Goal: Task Accomplishment & Management: Manage account settings

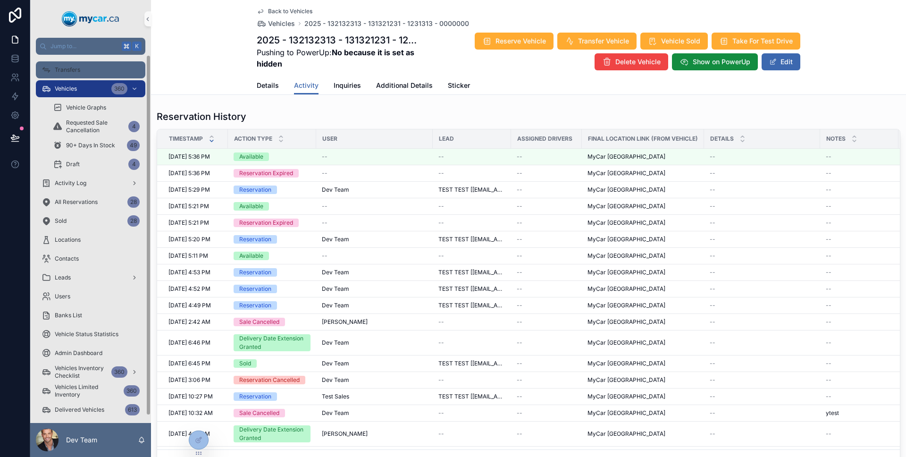
click at [101, 67] on div "Transfers" at bounding box center [91, 69] width 98 height 15
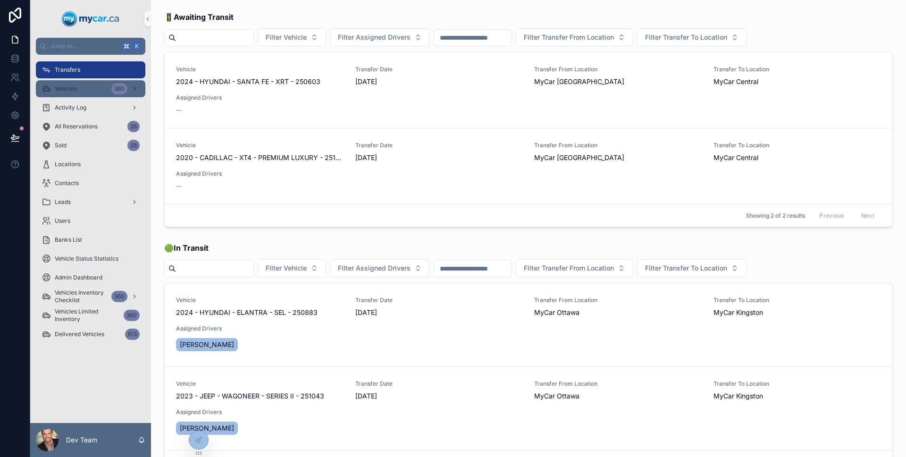
click at [71, 90] on span "Vehicles" at bounding box center [66, 89] width 22 height 8
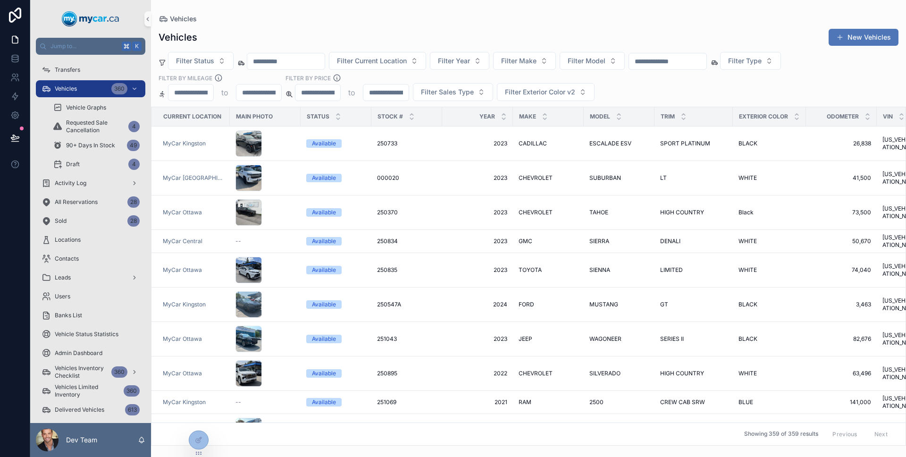
click at [853, 40] on button "New Vehicles" at bounding box center [863, 37] width 70 height 17
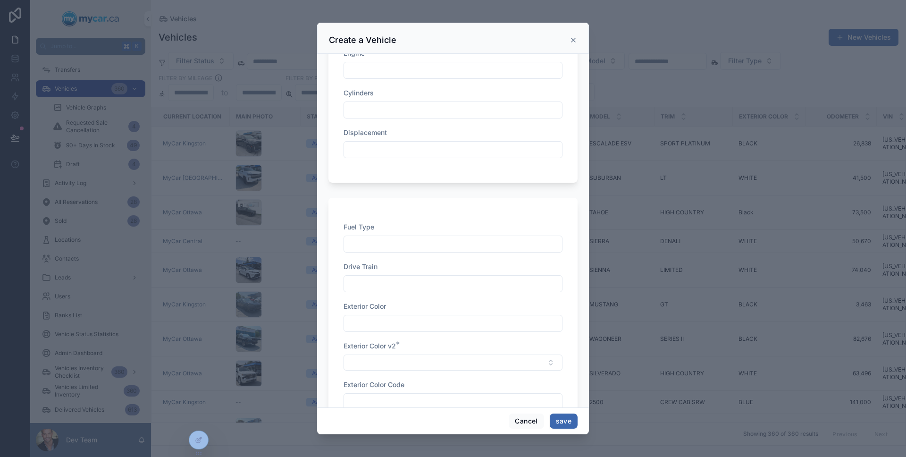
scroll to position [629, 0]
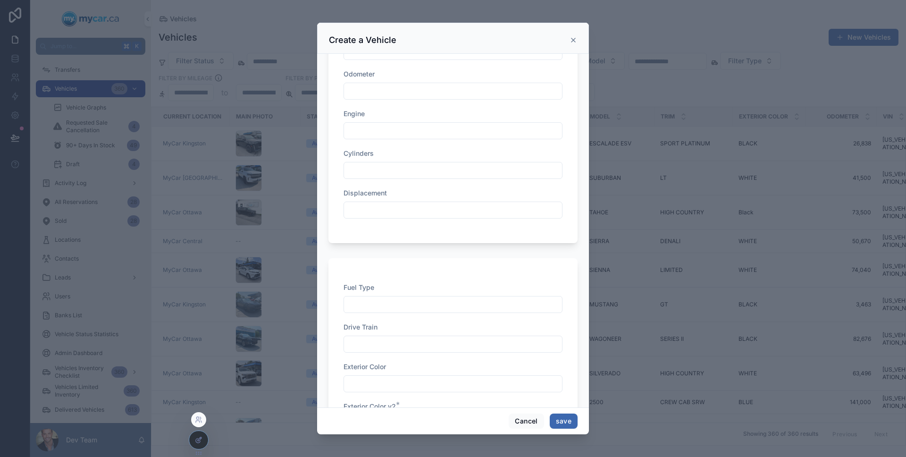
click at [202, 440] on div at bounding box center [198, 440] width 19 height 18
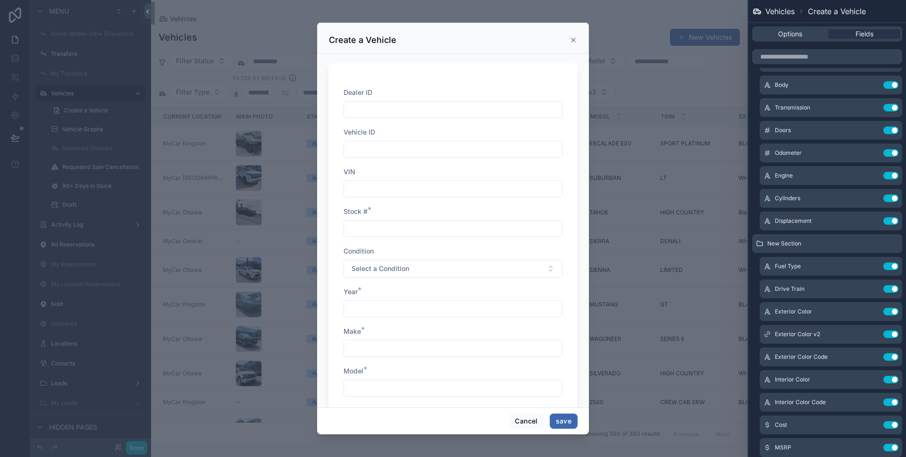
scroll to position [0, 0]
click at [811, 60] on input "text" at bounding box center [827, 56] width 150 height 15
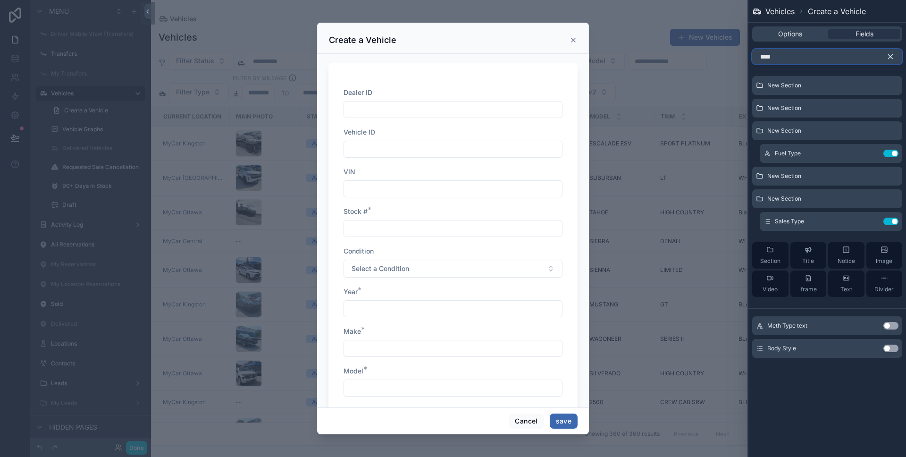
type input "****"
click at [889, 349] on button "Use setting" at bounding box center [890, 348] width 15 height 8
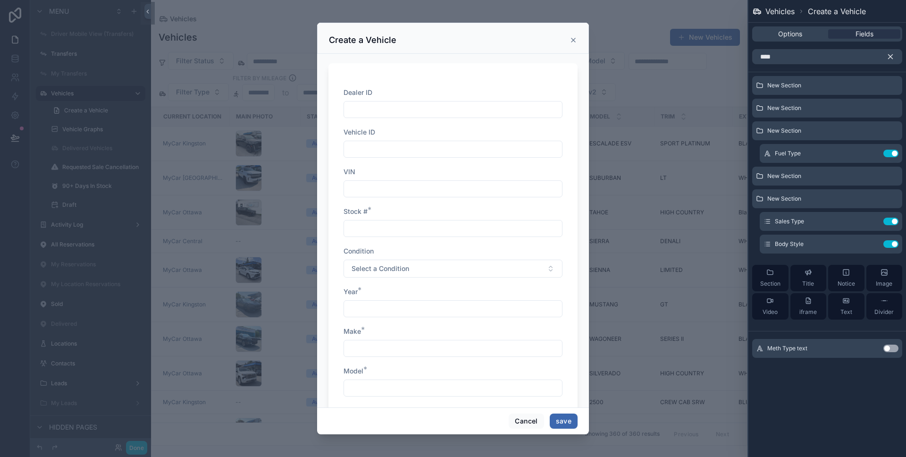
click at [891, 57] on icon "button" at bounding box center [890, 57] width 4 height 4
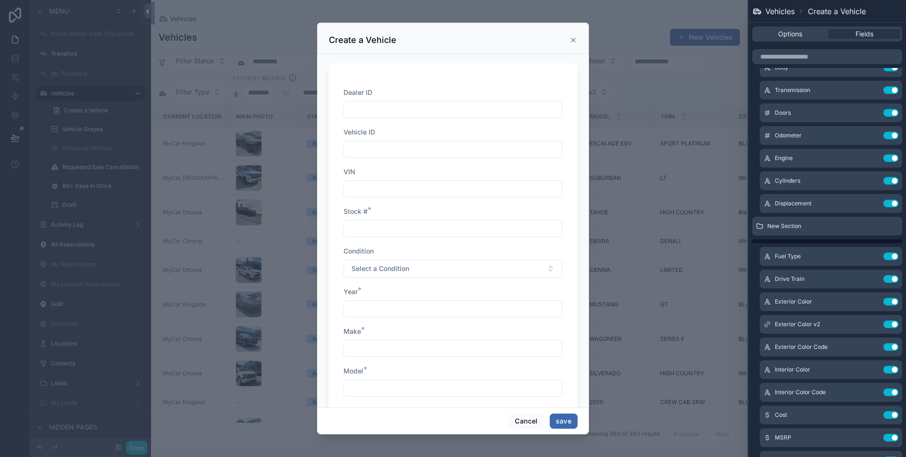
scroll to position [160, 0]
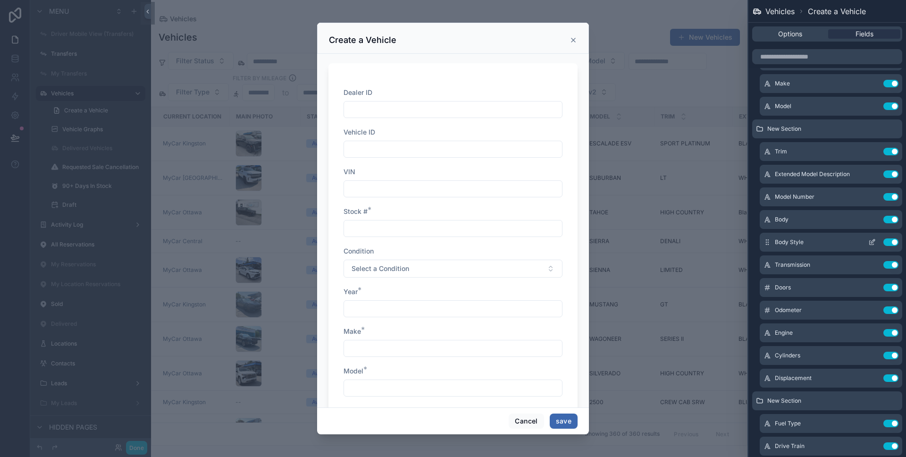
click at [868, 243] on icon at bounding box center [872, 242] width 8 height 8
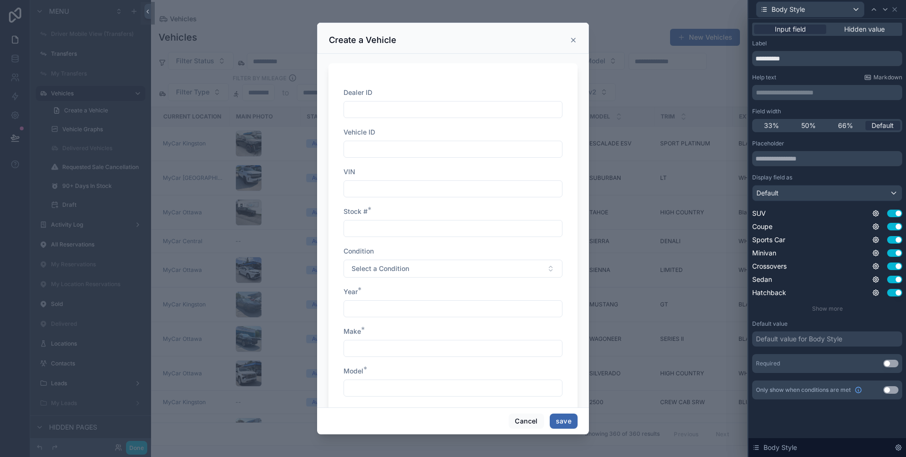
click at [890, 362] on button "Use setting" at bounding box center [890, 364] width 15 height 8
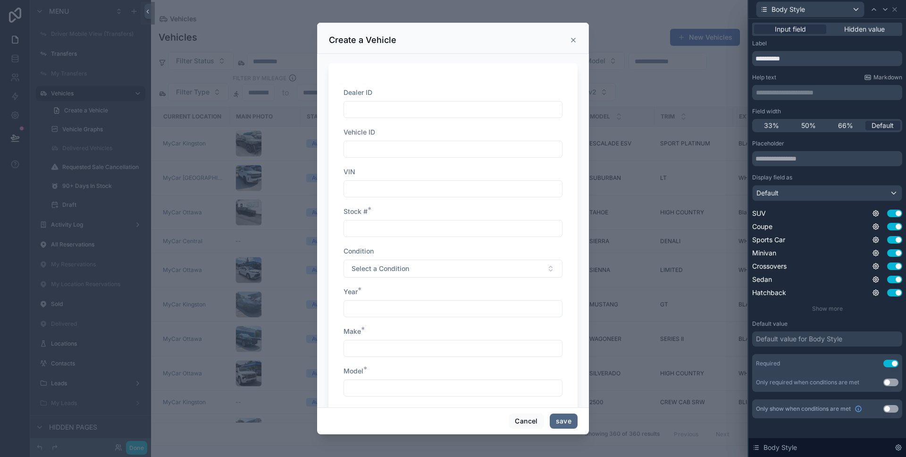
click at [557, 418] on button "save" at bounding box center [564, 420] width 28 height 15
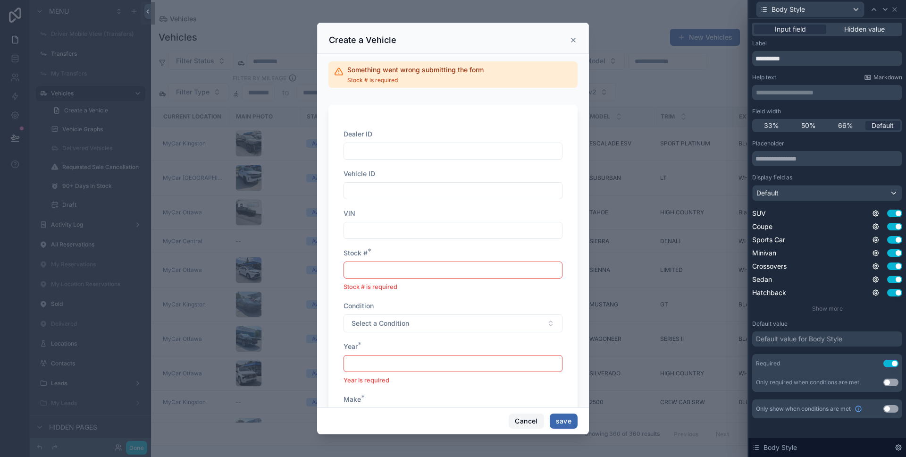
click at [532, 414] on button "Cancel" at bounding box center [526, 420] width 35 height 15
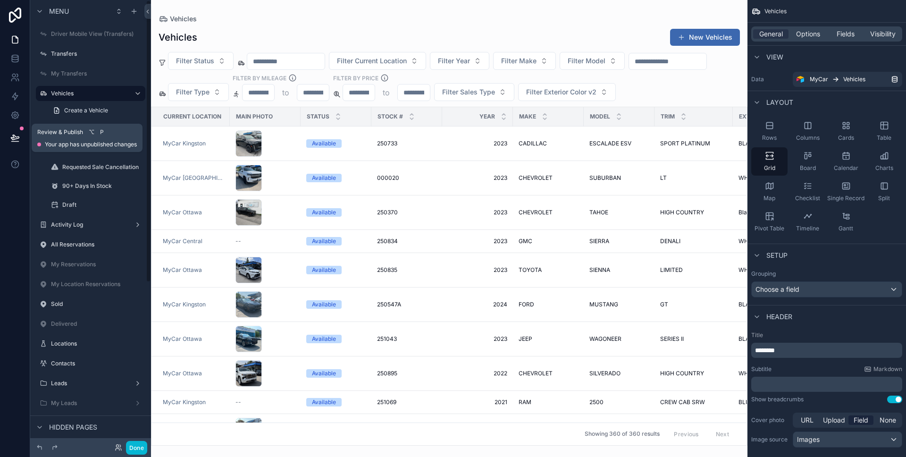
click at [15, 140] on icon at bounding box center [14, 137] width 9 height 9
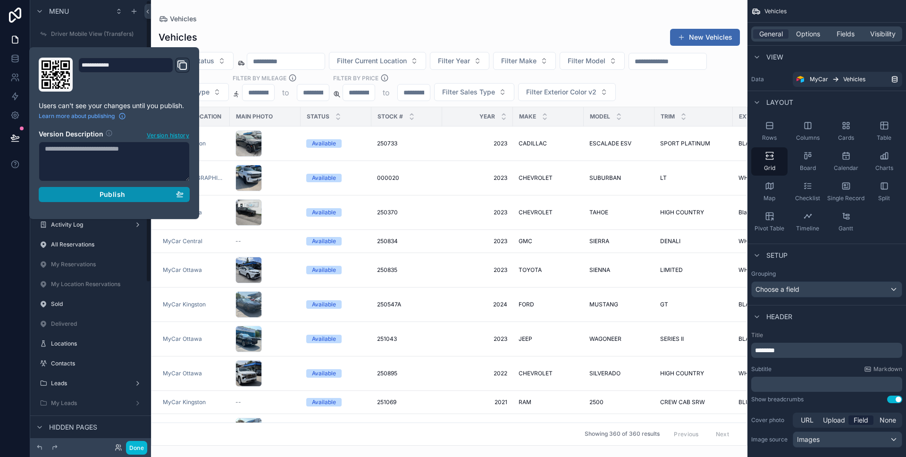
click at [69, 187] on button "Publish" at bounding box center [114, 194] width 151 height 15
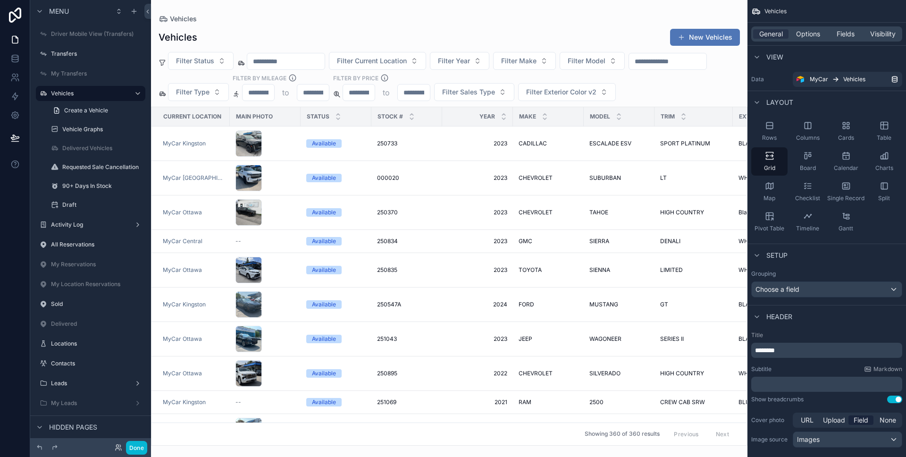
click at [721, 37] on button "New Vehicles" at bounding box center [705, 37] width 70 height 17
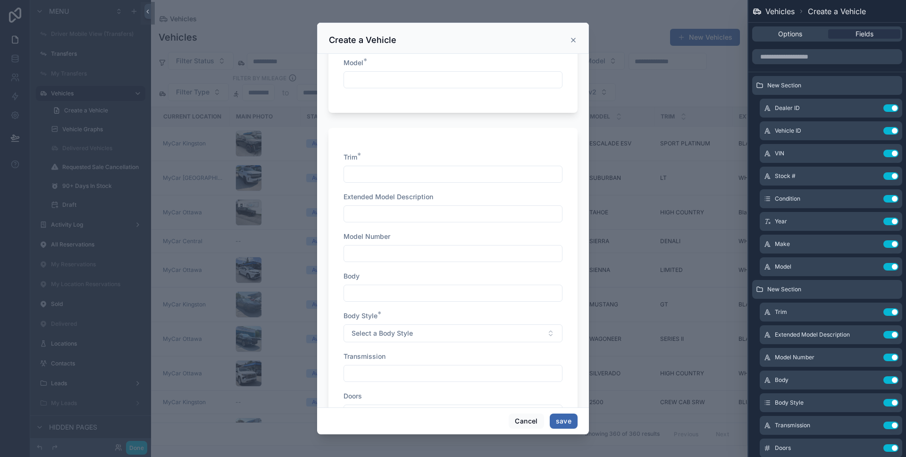
scroll to position [352, 0]
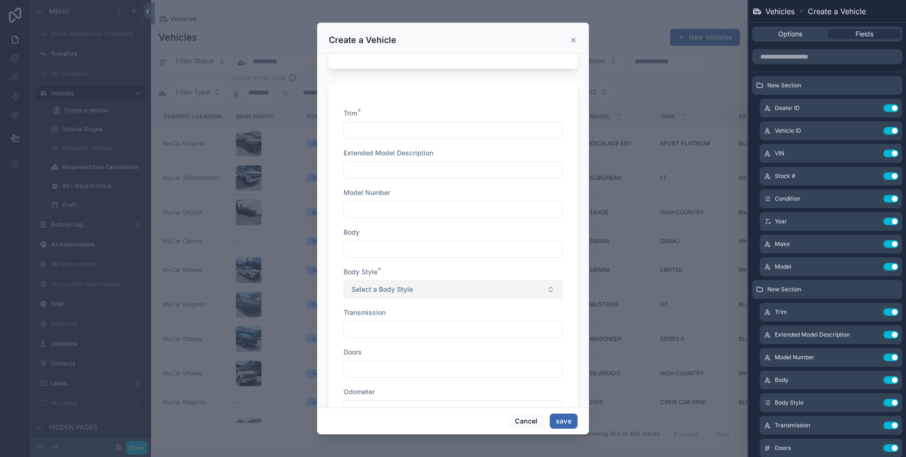
click at [403, 290] on span "Select a Body Style" at bounding box center [381, 288] width 61 height 9
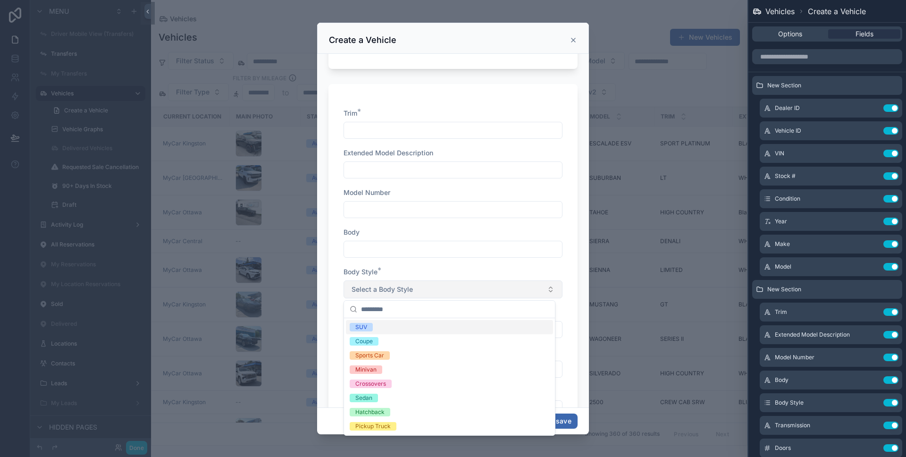
click at [403, 290] on span "Select a Body Style" at bounding box center [381, 288] width 61 height 9
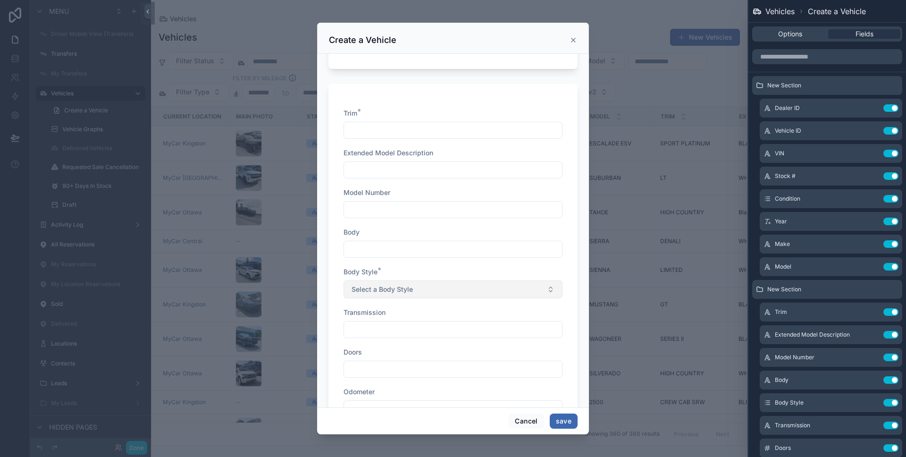
click at [403, 290] on span "Select a Body Style" at bounding box center [381, 288] width 61 height 9
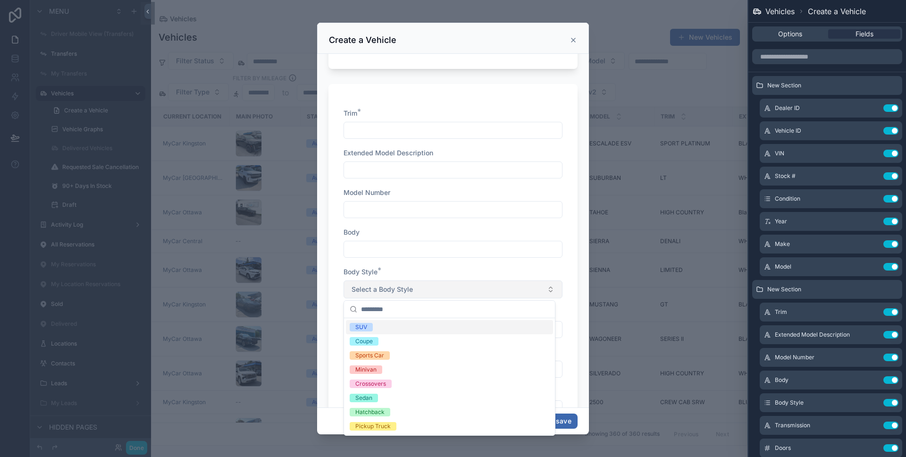
click at [403, 290] on span "Select a Body Style" at bounding box center [381, 288] width 61 height 9
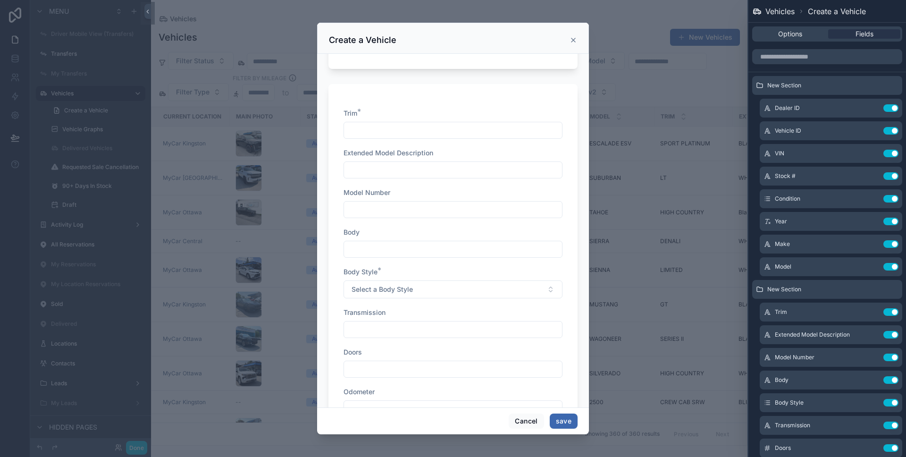
click at [574, 42] on icon at bounding box center [573, 40] width 8 height 8
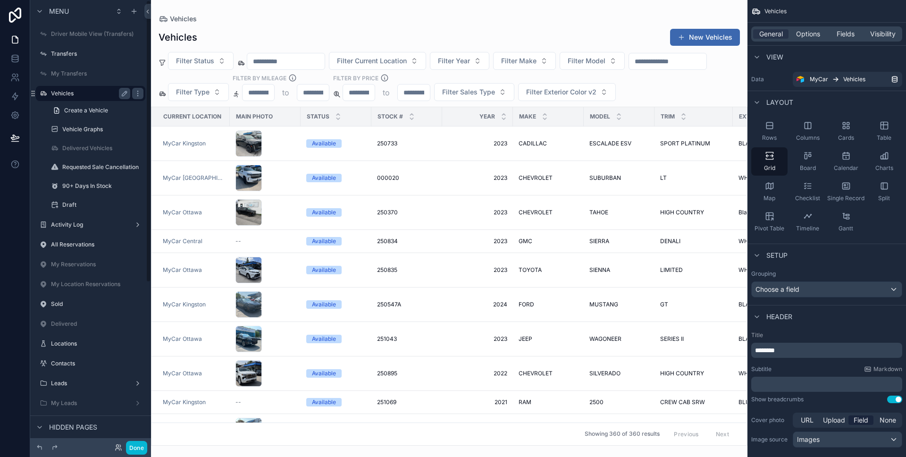
click at [84, 91] on label "Vehicles" at bounding box center [88, 94] width 75 height 8
click at [209, 93] on span "Filter Type" at bounding box center [192, 91] width 33 height 9
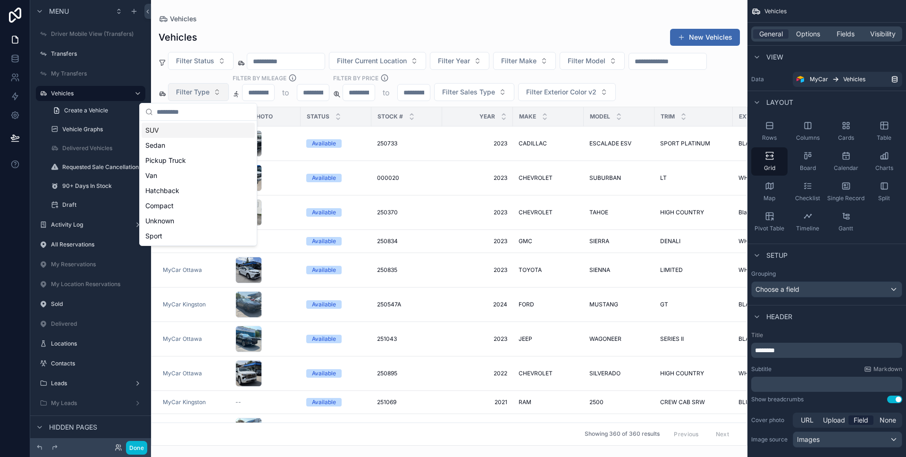
click at [209, 93] on span "Filter Type" at bounding box center [192, 91] width 33 height 9
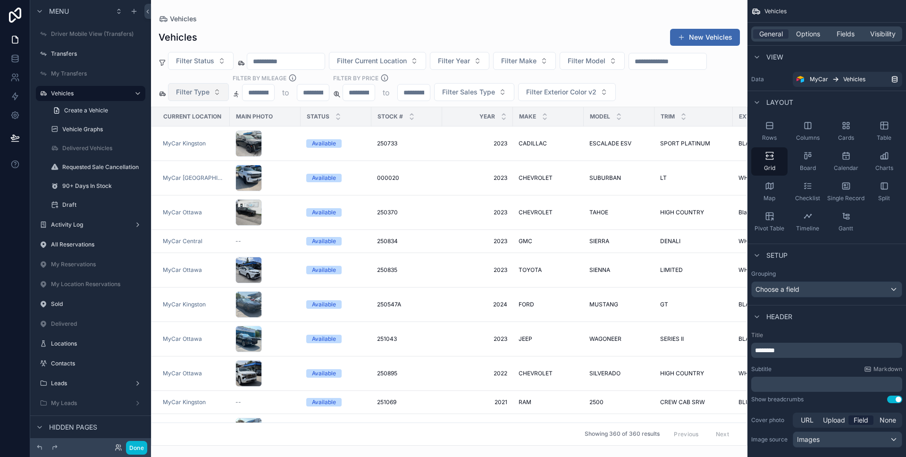
click at [209, 93] on span "Filter Type" at bounding box center [192, 91] width 33 height 9
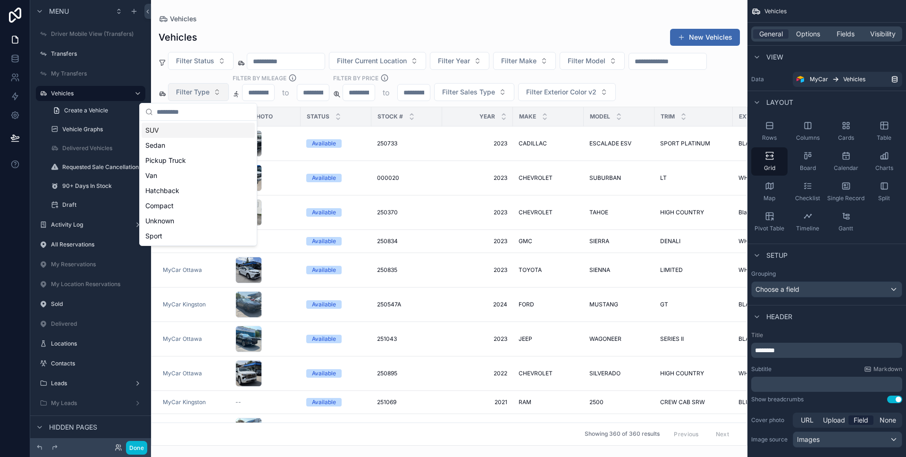
click at [209, 93] on span "Filter Type" at bounding box center [192, 91] width 33 height 9
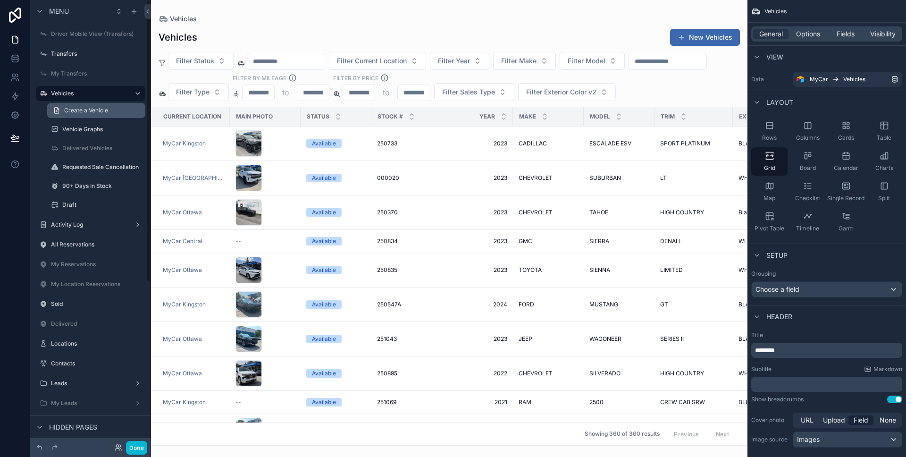
click at [83, 113] on span "Create a Vehicle" at bounding box center [86, 111] width 44 height 8
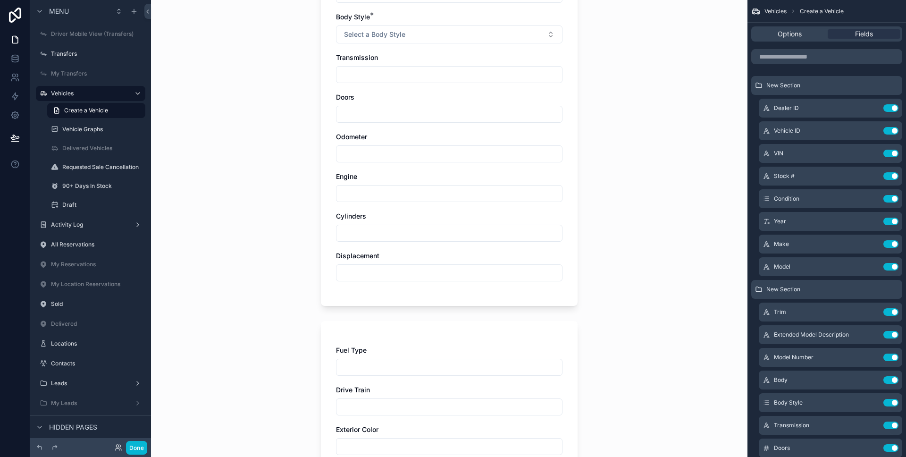
scroll to position [511, 0]
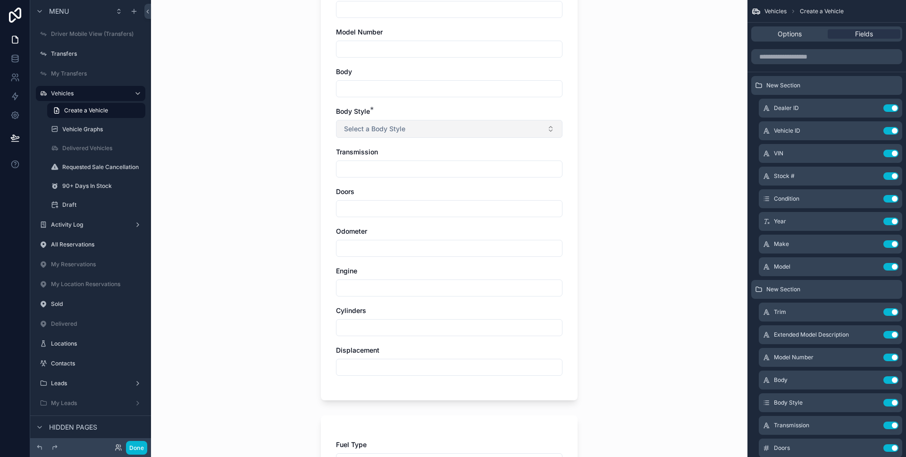
click at [433, 128] on button "Select a Body Style" at bounding box center [449, 129] width 226 height 18
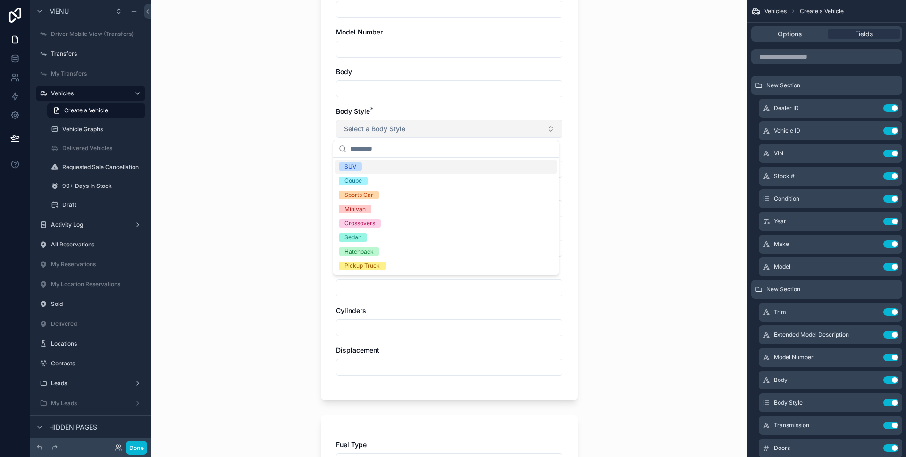
click at [433, 128] on button "Select a Body Style" at bounding box center [449, 129] width 226 height 18
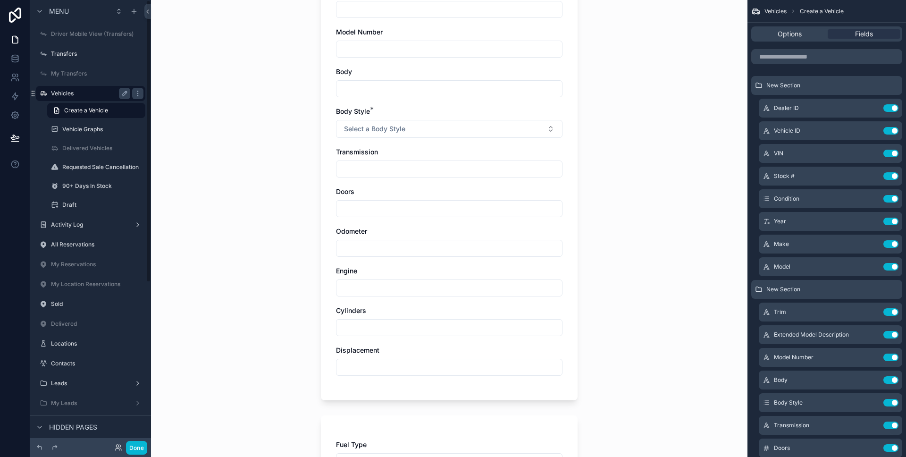
click at [51, 95] on label "Vehicles" at bounding box center [88, 94] width 75 height 8
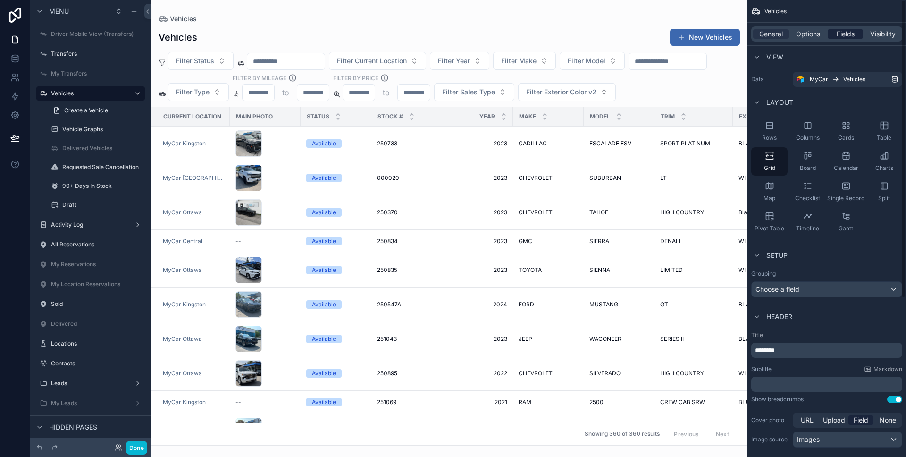
click at [845, 38] on span "Fields" at bounding box center [845, 33] width 18 height 9
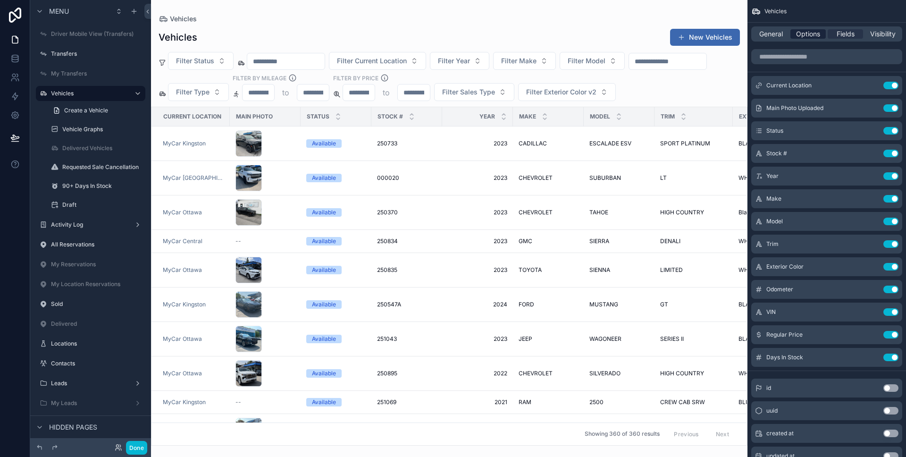
click at [816, 33] on span "Options" at bounding box center [808, 33] width 24 height 9
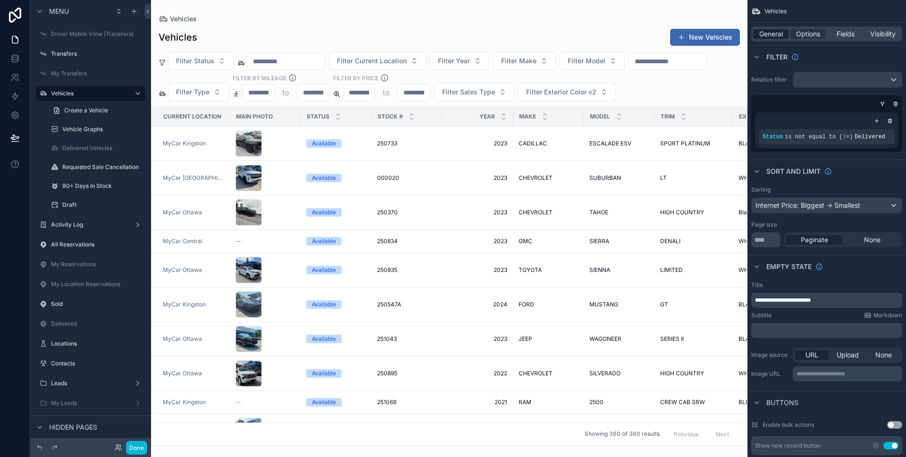
click at [776, 30] on span "General" at bounding box center [771, 33] width 24 height 9
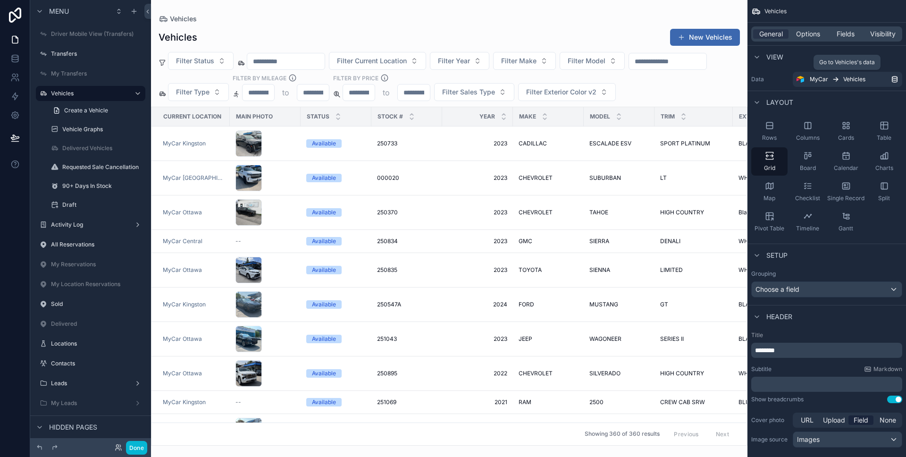
scroll to position [243, 0]
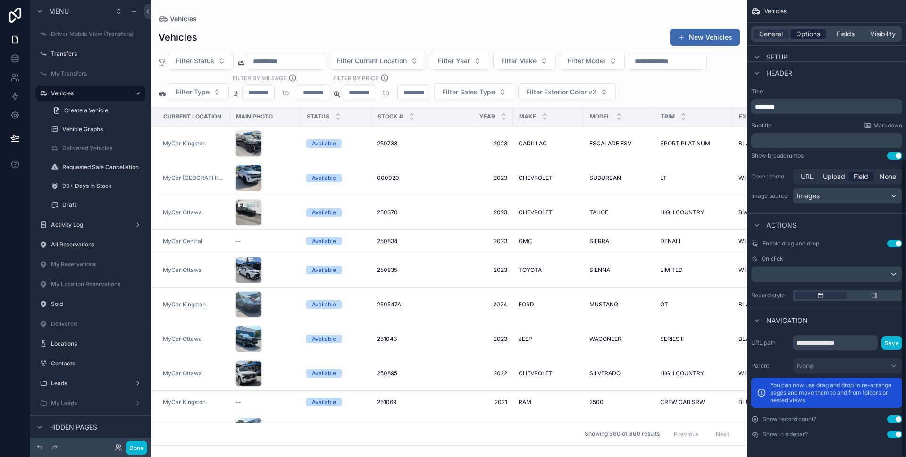
click at [809, 36] on span "Options" at bounding box center [808, 33] width 24 height 9
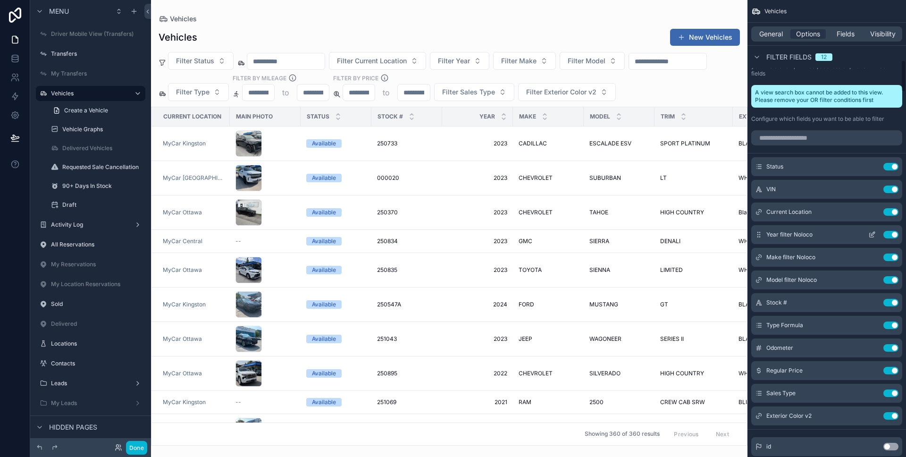
scroll to position [855, 0]
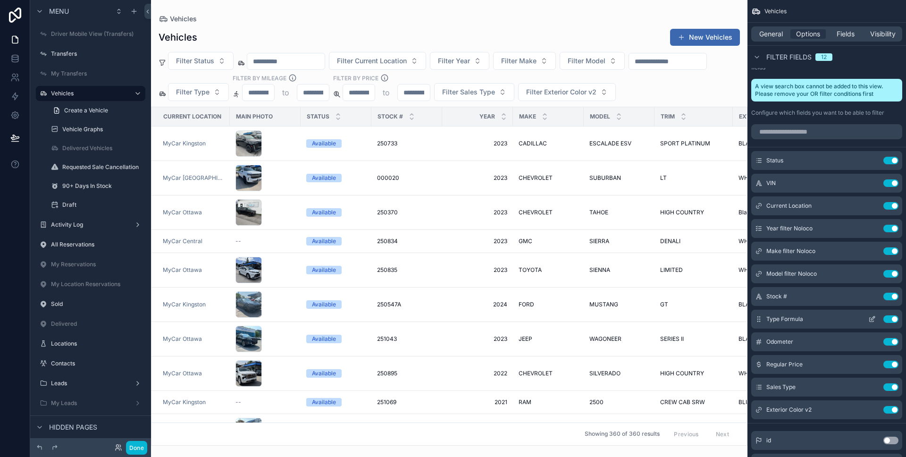
click at [872, 316] on icon "scrollable content" at bounding box center [872, 319] width 8 height 8
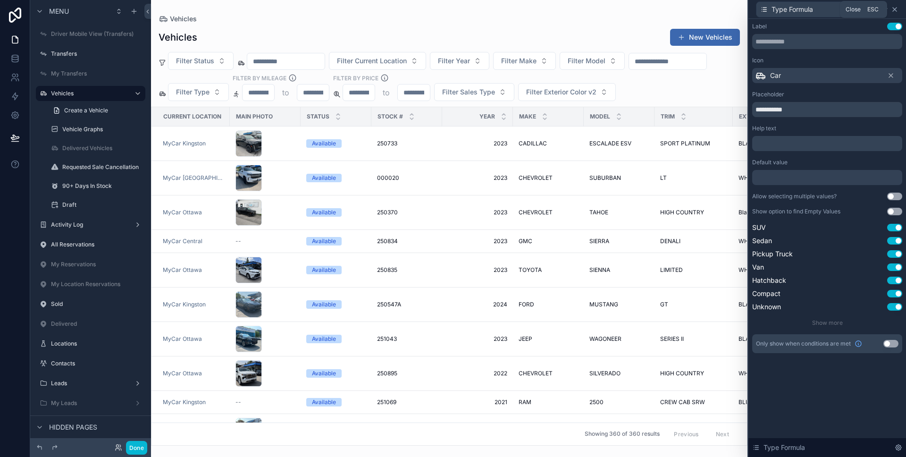
click at [896, 10] on icon at bounding box center [895, 10] width 8 height 8
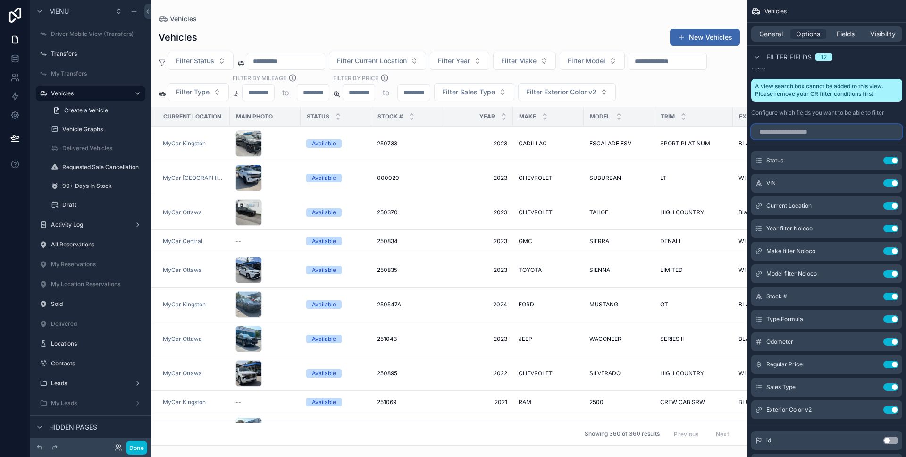
click at [811, 128] on input "scrollable content" at bounding box center [826, 131] width 151 height 15
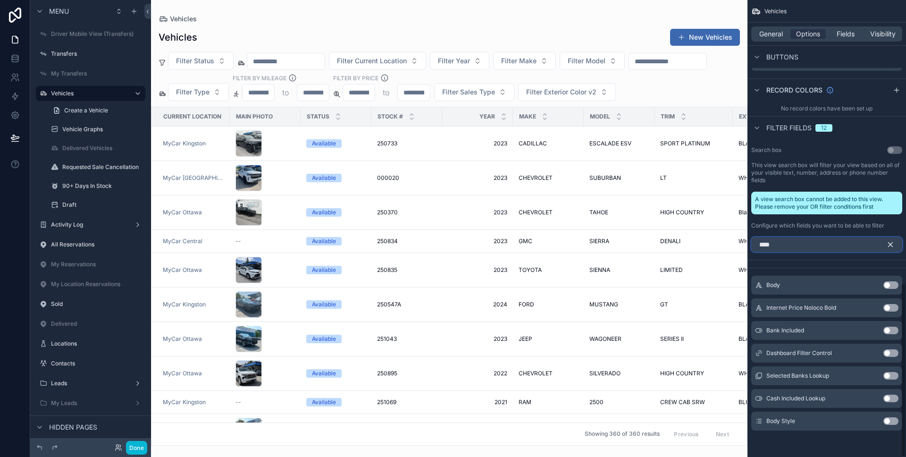
scroll to position [629, 0]
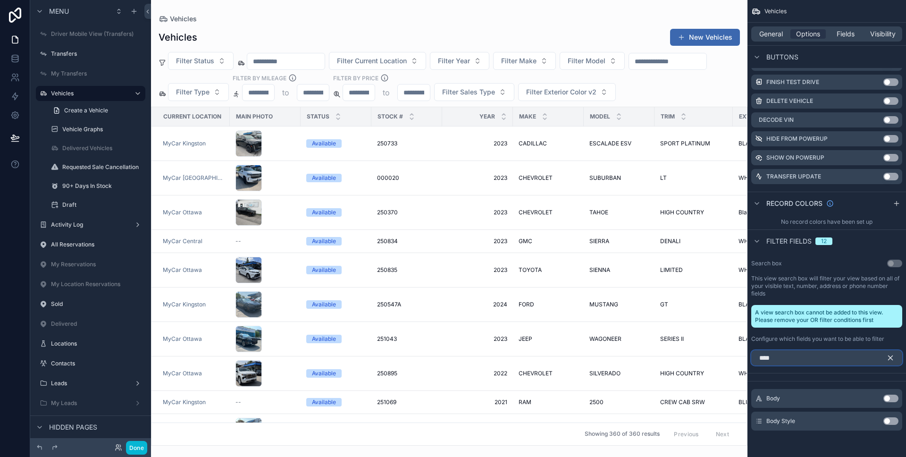
type input "****"
click at [887, 419] on button "Use setting" at bounding box center [890, 421] width 15 height 8
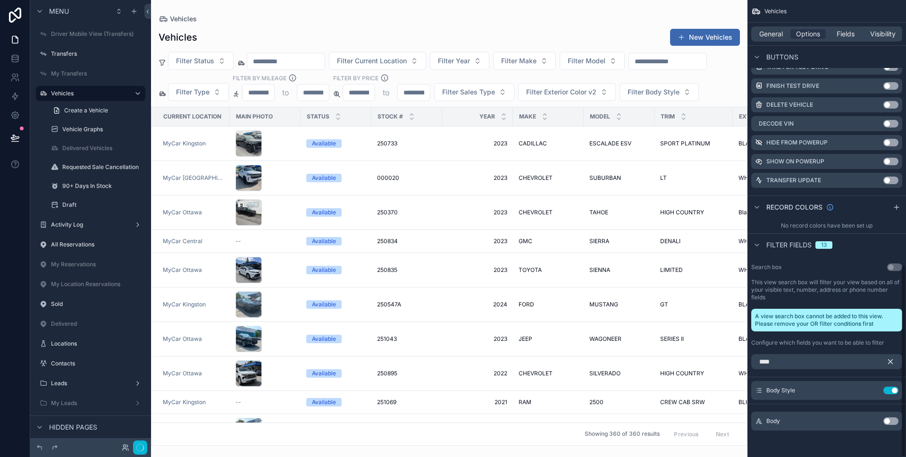
scroll to position [626, 0]
click at [889, 359] on icon "scrollable content" at bounding box center [890, 361] width 8 height 8
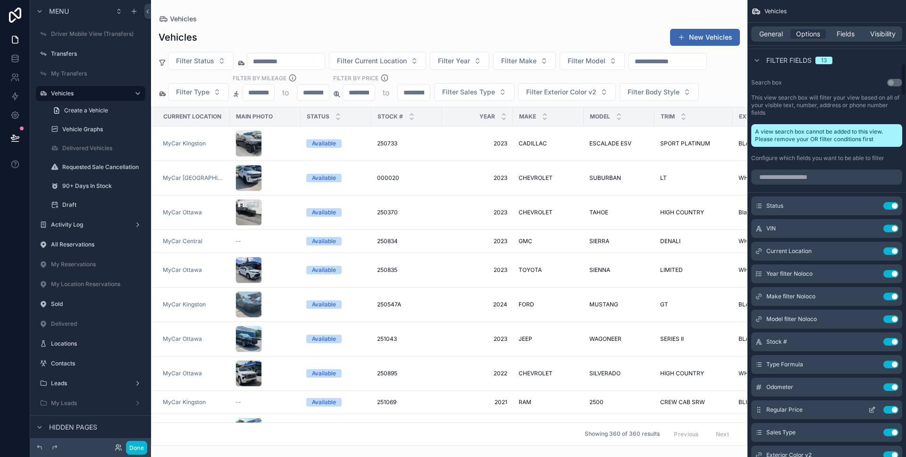
scroll to position [899, 0]
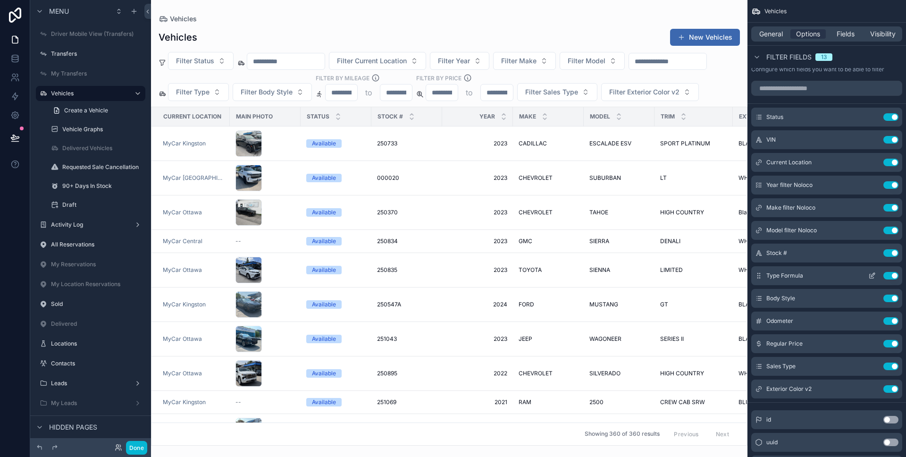
click at [872, 274] on icon "scrollable content" at bounding box center [872, 276] width 8 height 8
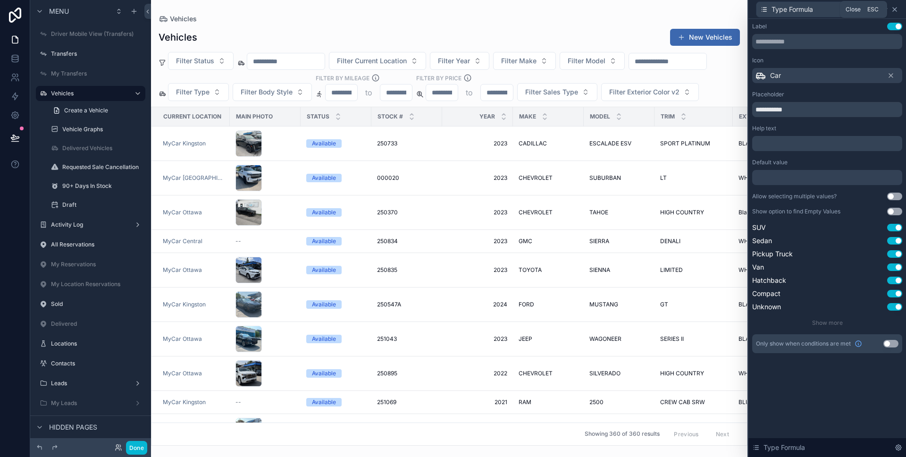
click at [896, 10] on icon at bounding box center [895, 10] width 4 height 4
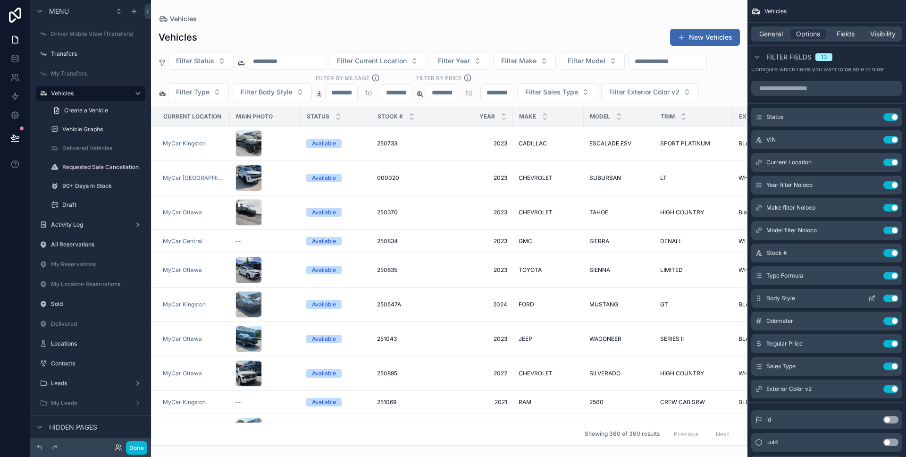
click at [870, 298] on icon "scrollable content" at bounding box center [872, 299] width 4 height 4
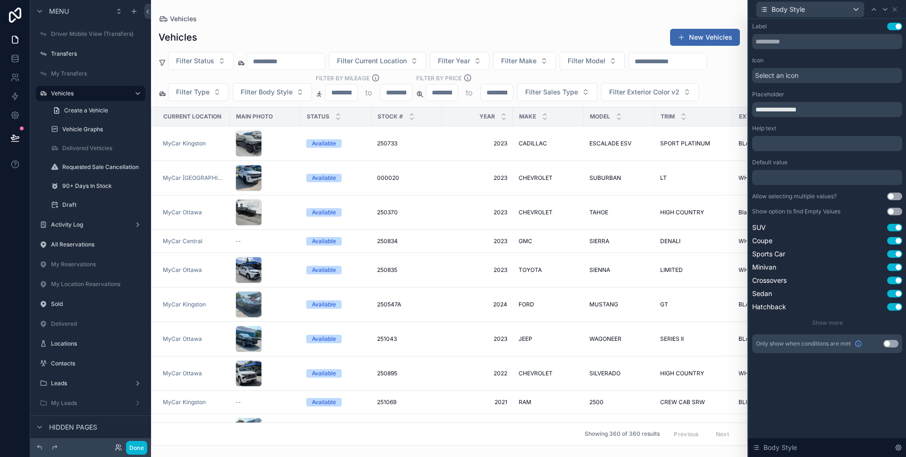
click at [771, 74] on span "Select an icon" at bounding box center [776, 75] width 43 height 9
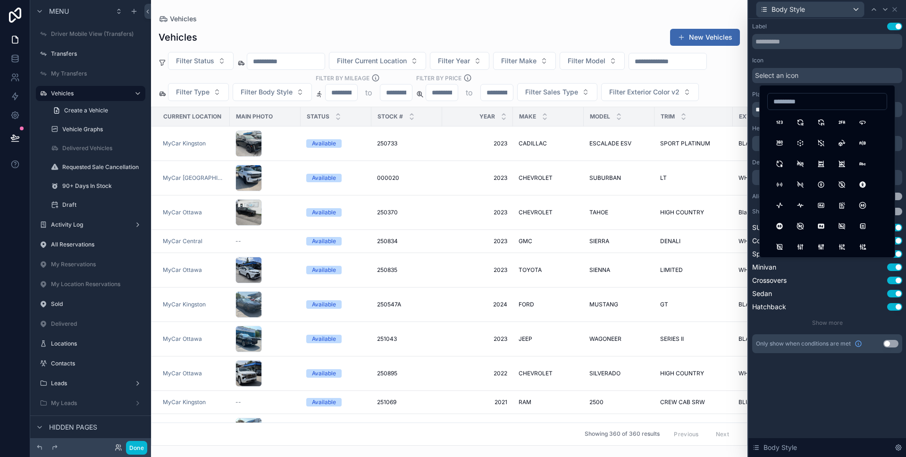
click at [789, 100] on input at bounding box center [827, 101] width 119 height 13
type input "***"
click at [778, 125] on button "Car" at bounding box center [779, 122] width 17 height 17
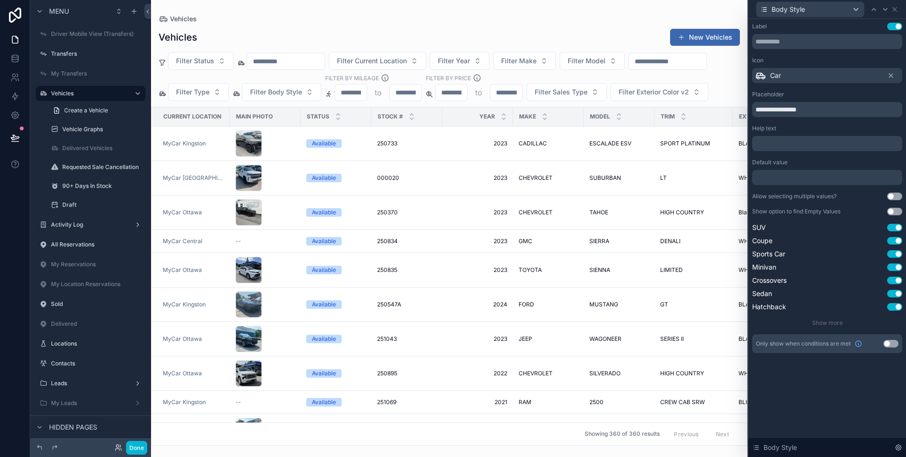
click at [834, 385] on div "**********" at bounding box center [827, 238] width 158 height 438
click at [894, 10] on icon at bounding box center [895, 10] width 8 height 8
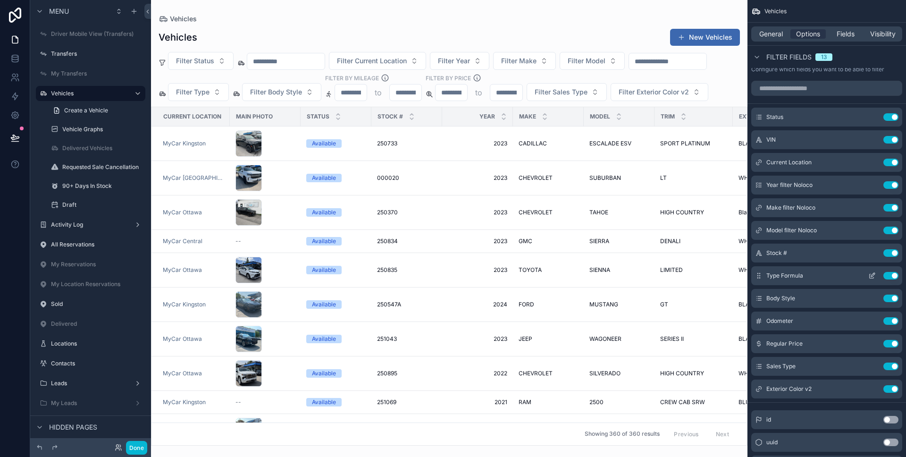
click at [890, 277] on button "Use setting" at bounding box center [890, 276] width 15 height 8
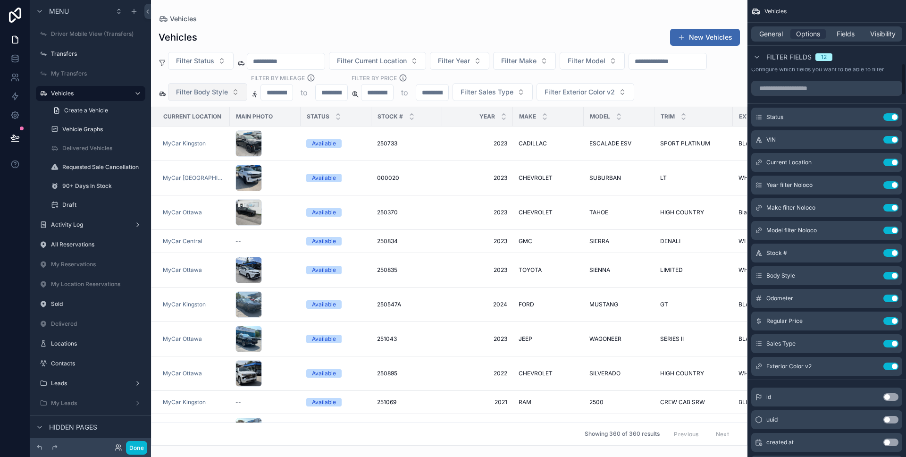
click at [207, 95] on span "Filter Body Style" at bounding box center [202, 91] width 52 height 9
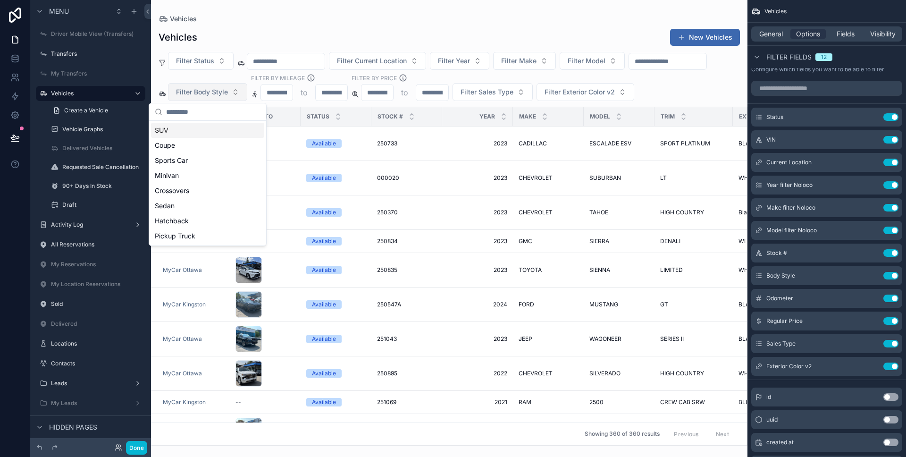
click at [207, 95] on span "Filter Body Style" at bounding box center [202, 91] width 52 height 9
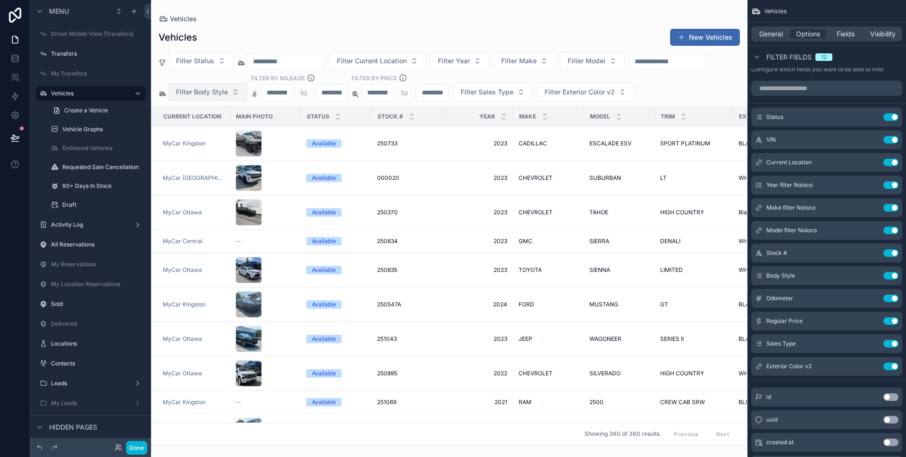
click at [207, 95] on span "Filter Body Style" at bounding box center [202, 91] width 52 height 9
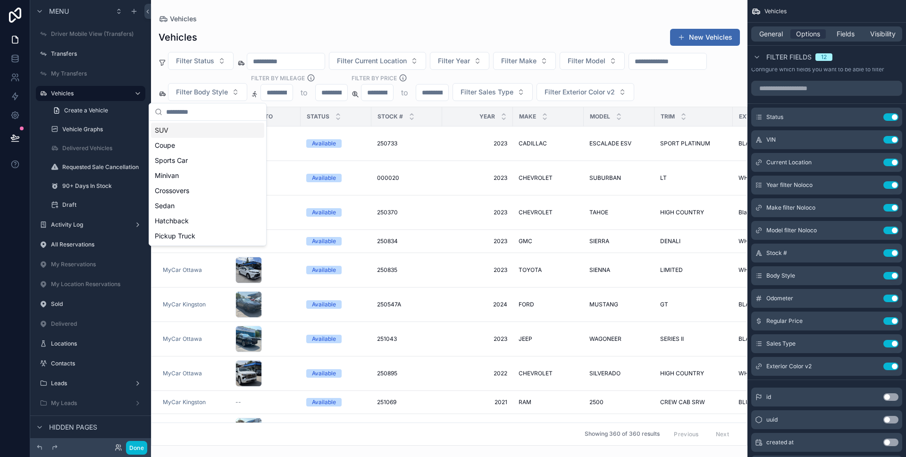
click at [409, 33] on div "Vehicles New Vehicles" at bounding box center [449, 37] width 581 height 18
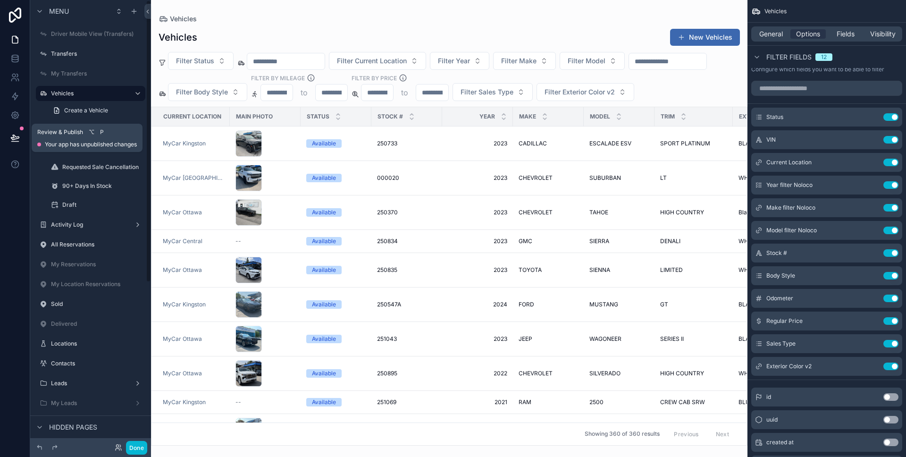
click at [17, 133] on icon at bounding box center [14, 137] width 9 height 9
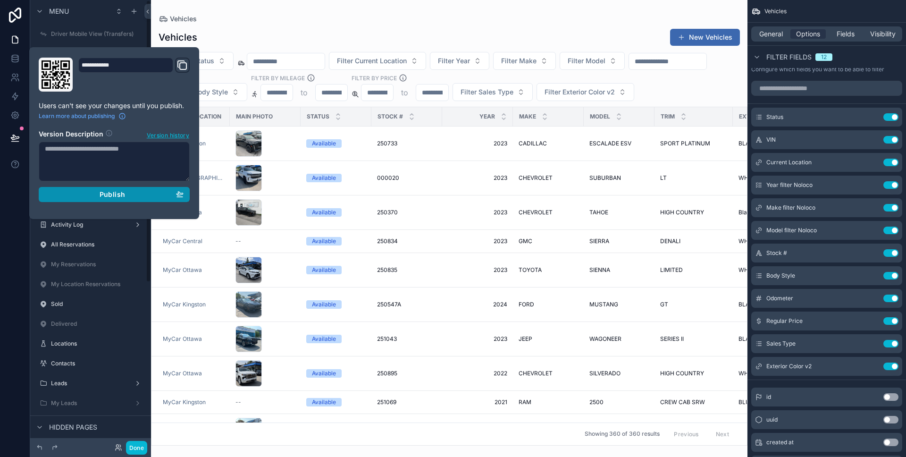
click at [92, 191] on div "Publish" at bounding box center [114, 194] width 139 height 8
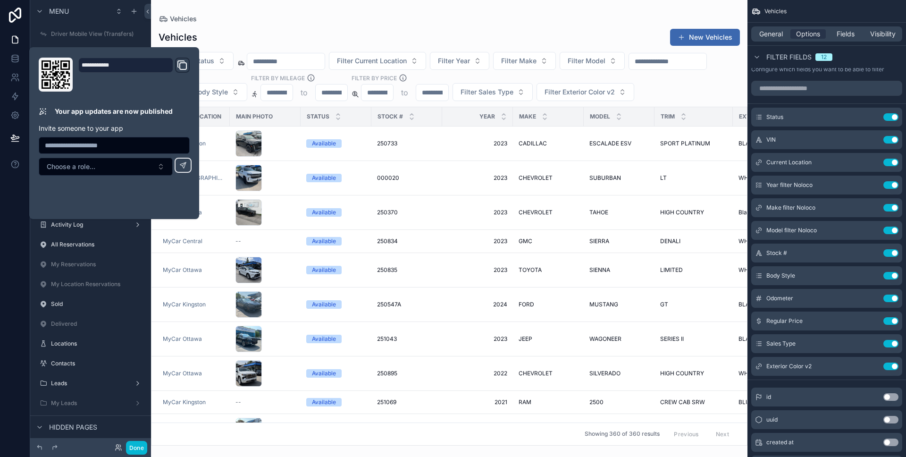
click at [292, 24] on div "Vehicles New Vehicles Filter Status Filter Current Location Filter Year Filter …" at bounding box center [449, 234] width 596 height 423
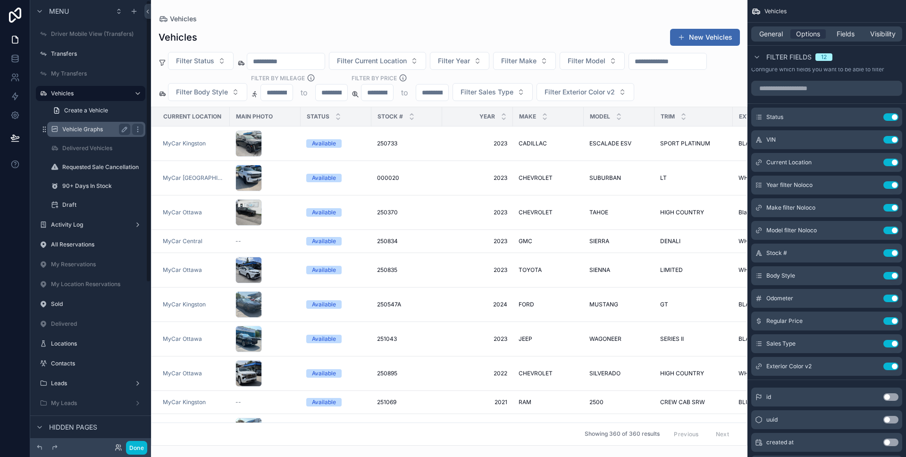
click at [90, 132] on label "Vehicle Graphs" at bounding box center [94, 129] width 64 height 8
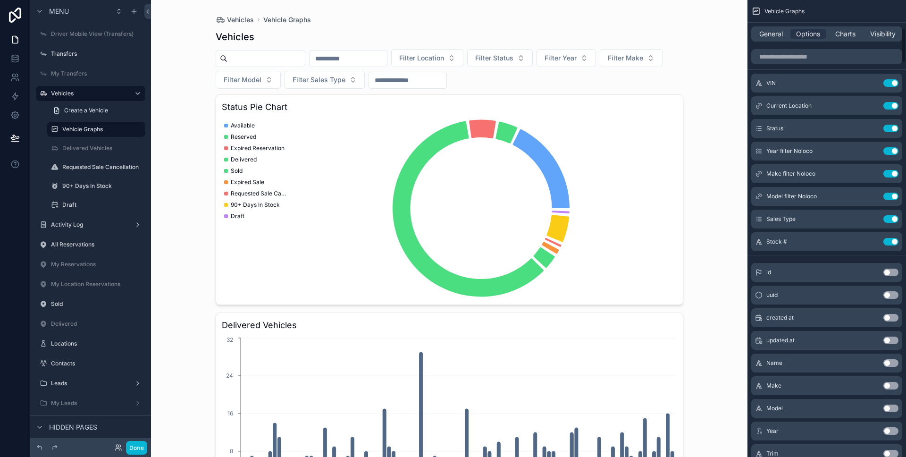
scroll to position [356, 0]
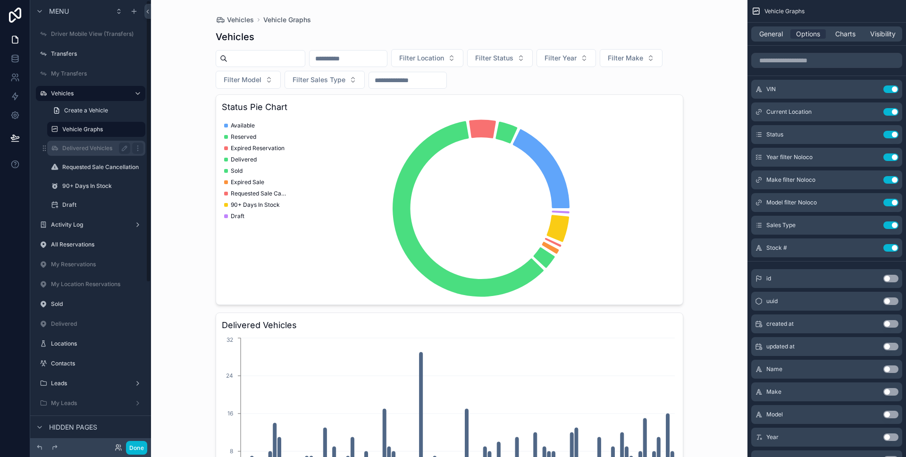
click at [93, 150] on label "Delivered Vehicles" at bounding box center [94, 148] width 64 height 8
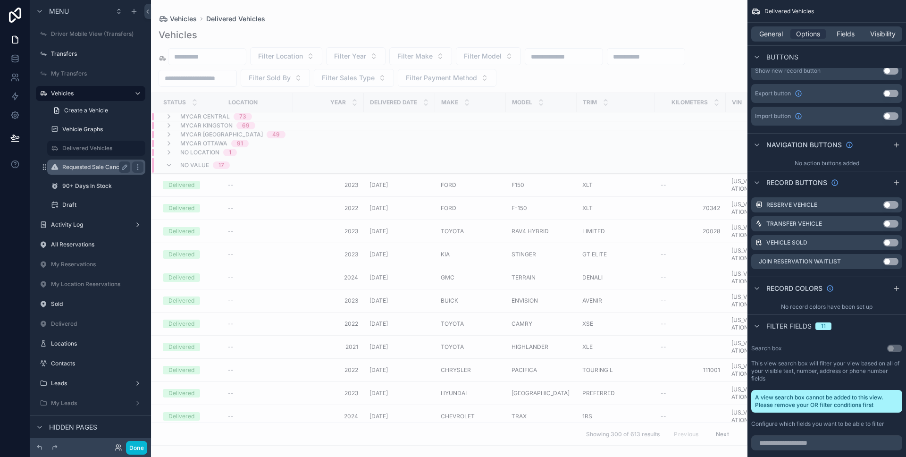
click at [85, 162] on div "Requested Sale Cancellation" at bounding box center [96, 166] width 68 height 11
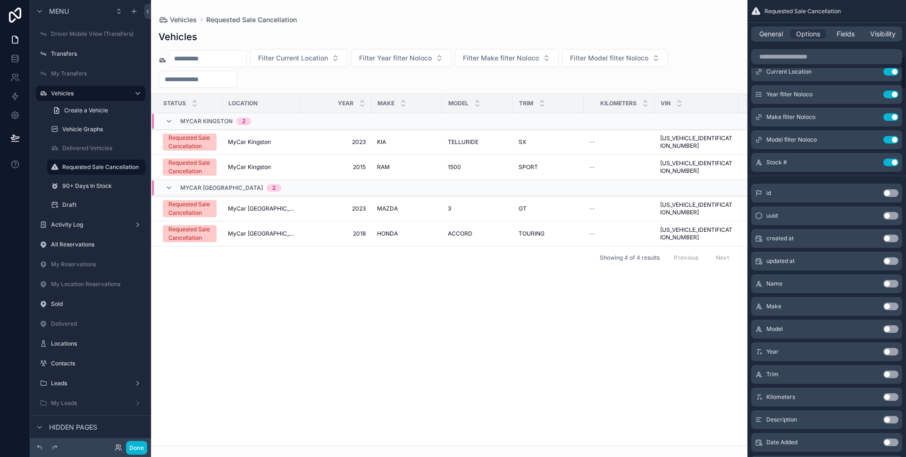
scroll to position [683, 0]
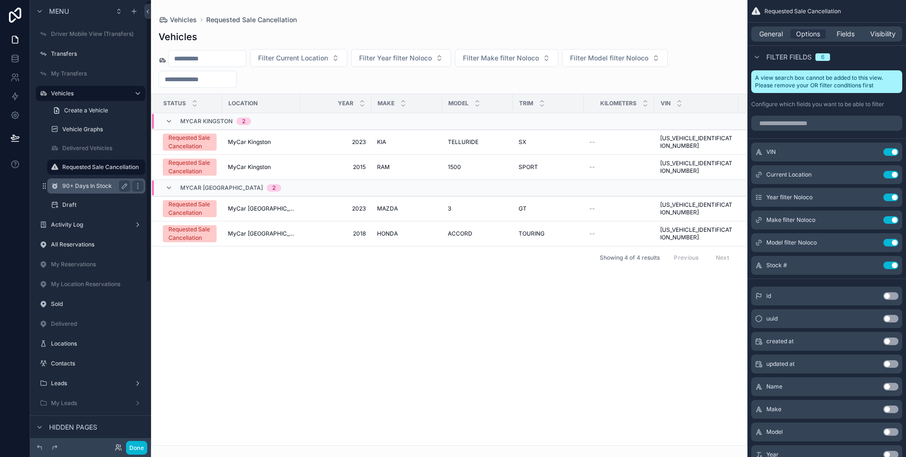
click at [84, 186] on label "90+ Days In Stock" at bounding box center [94, 186] width 64 height 8
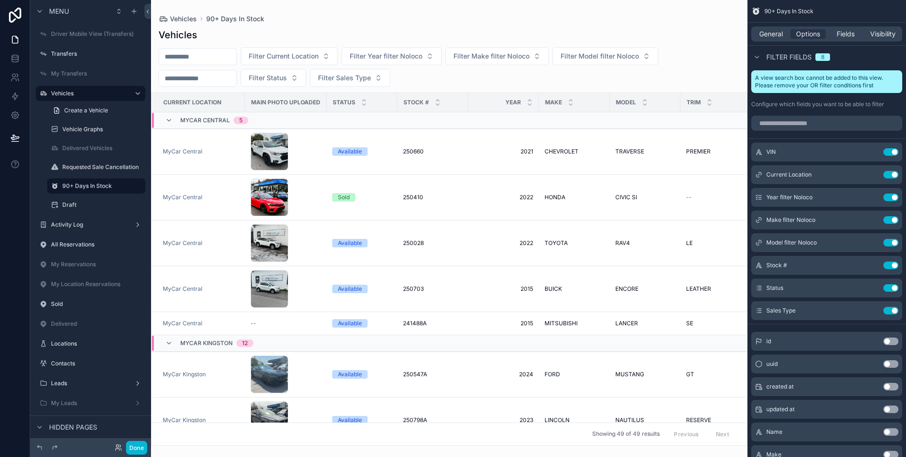
click at [392, 75] on div at bounding box center [449, 228] width 596 height 457
click at [387, 76] on button "Filter Sales Type" at bounding box center [350, 78] width 80 height 18
click at [451, 80] on div "Filter Current Location Filter Year filter Noloco Filter Make filter Noloco Fil…" at bounding box center [449, 67] width 596 height 40
click at [61, 204] on div "Draft" at bounding box center [96, 204] width 94 height 15
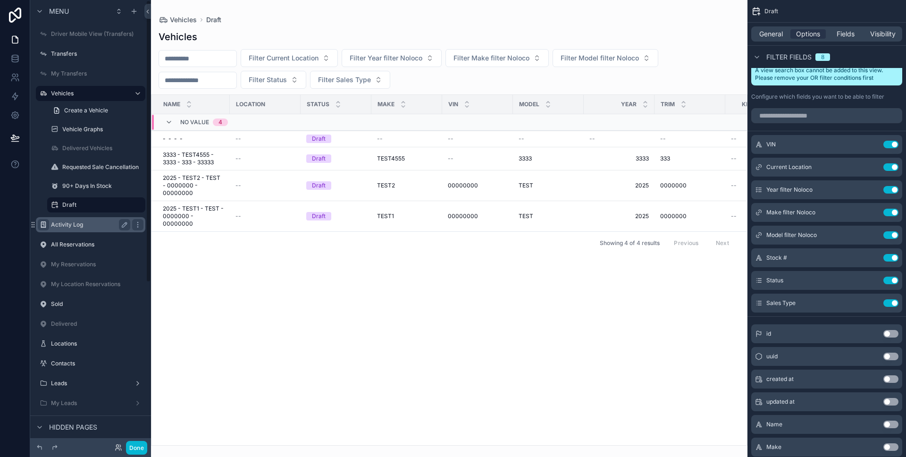
click at [42, 224] on icon "scrollable content" at bounding box center [44, 225] width 8 height 8
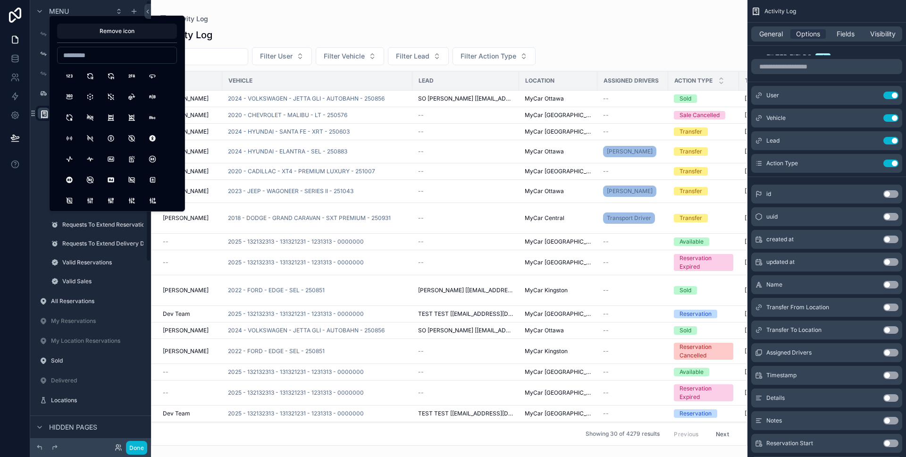
click at [3, 228] on div at bounding box center [15, 228] width 30 height 457
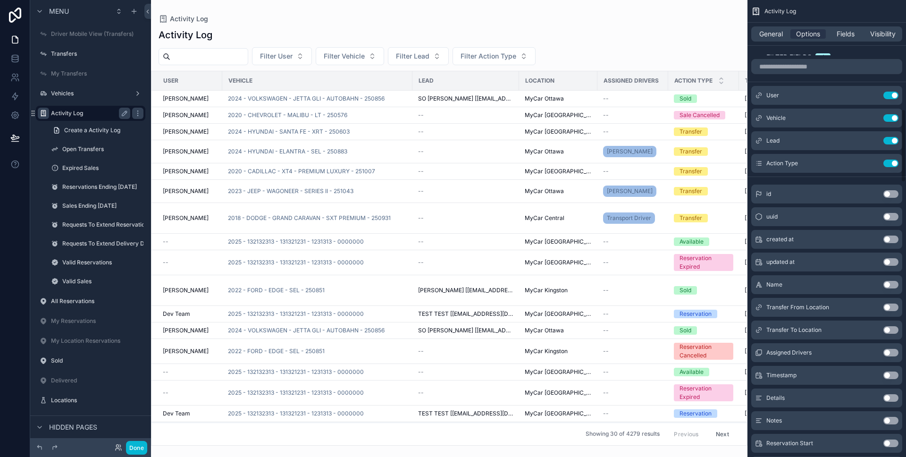
scroll to position [613, 0]
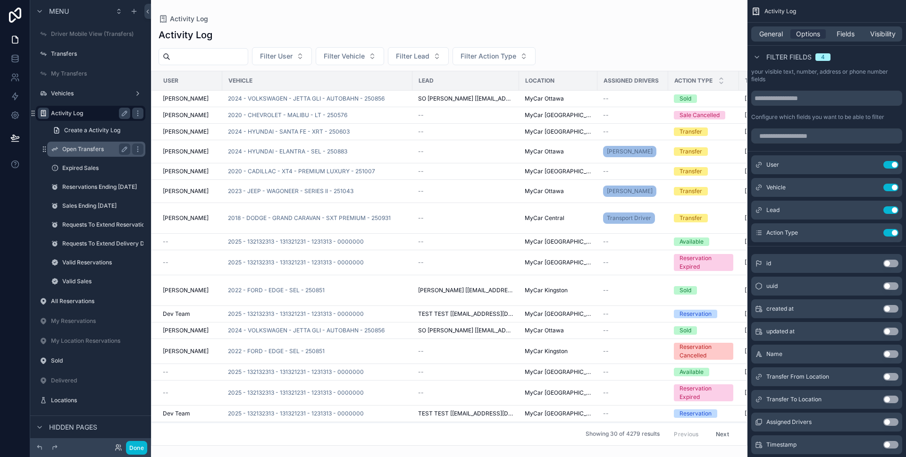
click at [84, 151] on label "Open Transfers" at bounding box center [94, 149] width 64 height 8
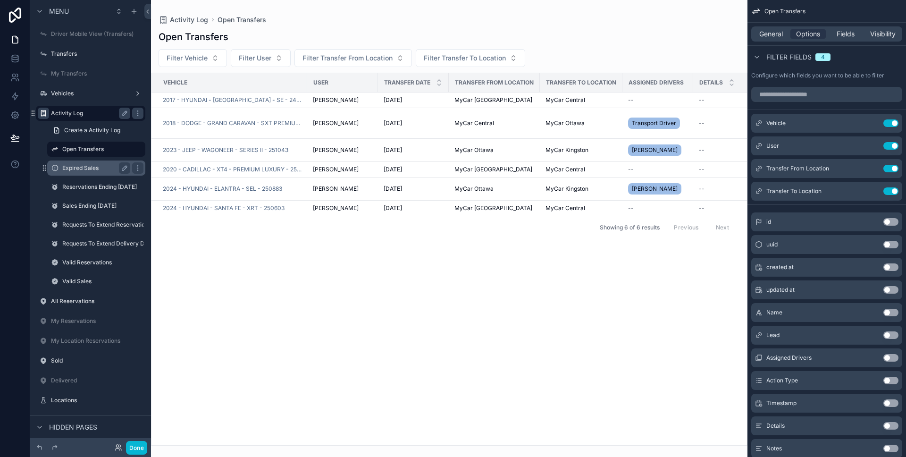
click at [84, 167] on label "Expired Sales" at bounding box center [94, 168] width 64 height 8
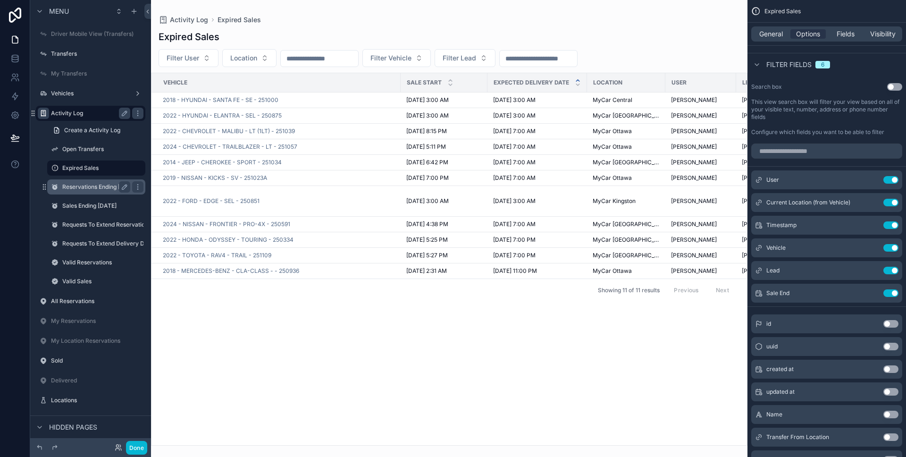
click at [80, 184] on label "Reservations Ending [DATE]" at bounding box center [99, 187] width 75 height 8
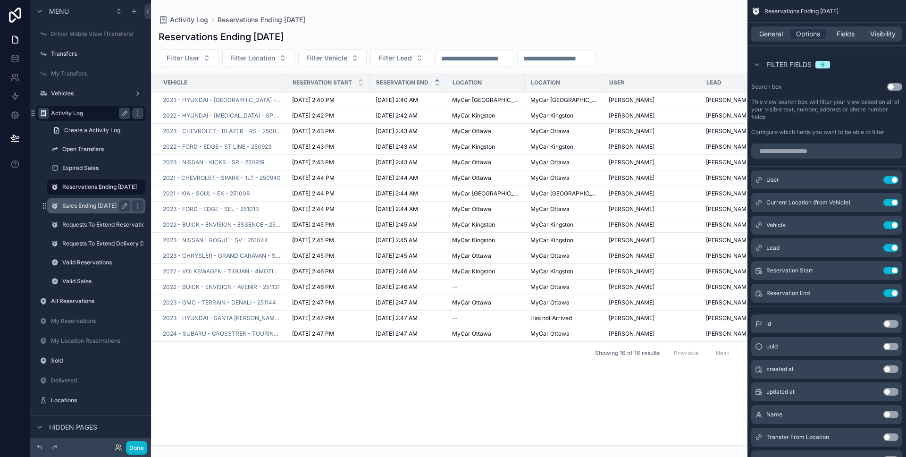
click at [76, 199] on div "Sales Ending [DATE]" at bounding box center [96, 205] width 94 height 15
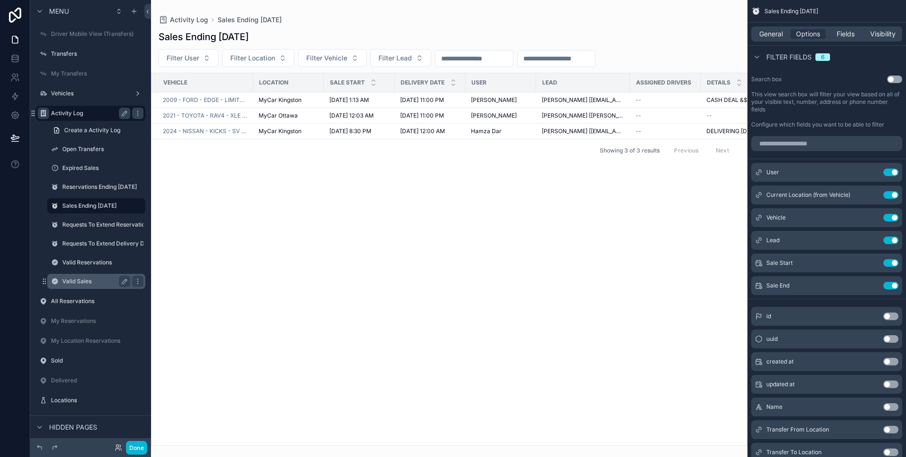
click at [78, 281] on label "Valid Sales" at bounding box center [94, 281] width 64 height 8
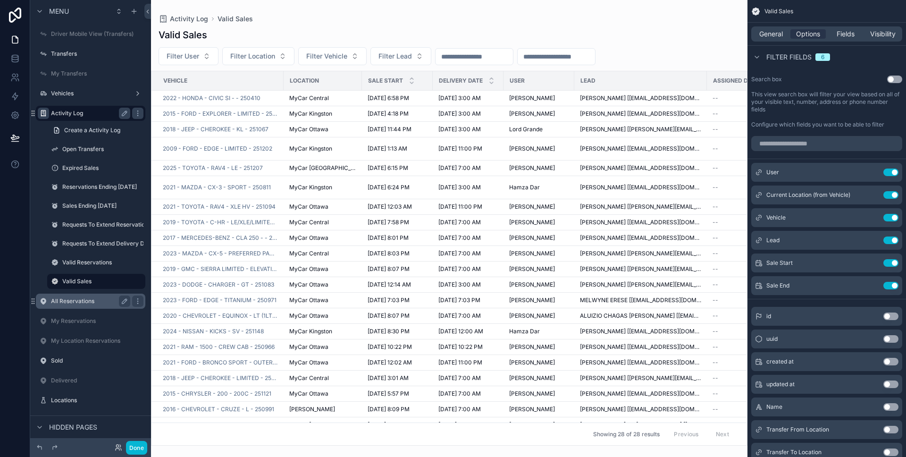
click at [72, 300] on label "All Reservations" at bounding box center [88, 301] width 75 height 8
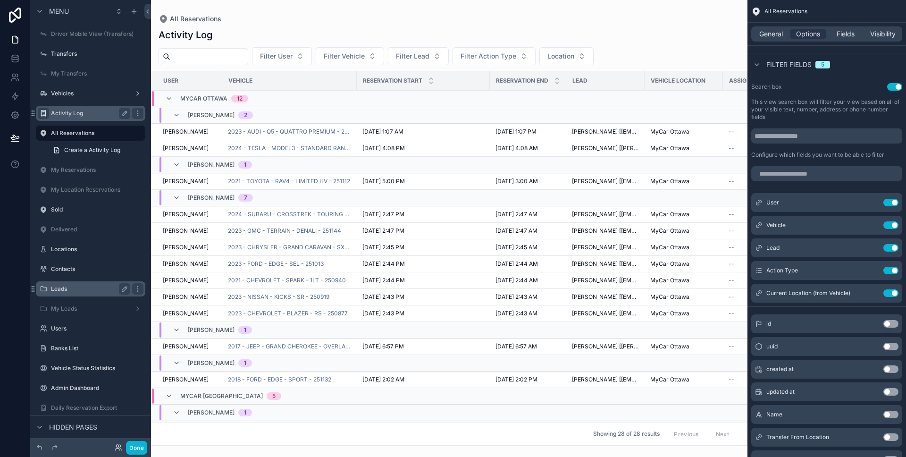
scroll to position [36, 0]
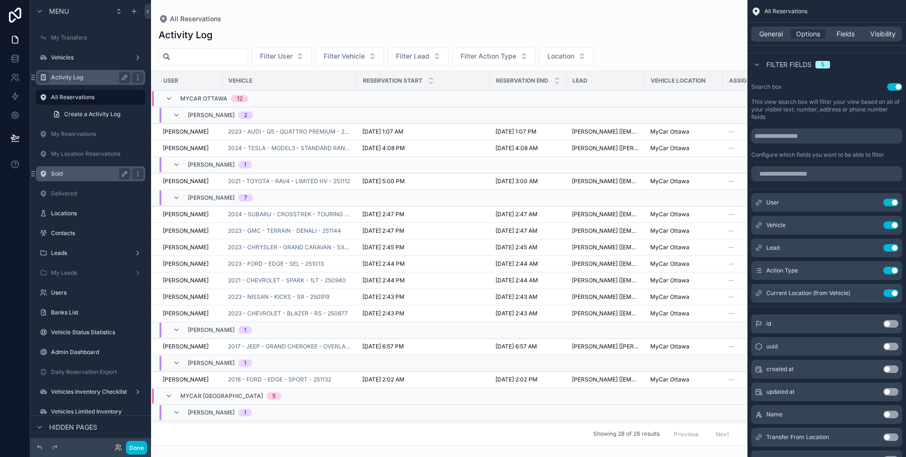
click at [69, 176] on label "Sold" at bounding box center [88, 174] width 75 height 8
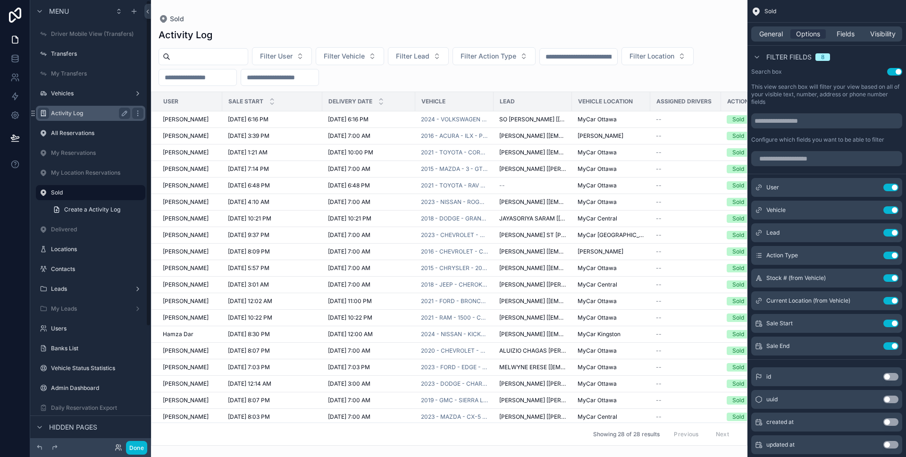
scroll to position [137, 0]
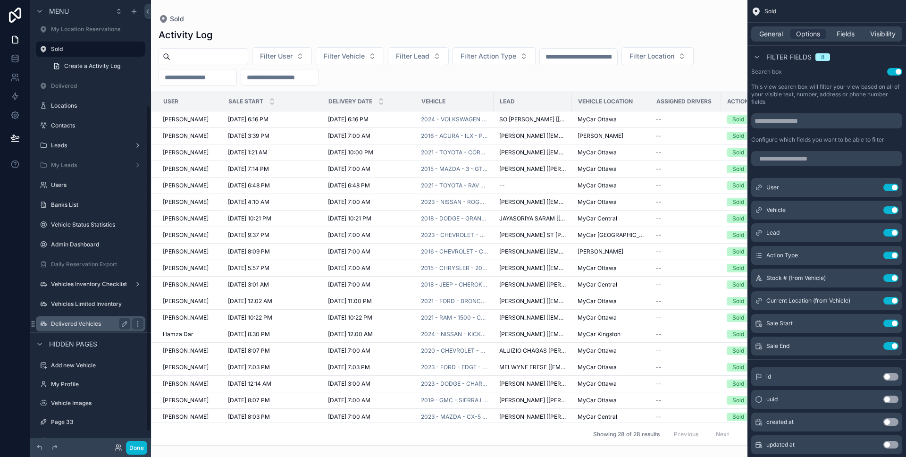
click at [78, 324] on label "Delivered Vehicles" at bounding box center [88, 324] width 75 height 8
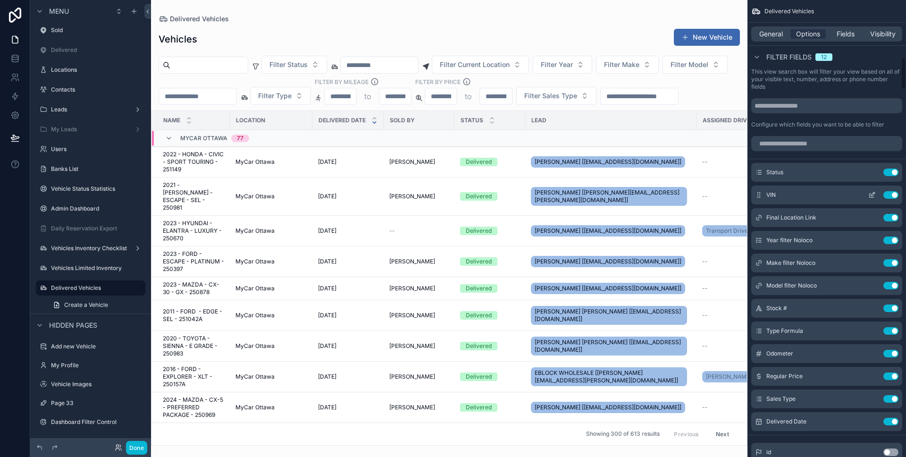
scroll to position [832, 0]
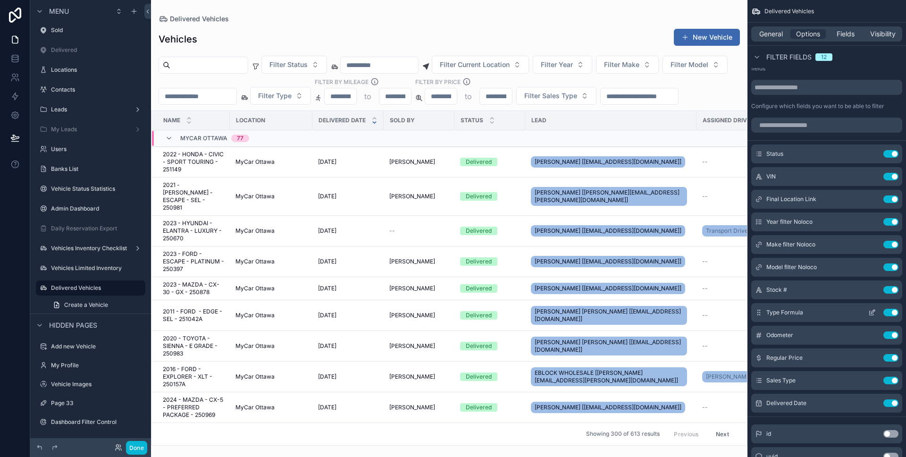
click at [871, 311] on icon "scrollable content" at bounding box center [873, 311] width 4 height 4
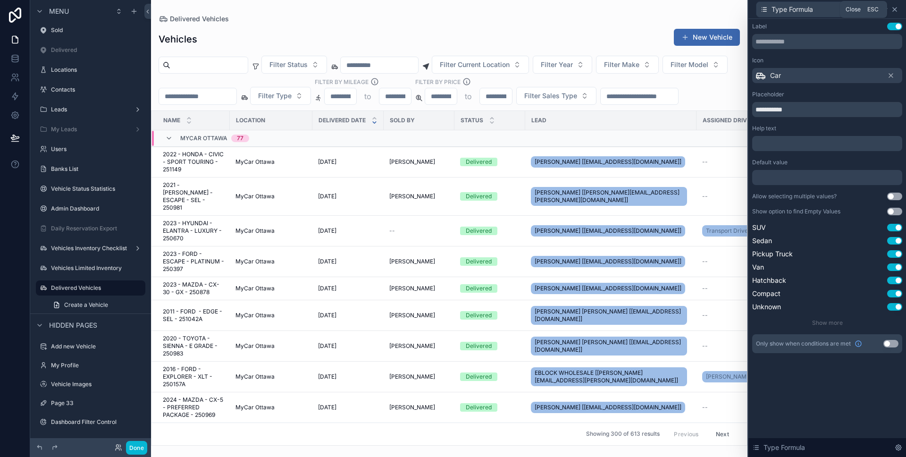
click at [894, 9] on icon at bounding box center [895, 10] width 8 height 8
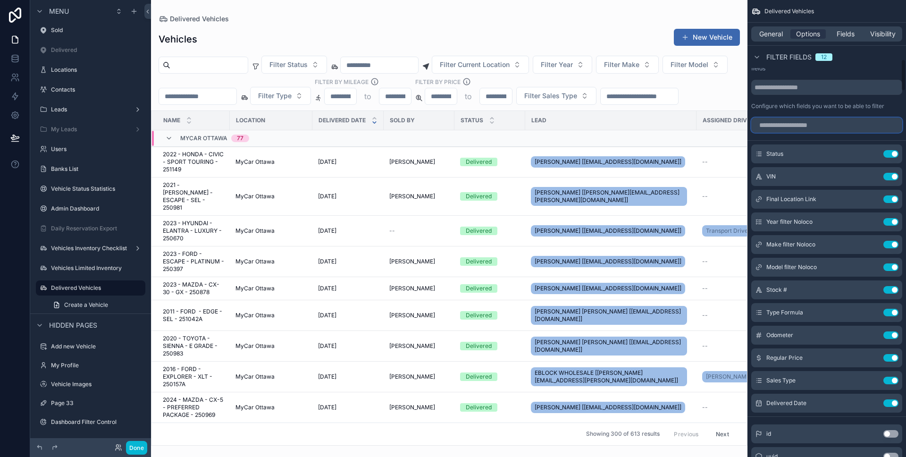
click at [835, 125] on input "scrollable content" at bounding box center [826, 124] width 151 height 15
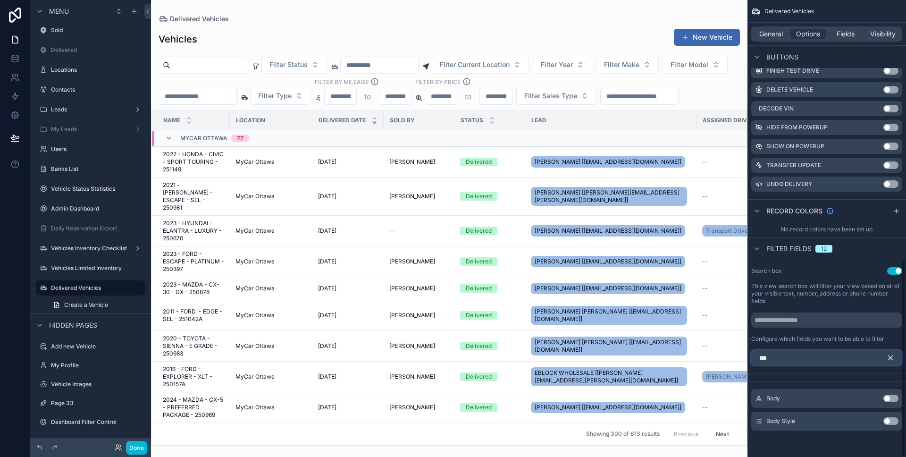
scroll to position [599, 0]
type input "****"
click at [895, 421] on button "Use setting" at bounding box center [890, 421] width 15 height 8
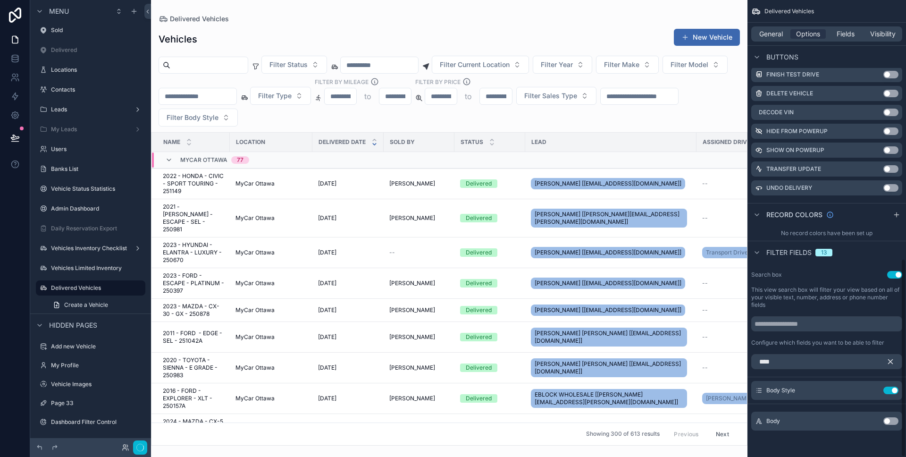
scroll to position [595, 0]
click at [893, 356] on button "scrollable content" at bounding box center [894, 361] width 16 height 15
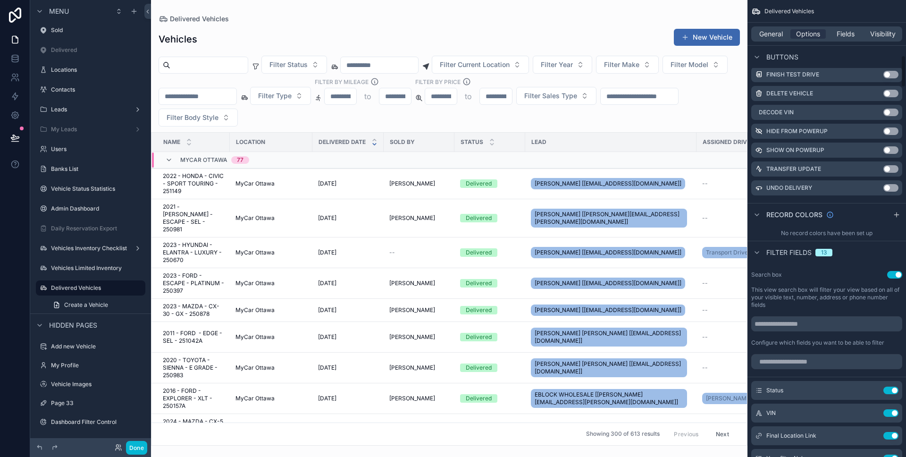
scroll to position [878, 0]
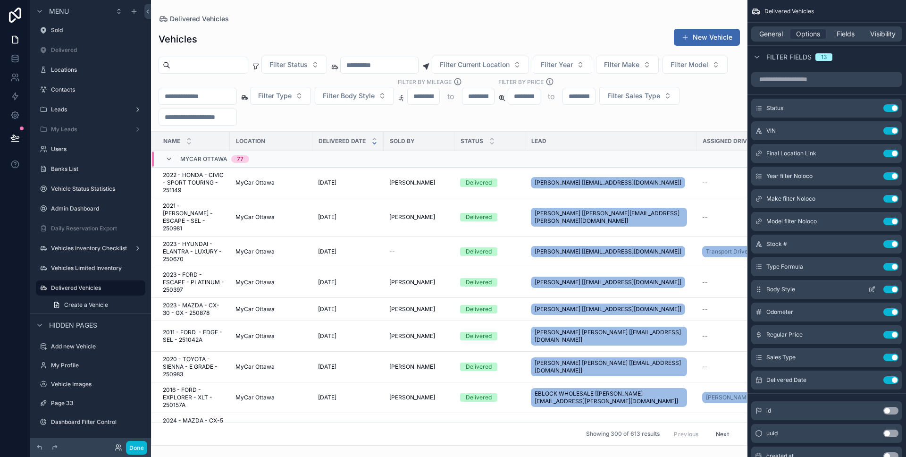
click at [870, 290] on icon "scrollable content" at bounding box center [872, 289] width 8 height 8
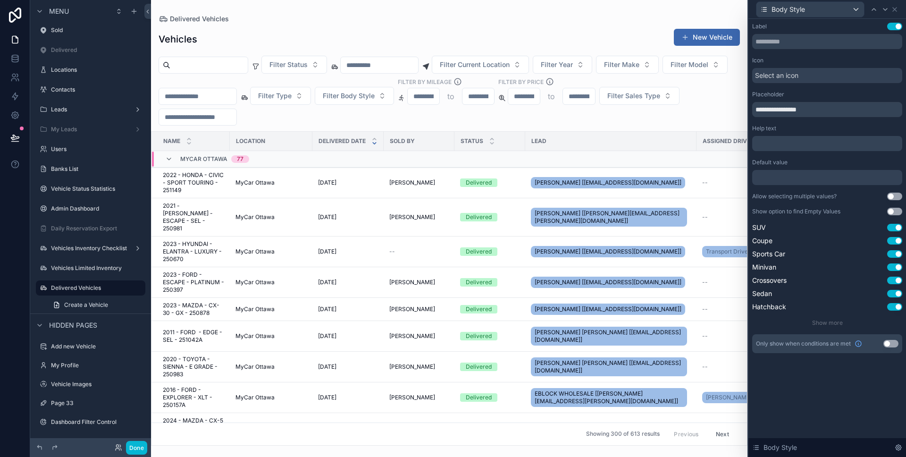
click at [800, 78] on div "Select an icon" at bounding box center [827, 75] width 150 height 15
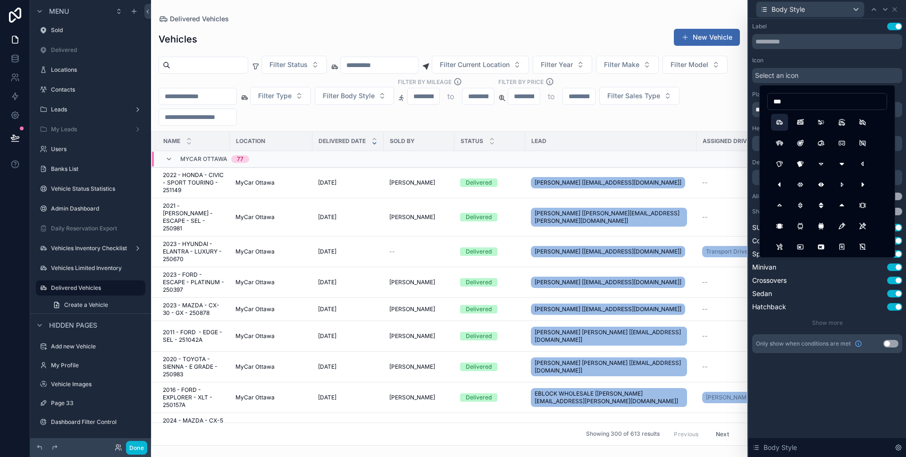
type input "***"
click at [781, 124] on button "Car" at bounding box center [779, 122] width 17 height 17
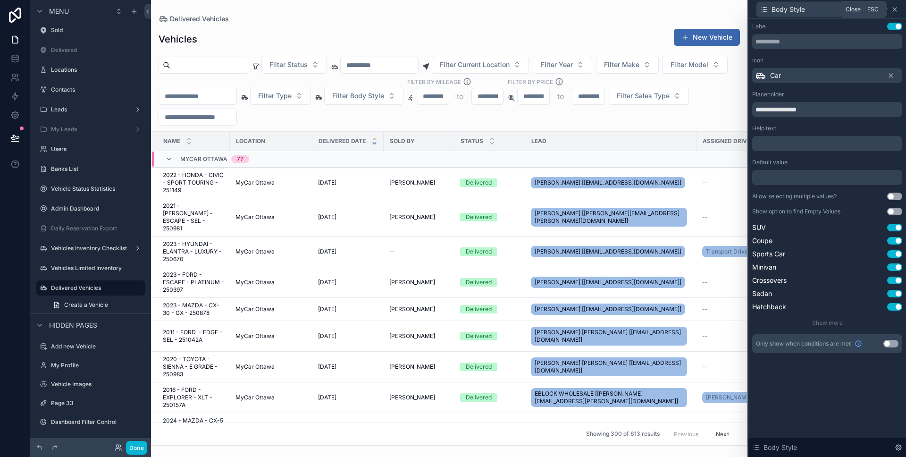
click at [897, 9] on icon at bounding box center [895, 10] width 8 height 8
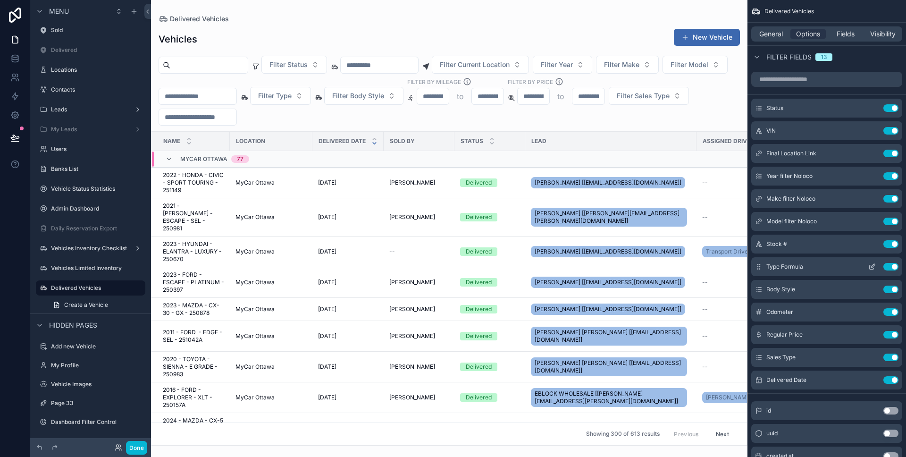
click at [889, 266] on button "Use setting" at bounding box center [890, 267] width 15 height 8
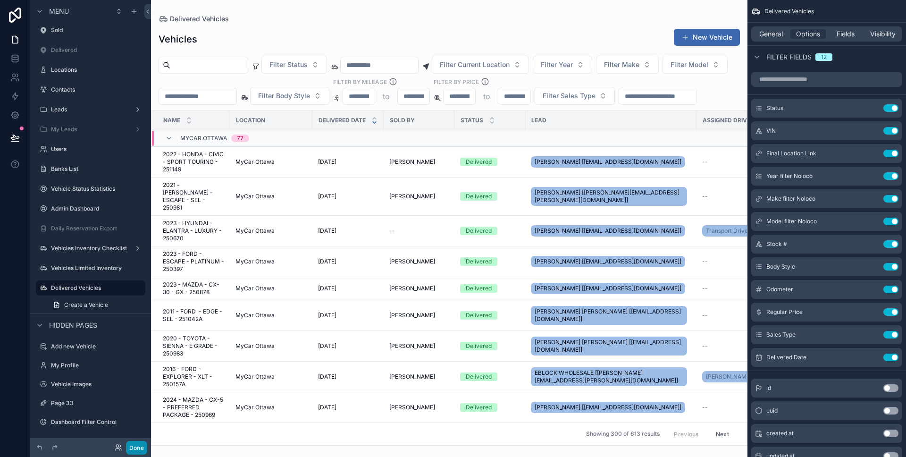
click at [137, 446] on button "Done" at bounding box center [136, 448] width 21 height 14
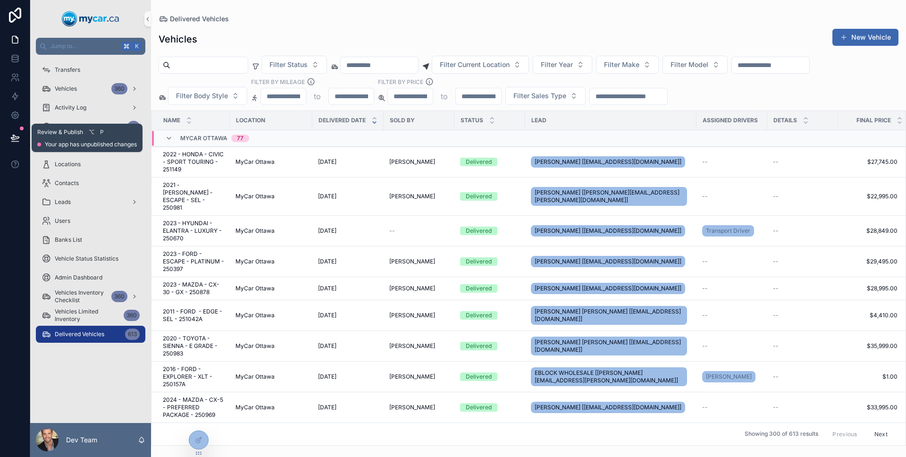
click at [15, 134] on icon at bounding box center [14, 137] width 9 height 9
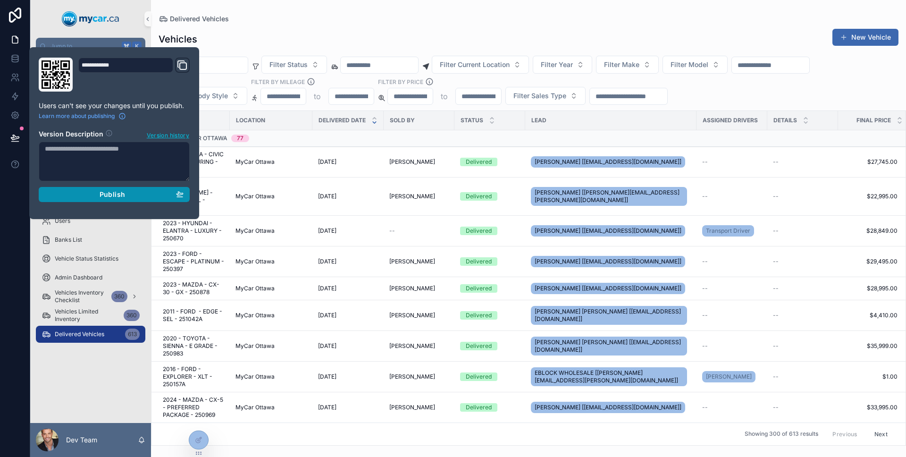
click at [85, 196] on div "Publish" at bounding box center [114, 194] width 139 height 8
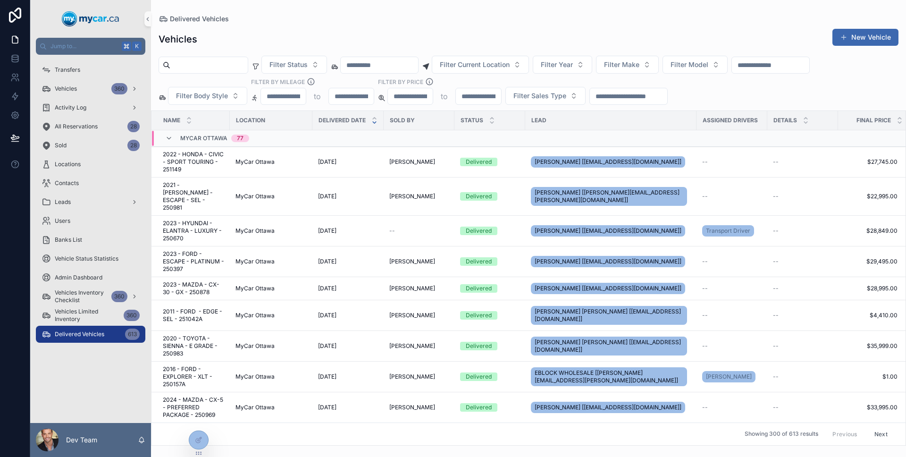
click at [296, 162] on div "MyCar Ottawa" at bounding box center [270, 162] width 71 height 8
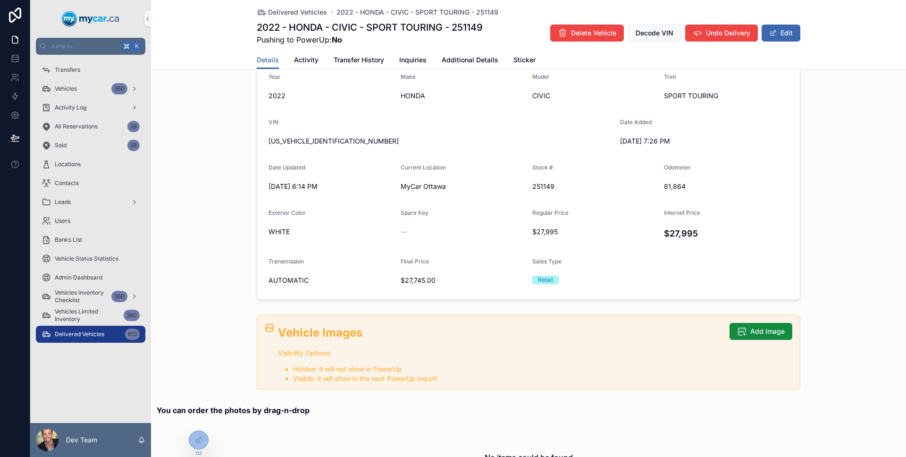
scroll to position [135, 0]
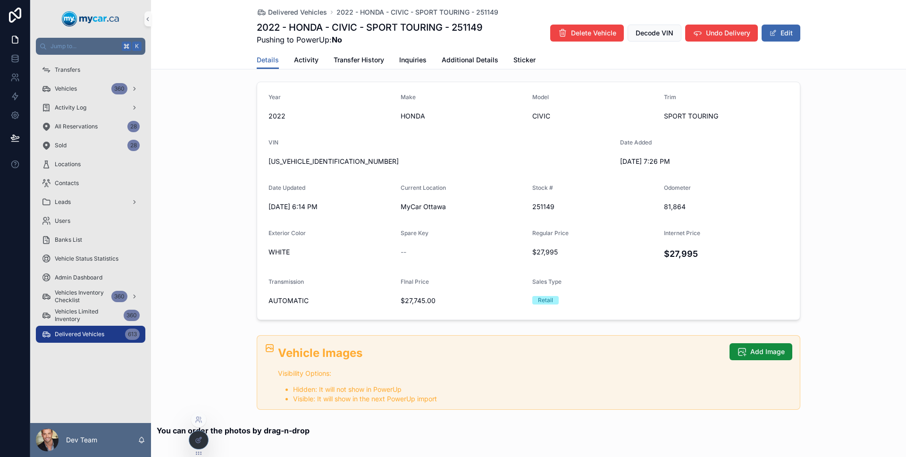
click at [205, 439] on div at bounding box center [198, 440] width 19 height 18
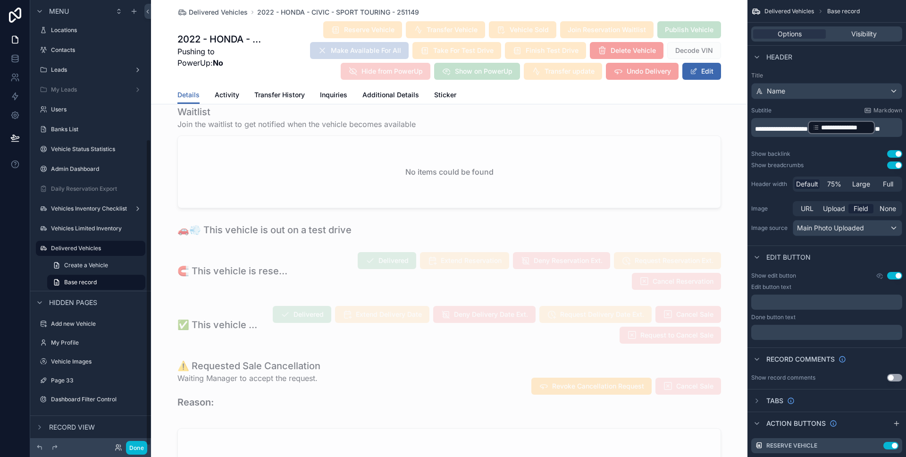
scroll to position [0, 0]
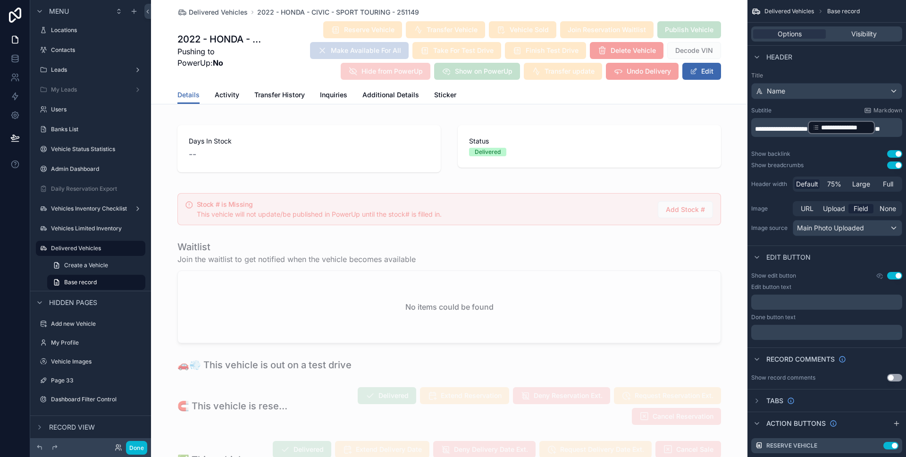
click at [147, 445] on div "Done" at bounding box center [90, 447] width 121 height 19
click at [143, 443] on button "Done" at bounding box center [136, 448] width 21 height 14
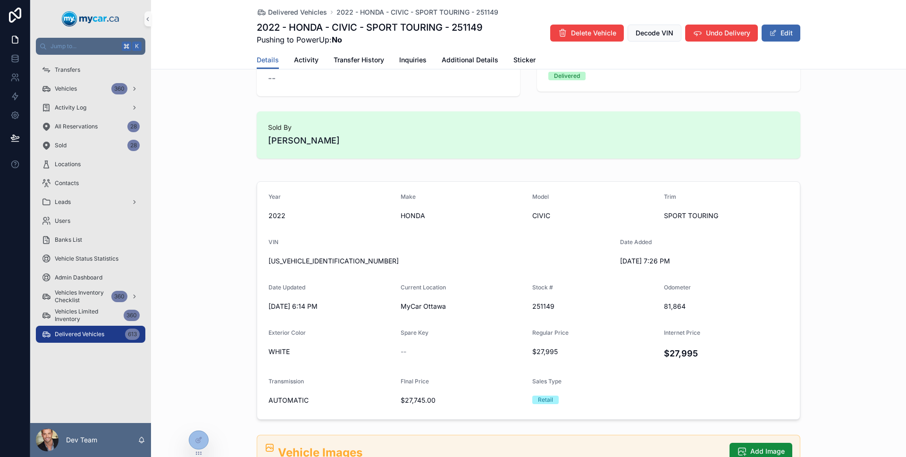
scroll to position [47, 0]
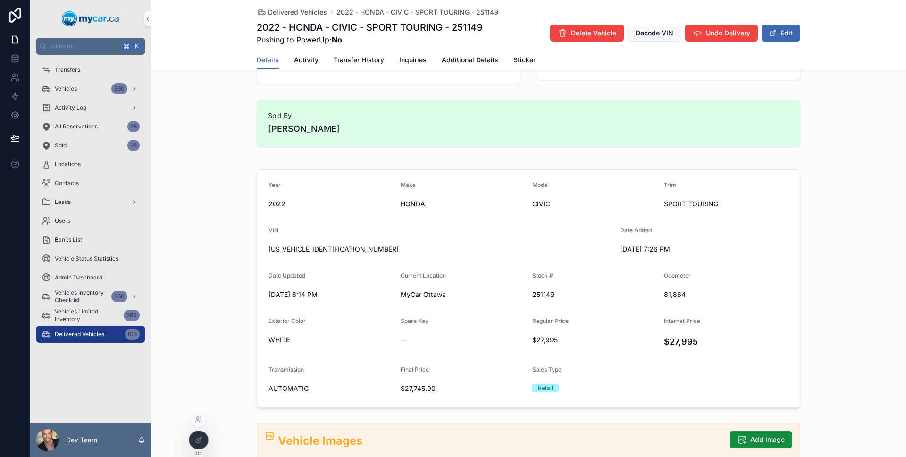
click at [203, 437] on div at bounding box center [198, 440] width 19 height 18
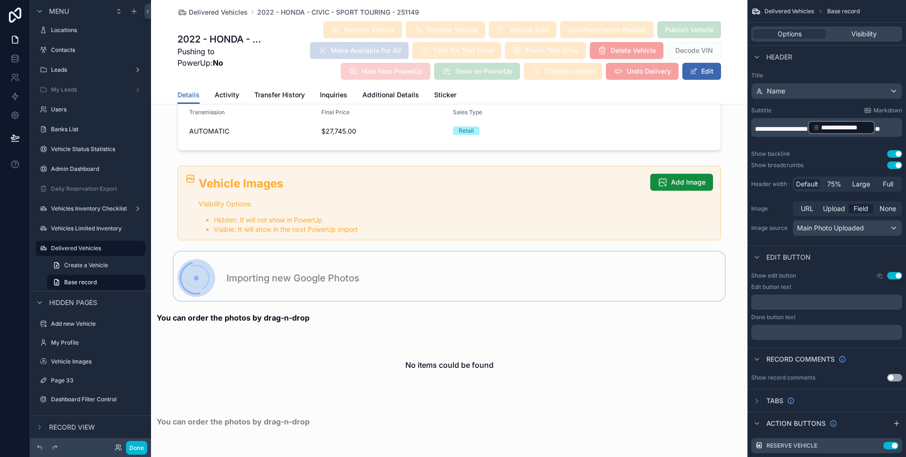
scroll to position [1021, 0]
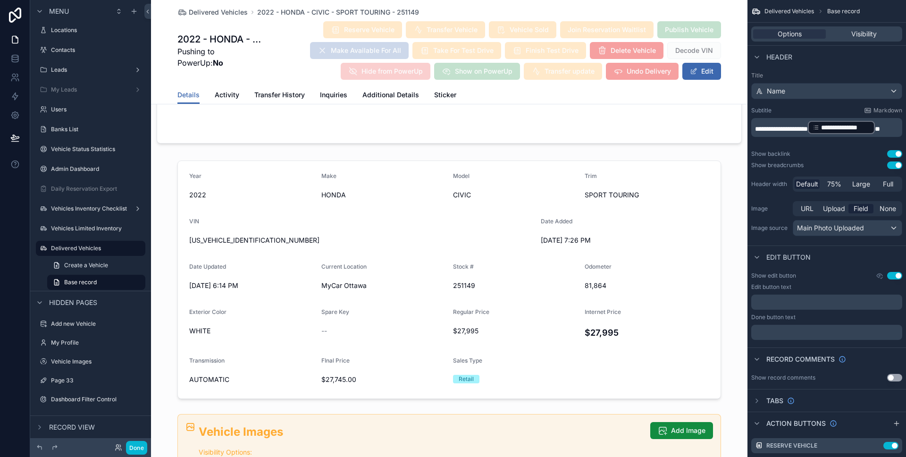
click at [347, 294] on div at bounding box center [449, 280] width 596 height 246
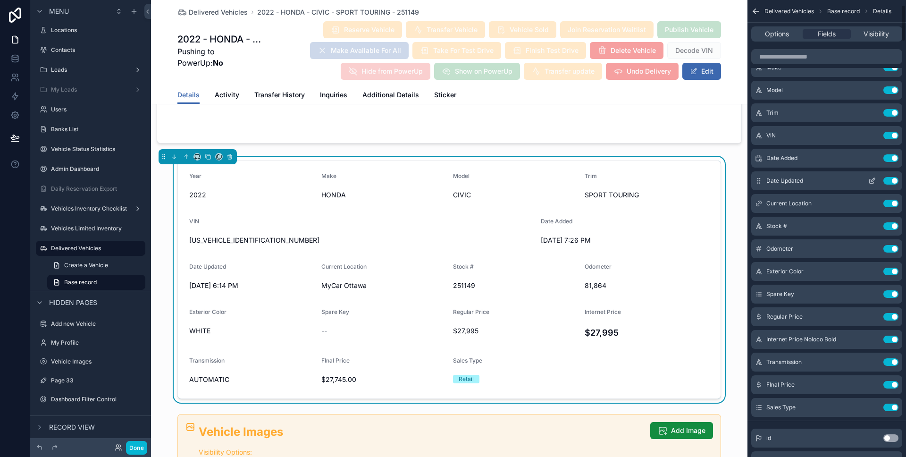
scroll to position [57, 0]
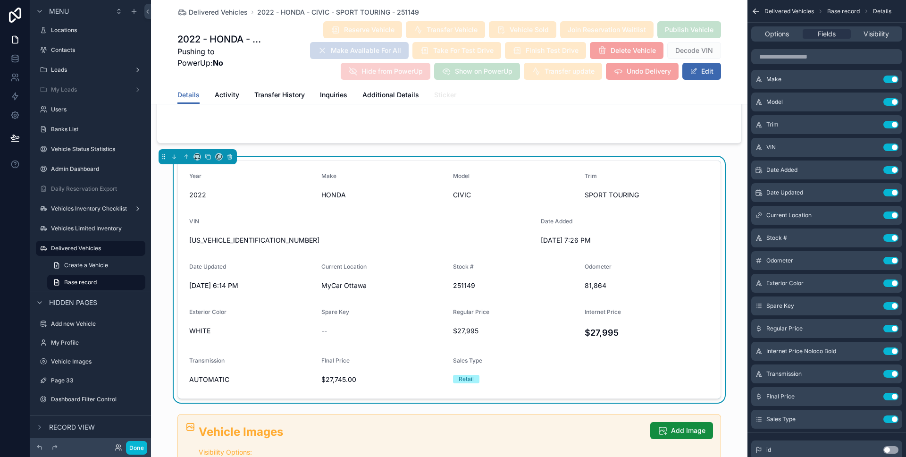
click at [447, 89] on link "Sticker" at bounding box center [445, 95] width 22 height 19
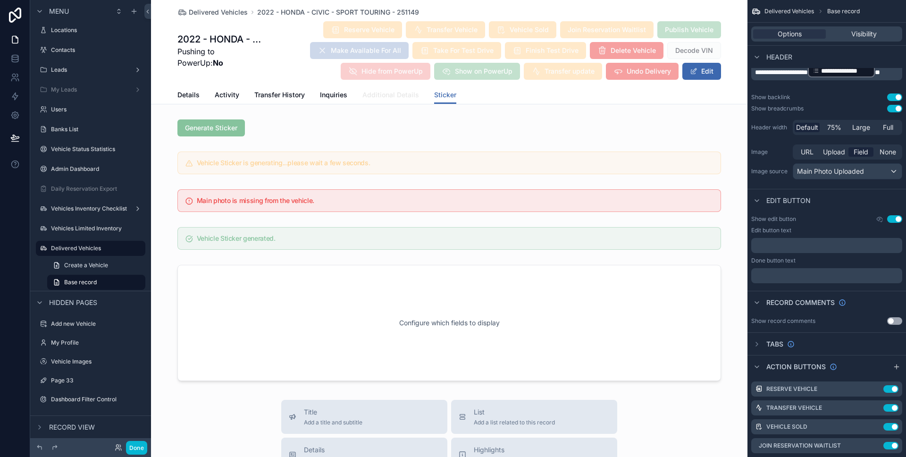
click at [403, 97] on span "Additional Details" at bounding box center [390, 94] width 57 height 9
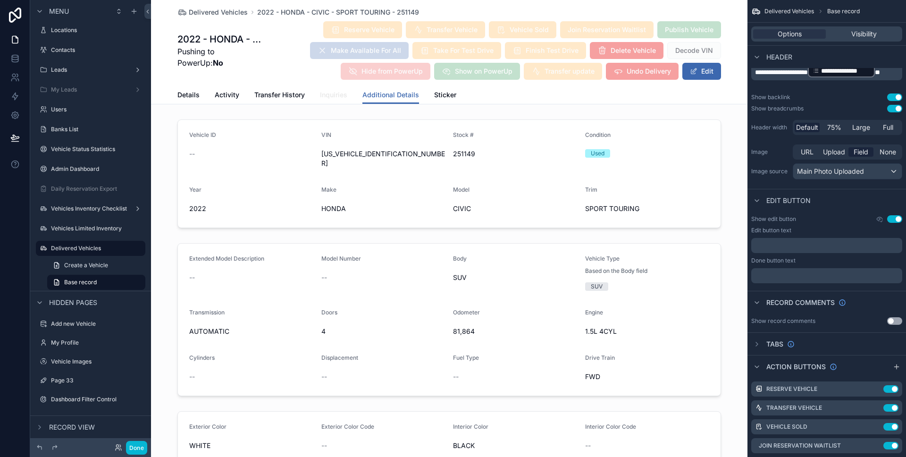
click at [340, 98] on span "Inquiries" at bounding box center [333, 94] width 27 height 9
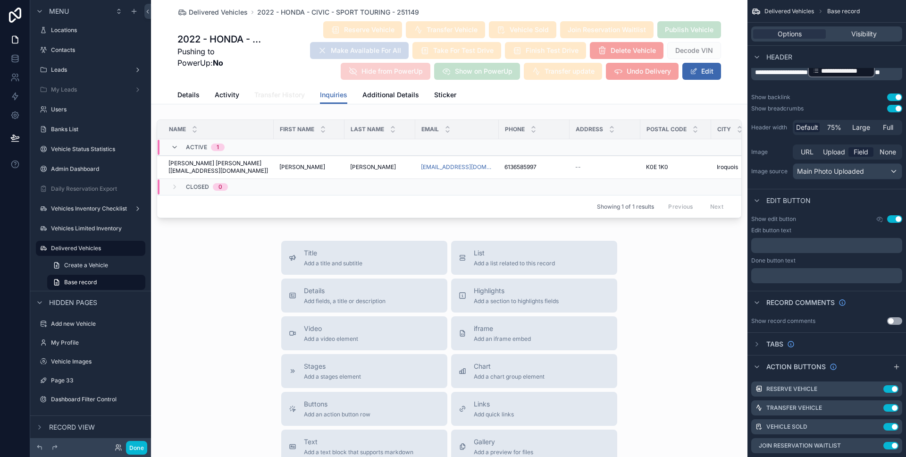
click at [272, 93] on span "Transfer History" at bounding box center [279, 94] width 50 height 9
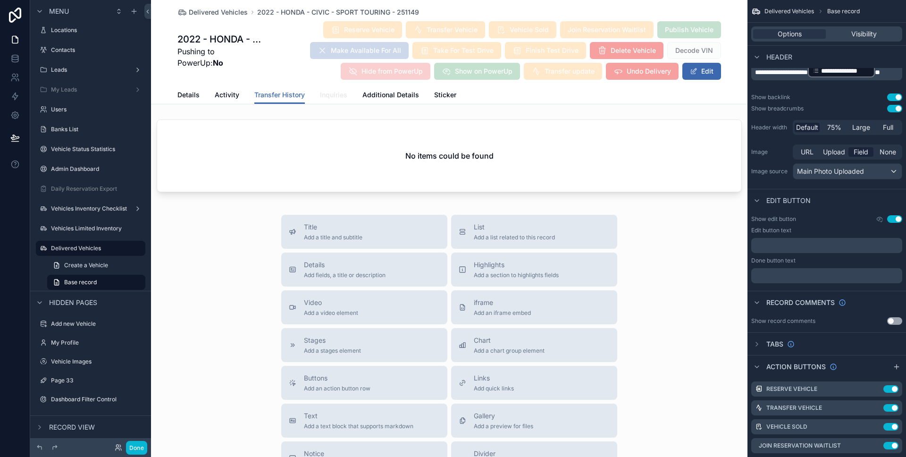
click at [324, 95] on span "Inquiries" at bounding box center [333, 94] width 27 height 9
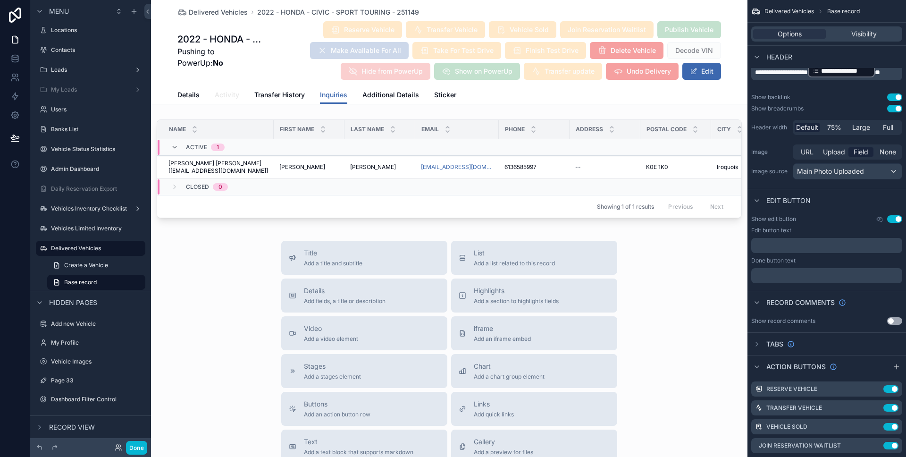
click at [233, 97] on span "Activity" at bounding box center [227, 94] width 25 height 9
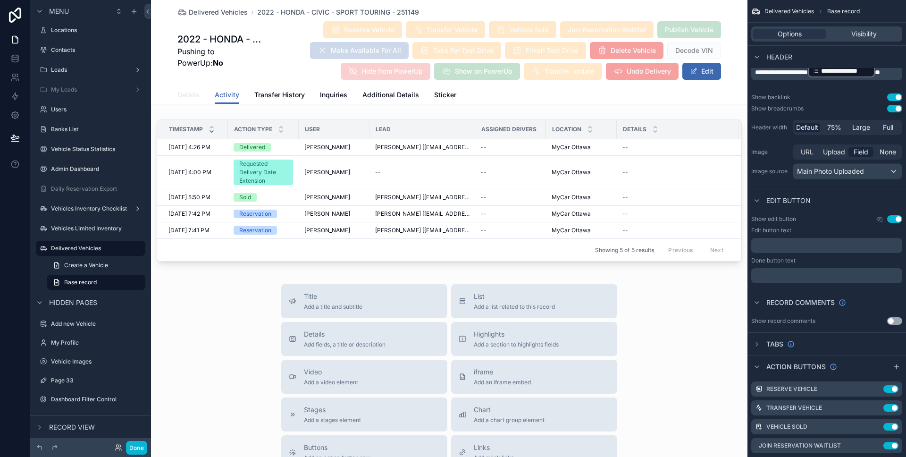
click at [192, 95] on span "Details" at bounding box center [188, 94] width 22 height 9
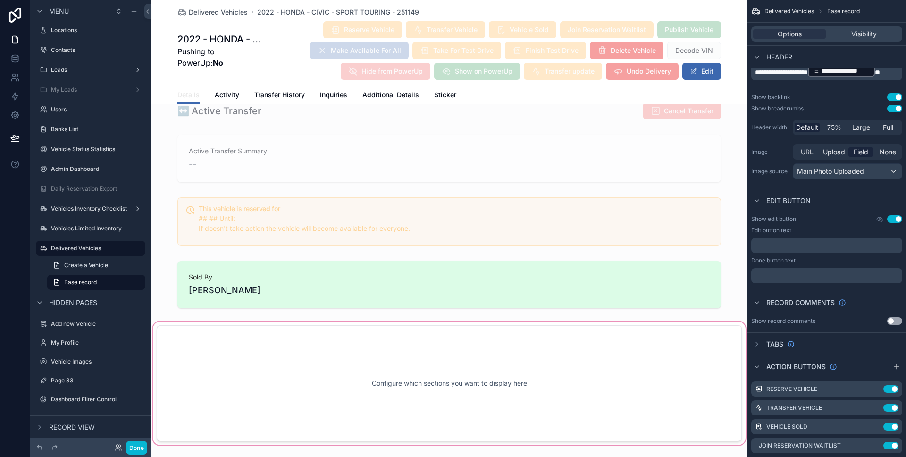
scroll to position [935, 0]
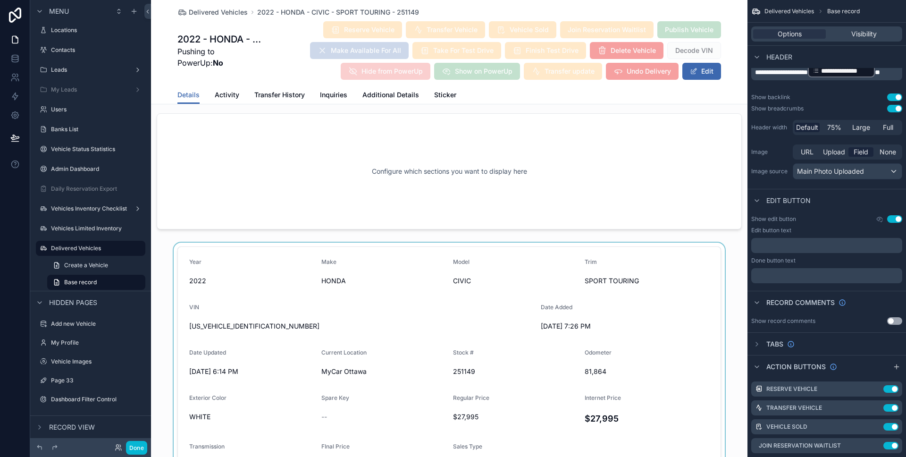
click at [470, 266] on div at bounding box center [449, 366] width 596 height 246
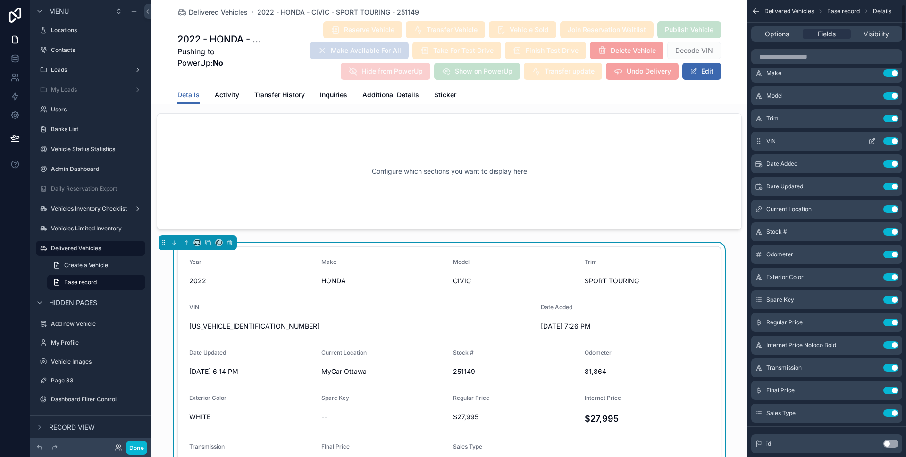
scroll to position [0, 0]
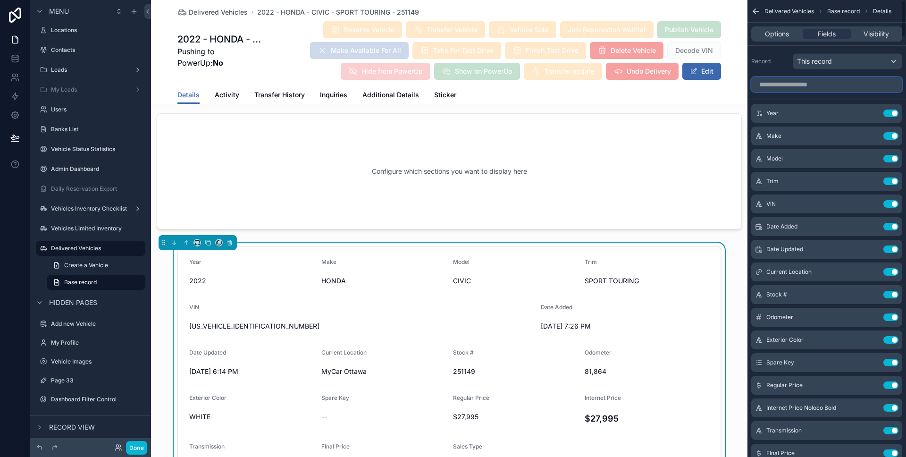
click at [798, 83] on input "scrollable content" at bounding box center [826, 84] width 151 height 15
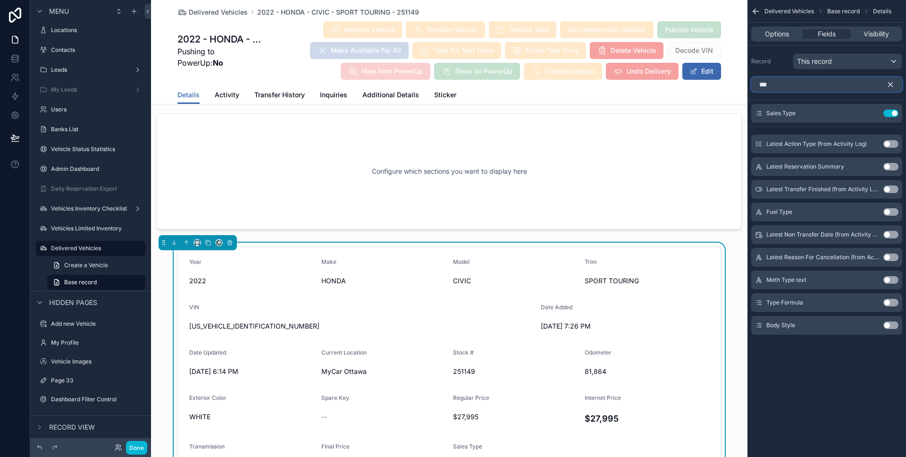
type input "***"
click at [891, 325] on button "Use setting" at bounding box center [890, 325] width 15 height 8
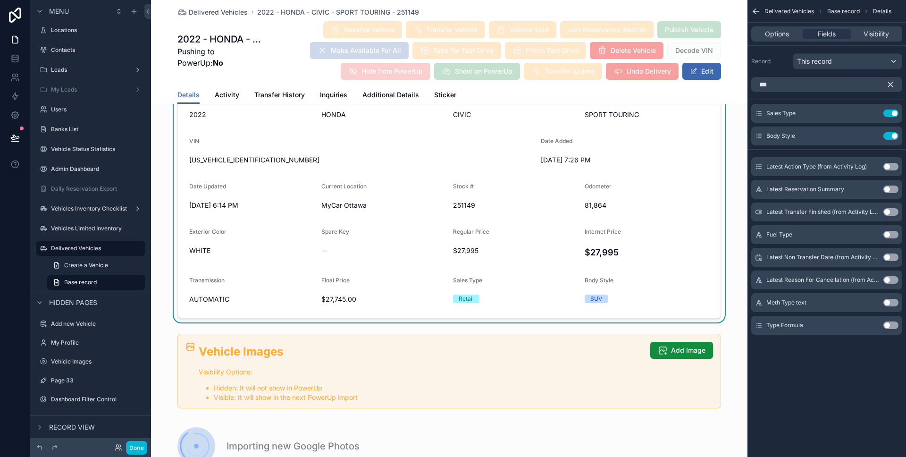
scroll to position [1083, 0]
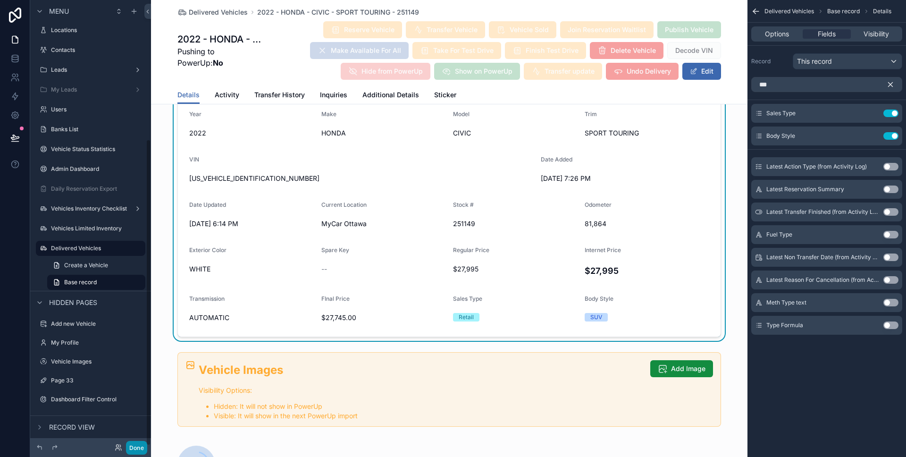
click at [140, 441] on button "Done" at bounding box center [136, 448] width 21 height 14
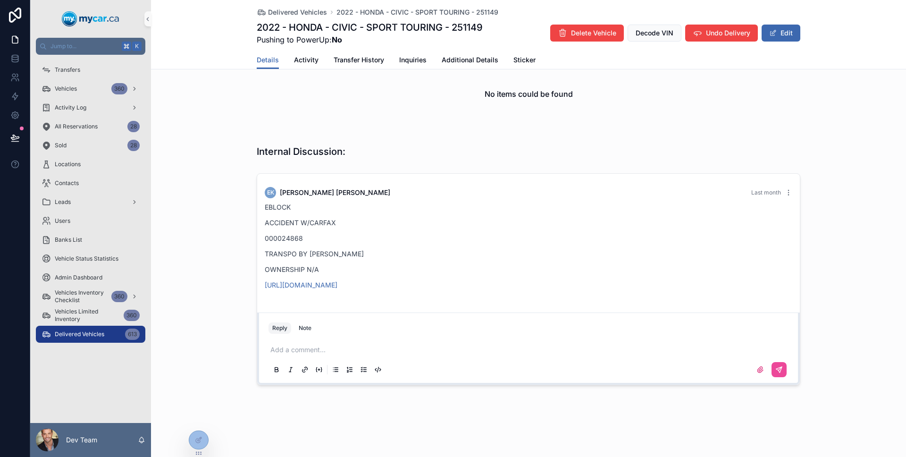
scroll to position [518, 0]
click at [86, 83] on div "Vehicles 360" at bounding box center [91, 88] width 98 height 15
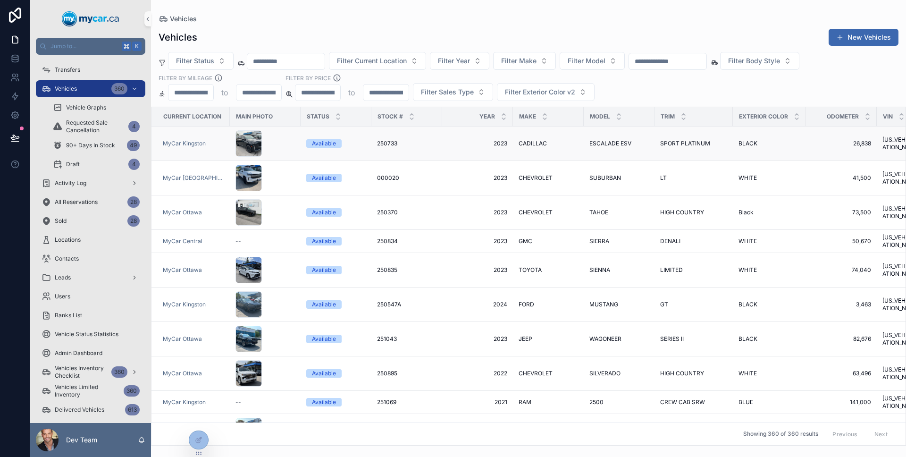
click at [442, 140] on td "2023 2023" at bounding box center [477, 143] width 71 height 34
click at [433, 142] on div "250733 250733" at bounding box center [406, 144] width 59 height 8
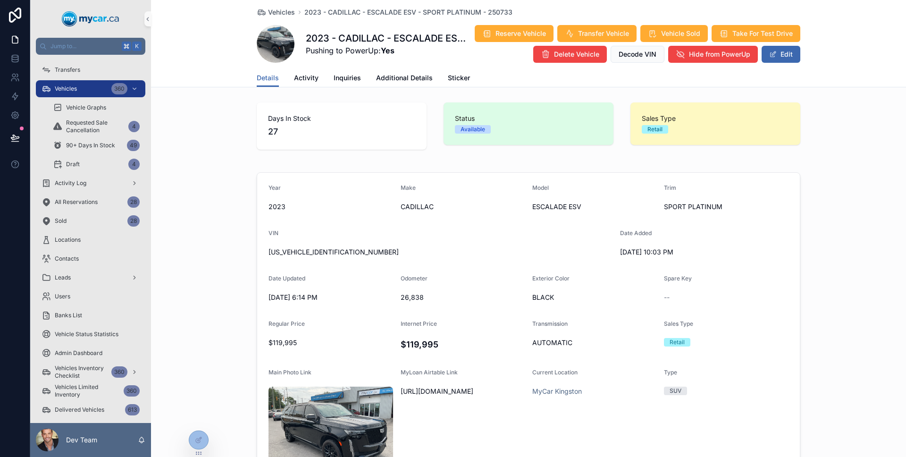
scroll to position [67, 0]
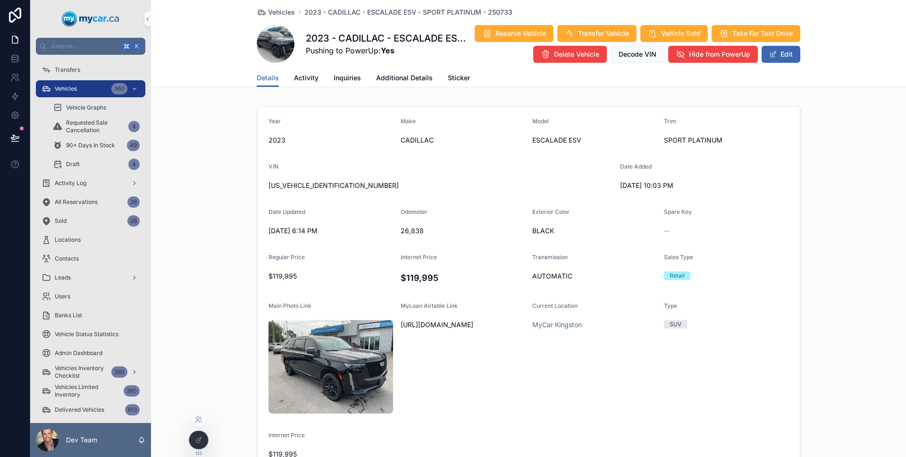
click at [192, 439] on div at bounding box center [198, 440] width 19 height 18
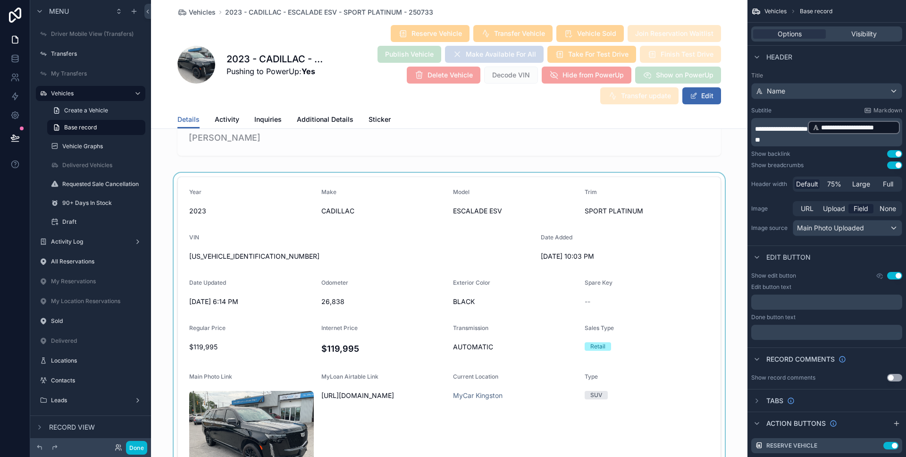
scroll to position [886, 0]
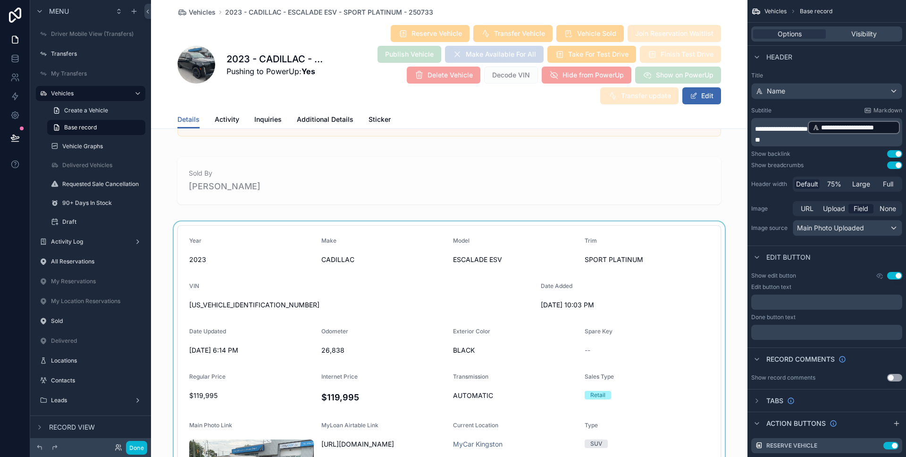
click at [552, 291] on div at bounding box center [449, 408] width 596 height 375
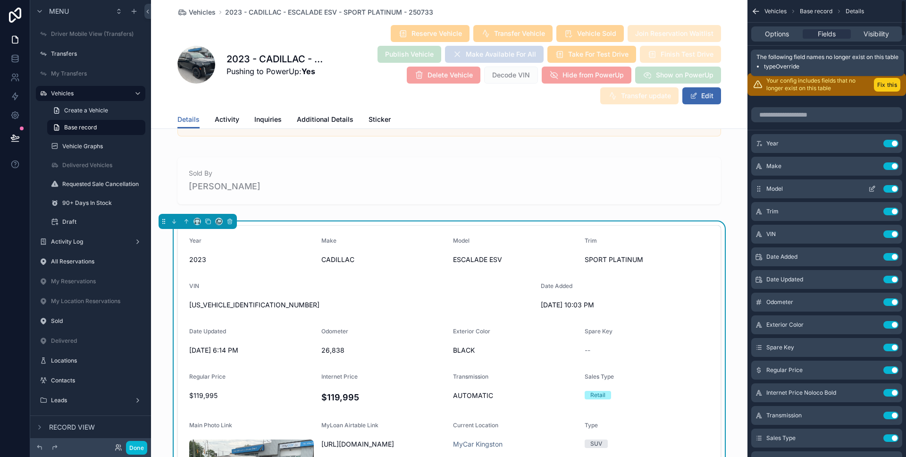
click at [894, 81] on button "Fix this" at bounding box center [887, 85] width 26 height 14
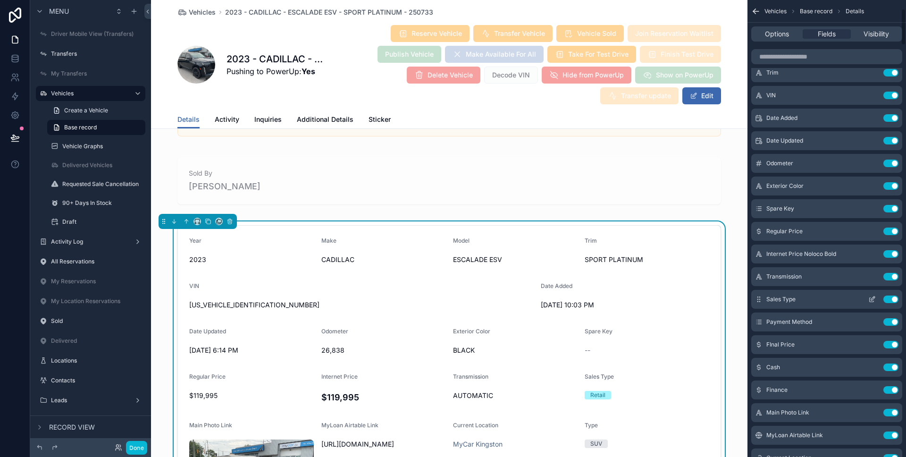
scroll to position [246, 0]
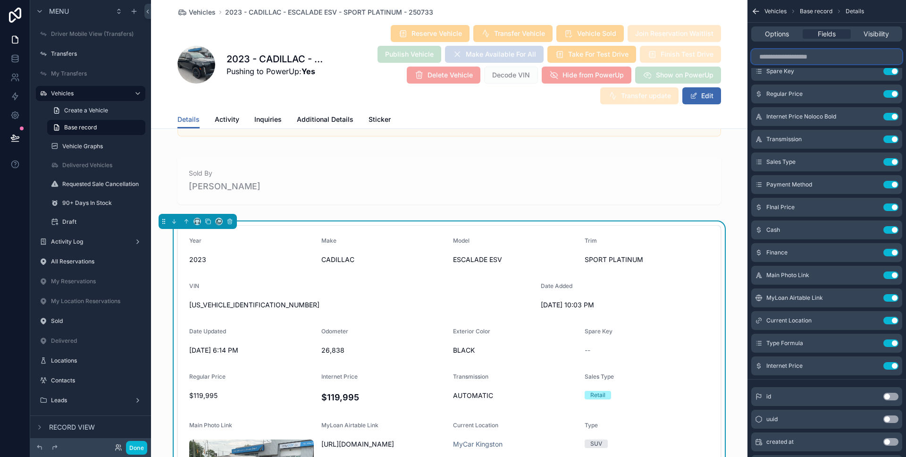
click at [831, 57] on input "scrollable content" at bounding box center [826, 56] width 151 height 15
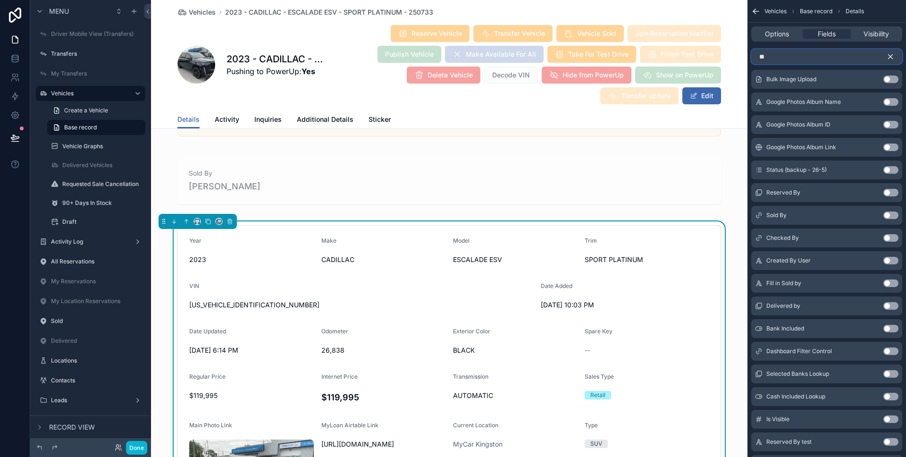
scroll to position [0, 0]
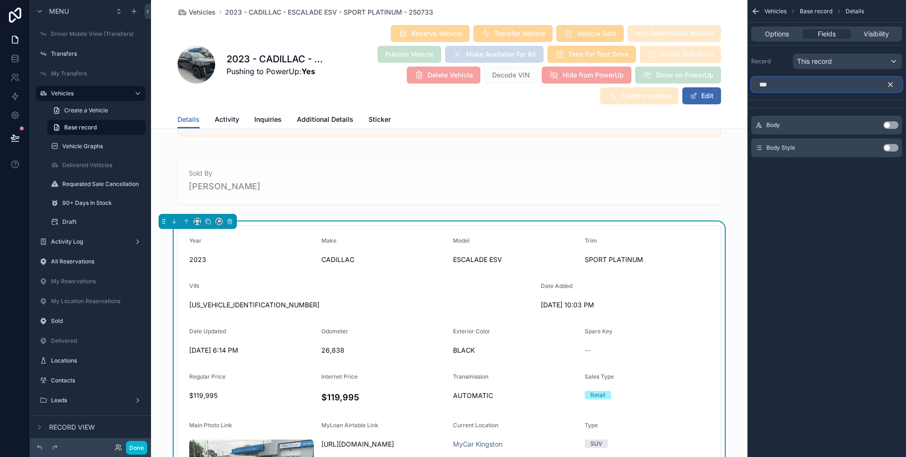
type input "***"
click at [890, 148] on button "Use setting" at bounding box center [890, 148] width 15 height 8
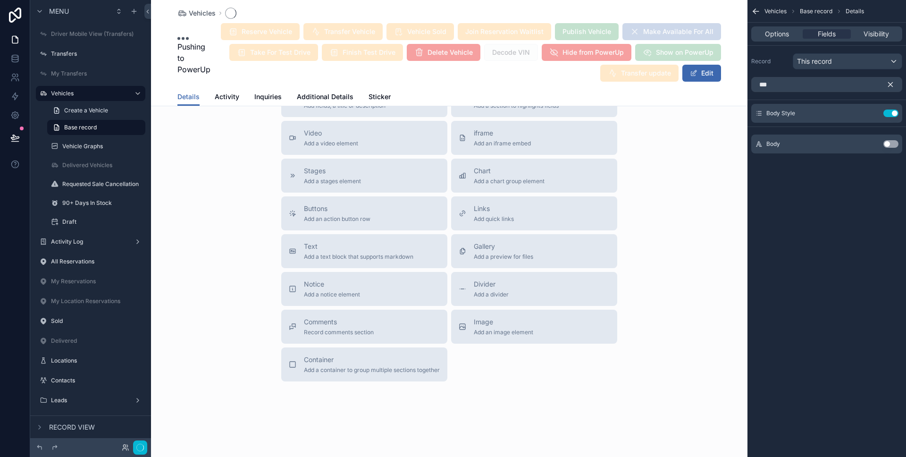
scroll to position [236, 0]
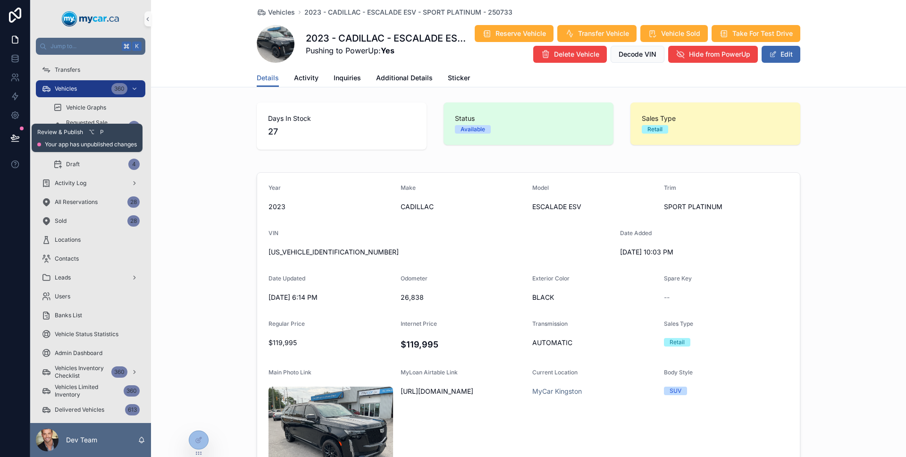
click at [17, 135] on icon at bounding box center [14, 137] width 9 height 9
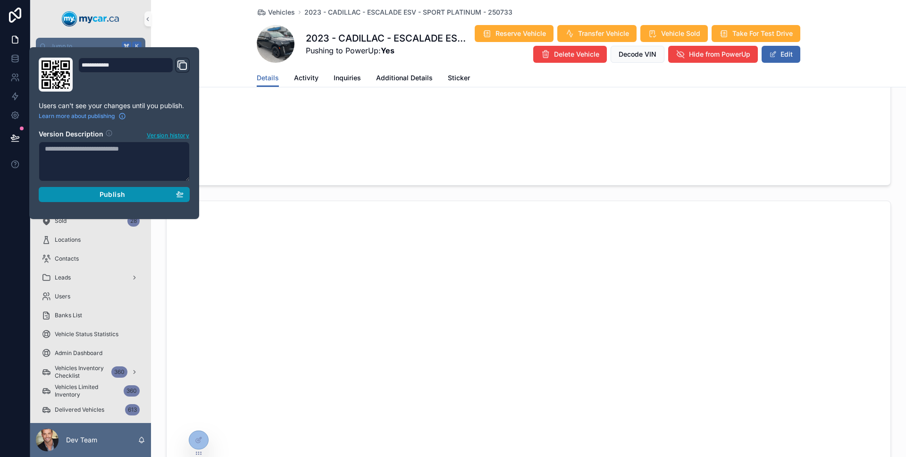
click at [71, 190] on div "Publish" at bounding box center [114, 194] width 139 height 8
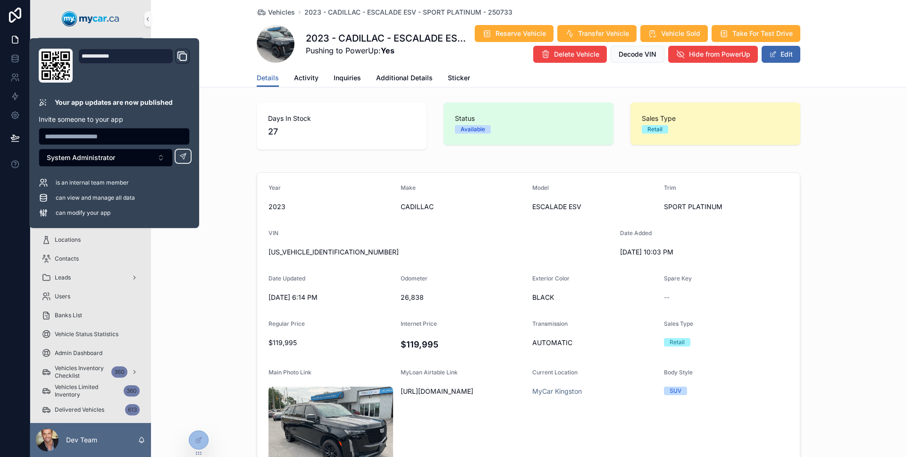
scroll to position [68, 0]
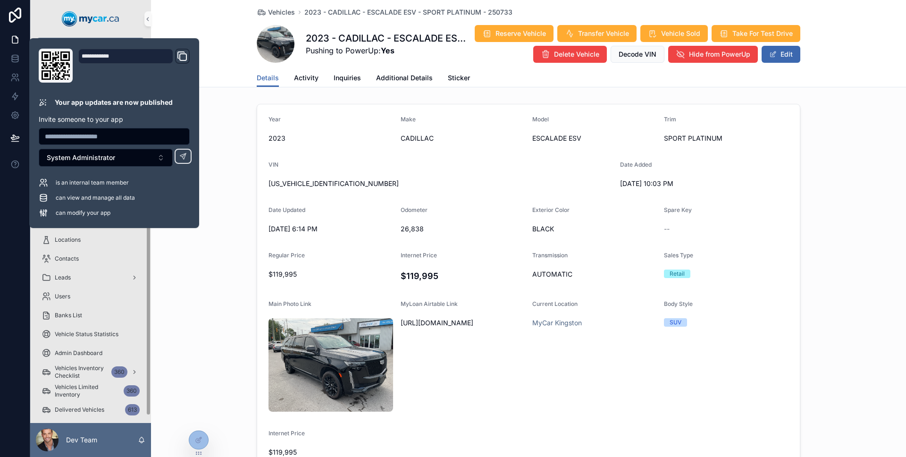
click at [19, 253] on div at bounding box center [15, 228] width 30 height 457
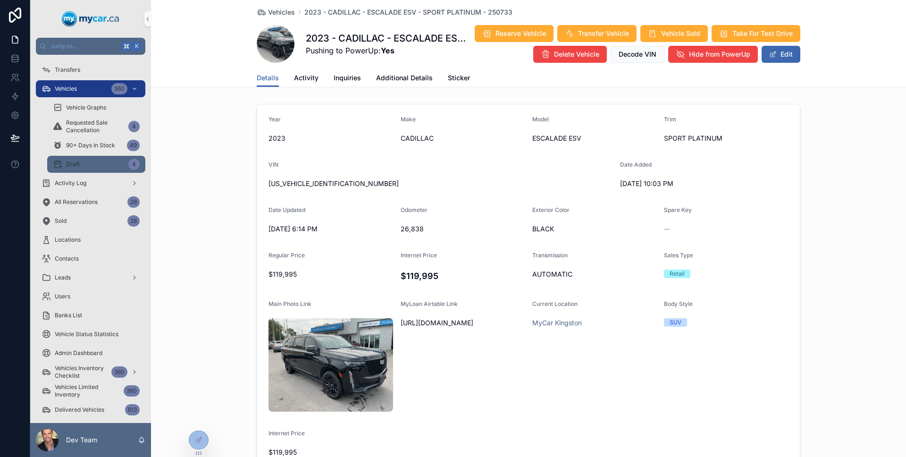
click at [71, 169] on div "Draft 4" at bounding box center [96, 164] width 87 height 15
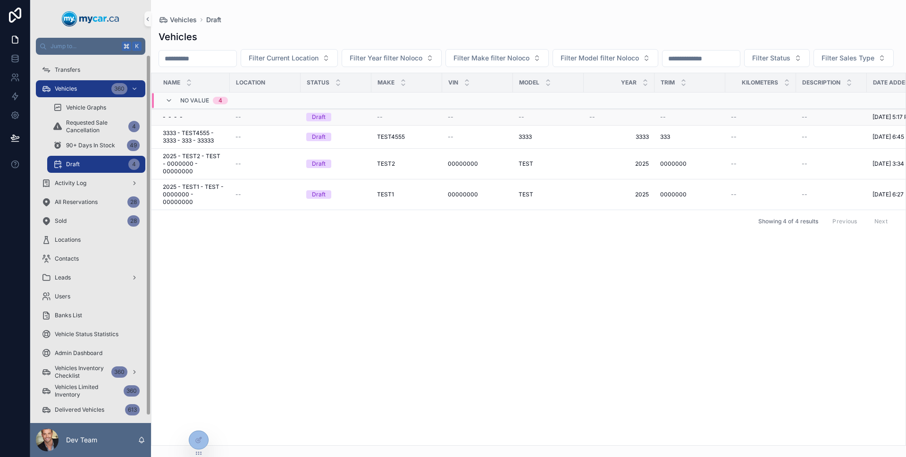
click at [404, 121] on div "--" at bounding box center [406, 117] width 59 height 8
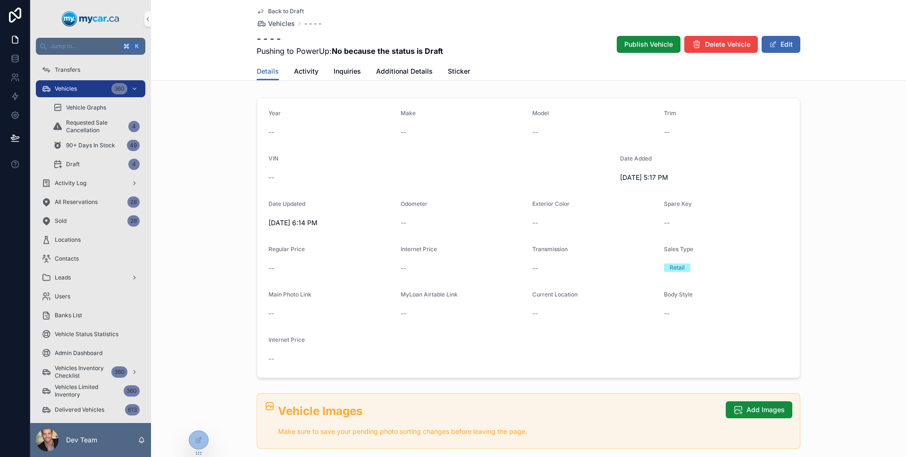
scroll to position [108, 0]
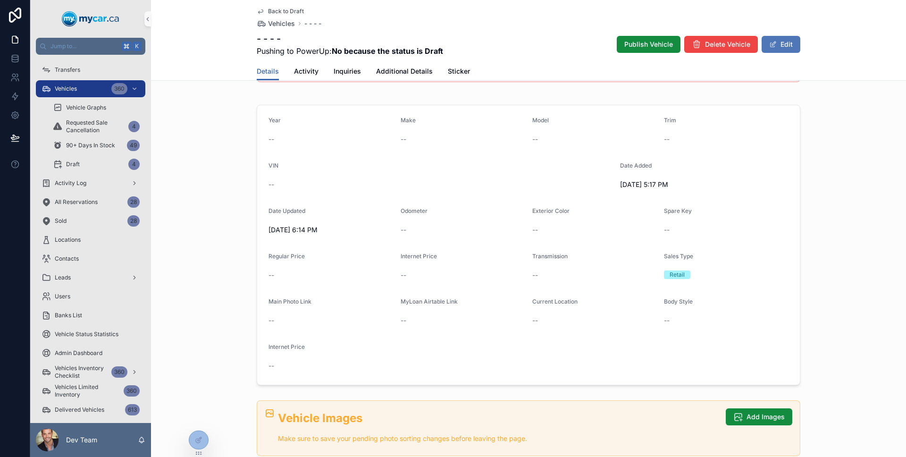
click at [776, 50] on button "Edit" at bounding box center [780, 44] width 39 height 17
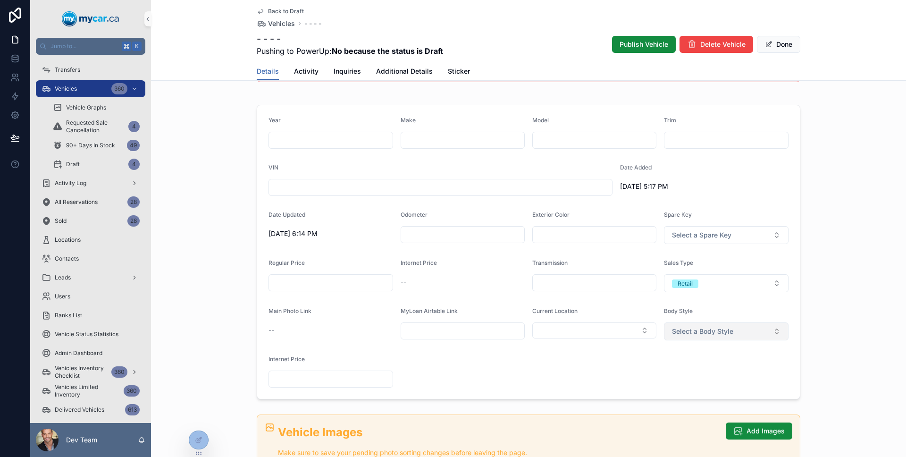
click at [706, 334] on span "Select a Body Style" at bounding box center [702, 330] width 61 height 9
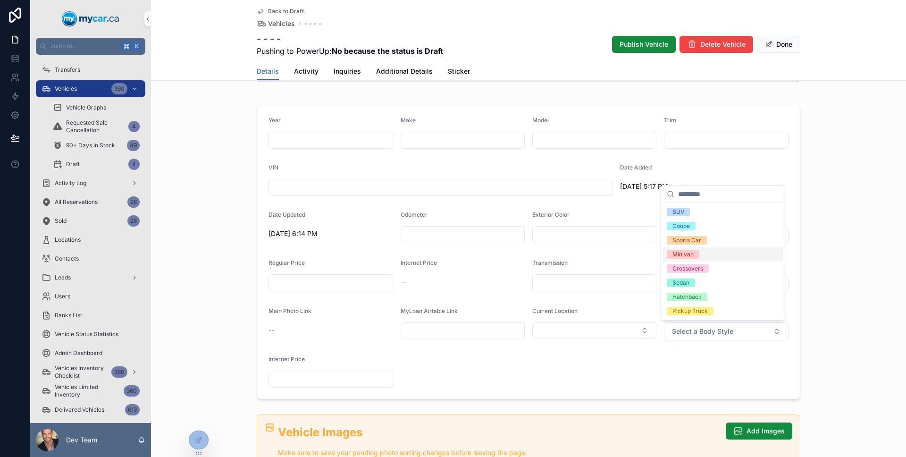
click at [808, 235] on div "Year Make Model Trim VIN Date Added 9/4/2025 5:17 PM Date Updated 9/4/2025 6:14…" at bounding box center [528, 252] width 755 height 302
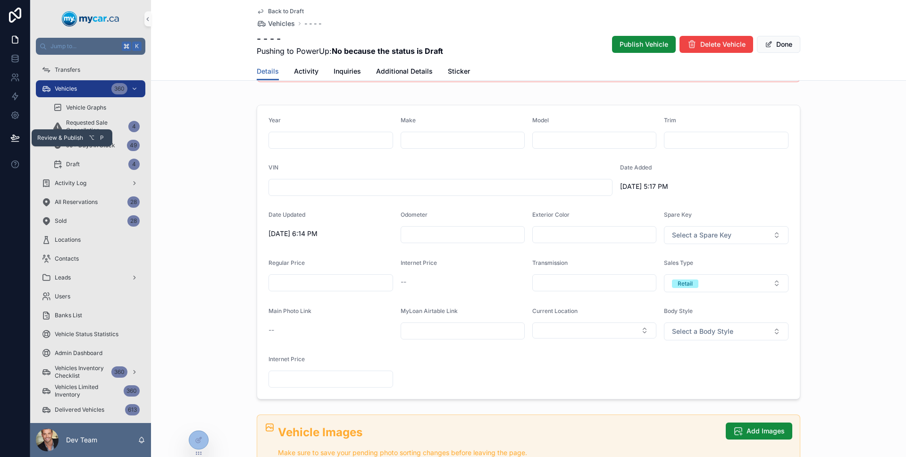
click at [17, 137] on icon at bounding box center [15, 137] width 8 height 5
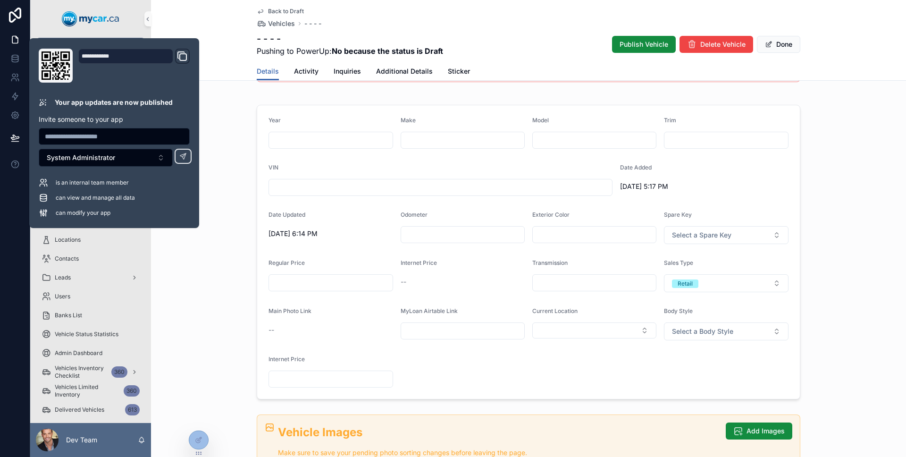
click at [781, 34] on div "- - - - Pushing to PowerUp: No because the status is Draft Publish Vehicle Dele…" at bounding box center [529, 44] width 544 height 25
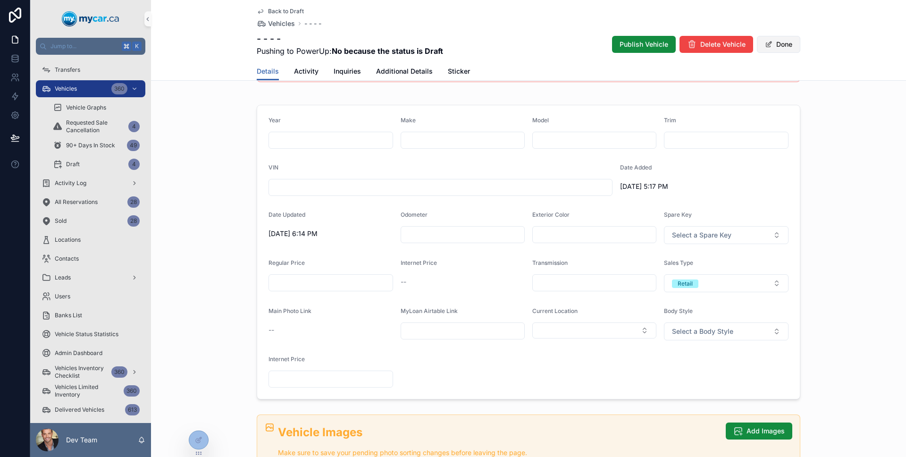
click at [780, 37] on button "Done" at bounding box center [778, 44] width 43 height 17
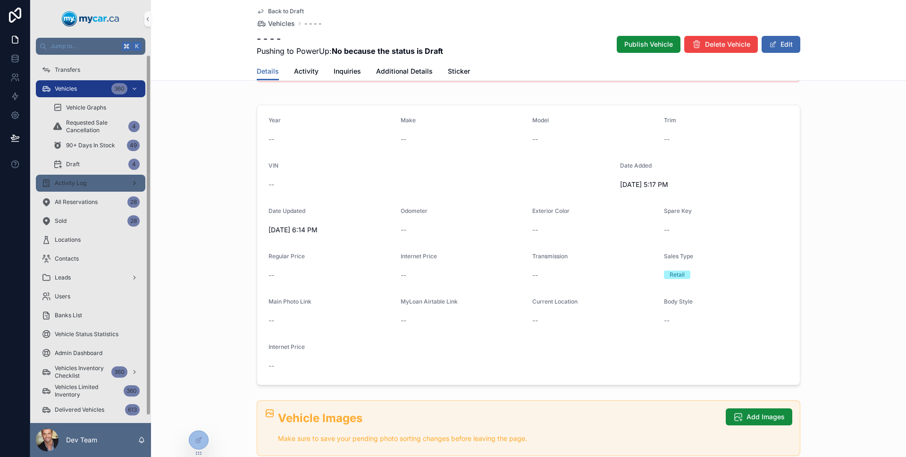
click at [87, 187] on div "Activity Log" at bounding box center [91, 183] width 98 height 15
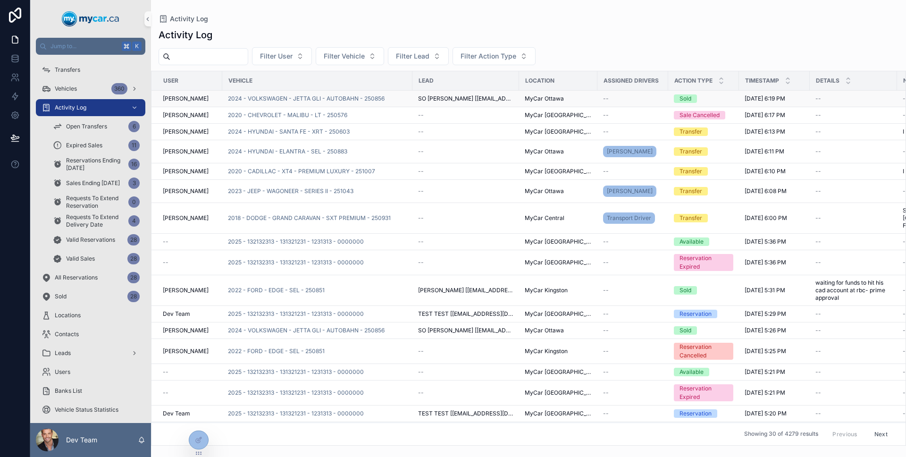
click at [394, 100] on div "2024 - VOLKSWAGEN - JETTA GLI - AUTOBAHN - 250856" at bounding box center [317, 99] width 179 height 8
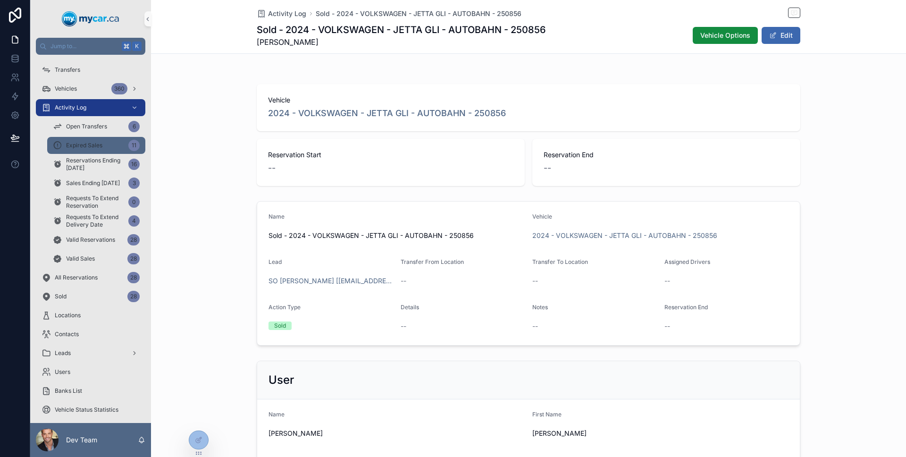
click at [96, 150] on div "Expired Sales 11" at bounding box center [96, 145] width 87 height 15
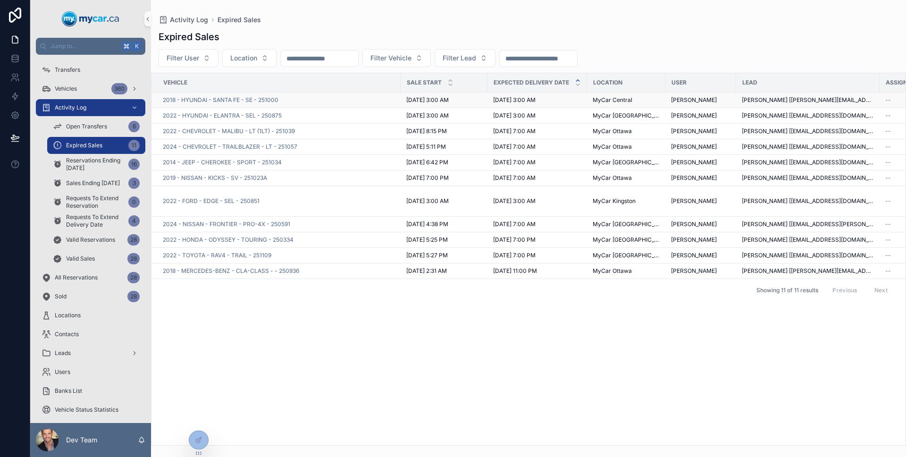
click at [345, 103] on div "2018 - HYUNDAI - SANTA FE - SE - 251000" at bounding box center [279, 100] width 232 height 8
click at [345, 102] on div "2018 - HYUNDAI - SANTA FE - SE - 251000" at bounding box center [279, 100] width 232 height 8
click at [343, 99] on div "2018 - HYUNDAI - SANTA FE - SE - 251000" at bounding box center [279, 100] width 232 height 8
drag, startPoint x: 360, startPoint y: 99, endPoint x: 368, endPoint y: 99, distance: 8.5
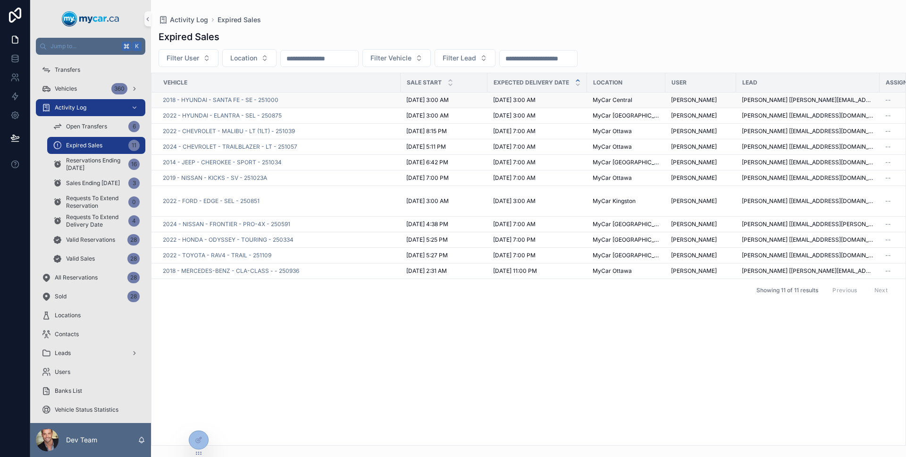
click at [360, 99] on div "2018 - HYUNDAI - SANTA FE - SE - 251000" at bounding box center [279, 100] width 232 height 8
click at [368, 99] on div "2018 - HYUNDAI - SANTA FE - SE - 251000" at bounding box center [279, 100] width 232 height 8
click at [249, 99] on span "2018 - HYUNDAI - SANTA FE - SE - 251000" at bounding box center [221, 100] width 116 height 8
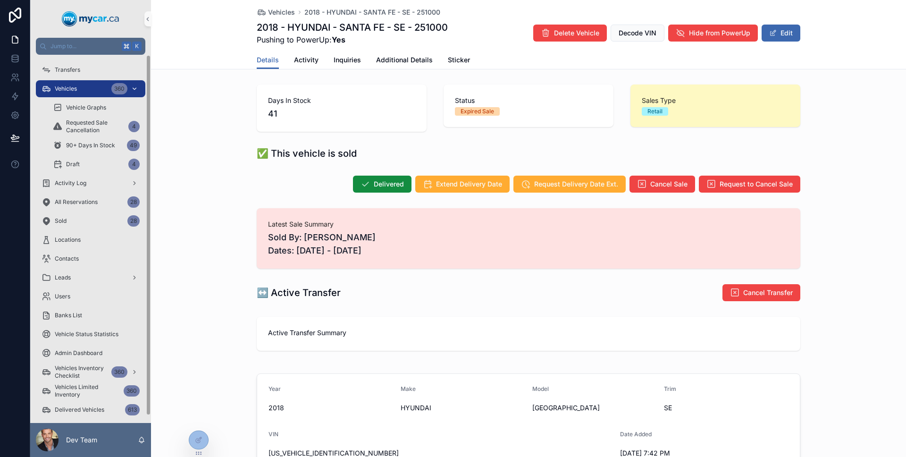
click at [92, 88] on div "Vehicles 360" at bounding box center [91, 88] width 98 height 15
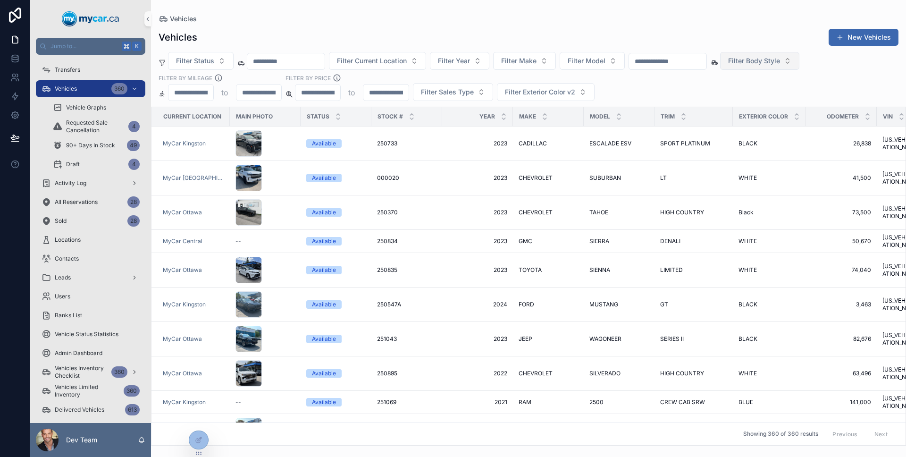
click at [763, 66] on button "Filter Body Style" at bounding box center [759, 61] width 79 height 18
click at [745, 36] on div "Vehicles New Vehicles" at bounding box center [529, 37] width 740 height 18
click at [442, 144] on td "2023 2023" at bounding box center [477, 143] width 71 height 34
click at [438, 143] on td "250733 250733" at bounding box center [406, 143] width 71 height 34
click at [433, 144] on div "250733 250733" at bounding box center [406, 144] width 59 height 8
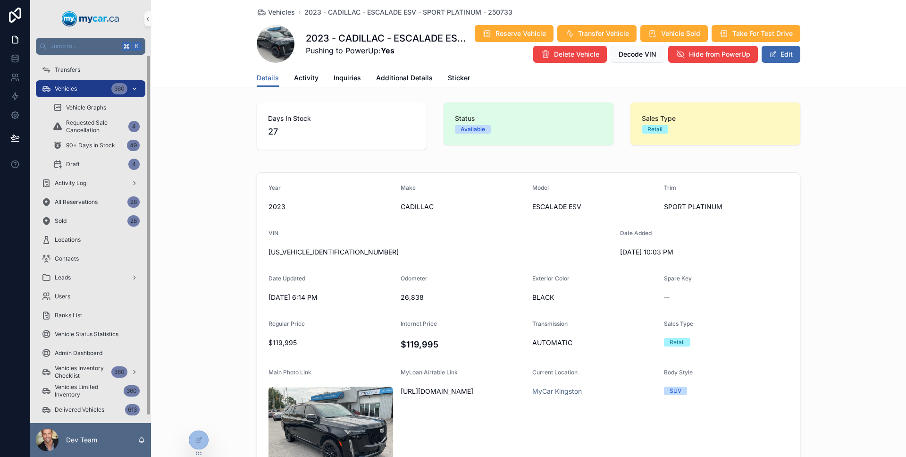
click at [84, 90] on div "Vehicles 360" at bounding box center [91, 88] width 98 height 15
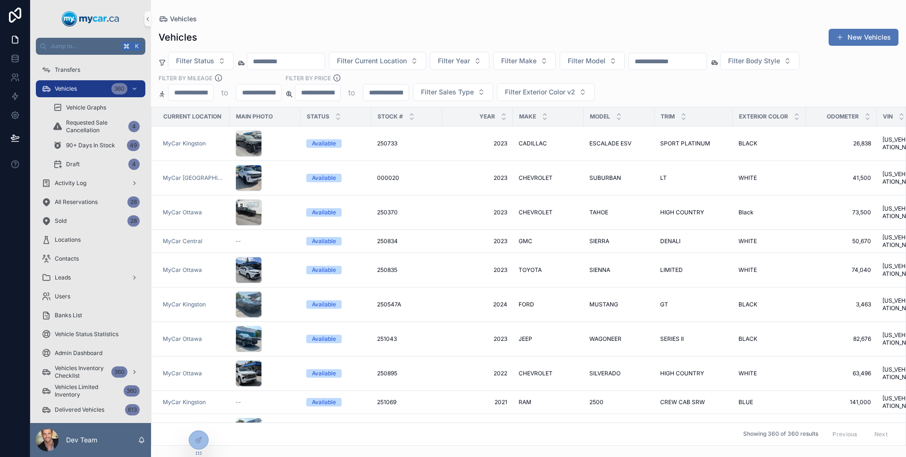
click at [838, 40] on span at bounding box center [840, 37] width 8 height 8
click at [837, 39] on span at bounding box center [840, 37] width 8 height 8
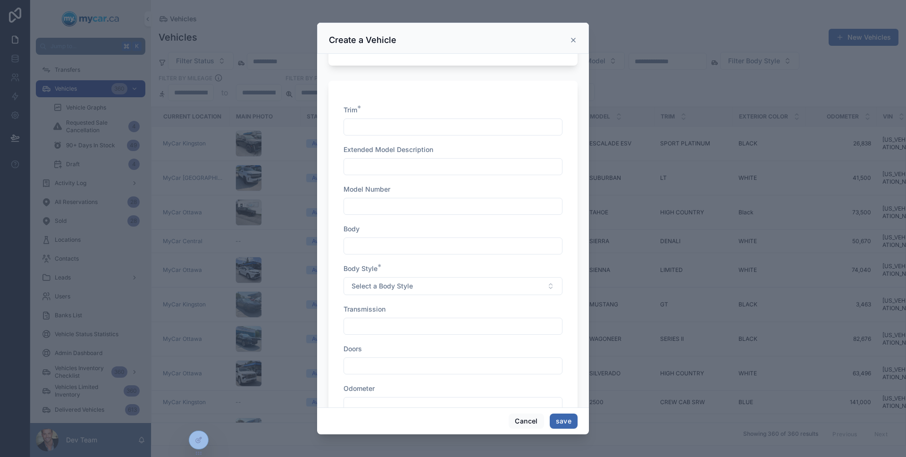
scroll to position [400, 0]
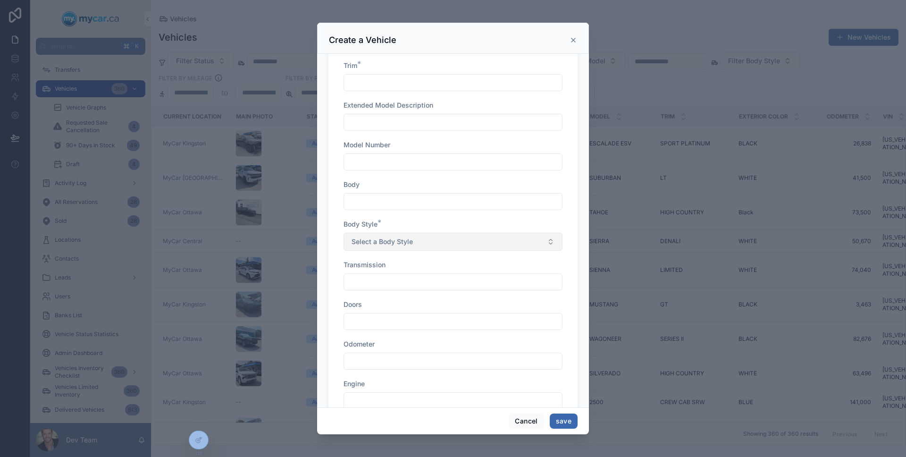
click at [429, 235] on button "Select a Body Style" at bounding box center [452, 242] width 219 height 18
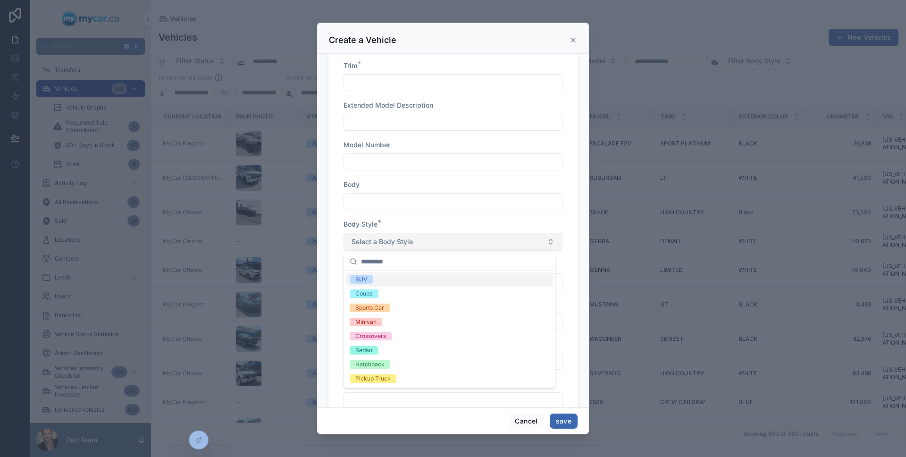
click at [429, 235] on button "Select a Body Style" at bounding box center [452, 242] width 219 height 18
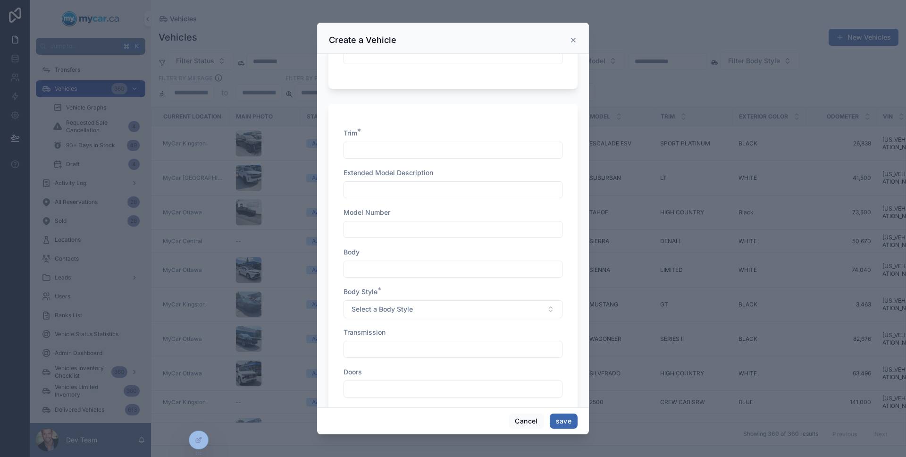
scroll to position [393, 0]
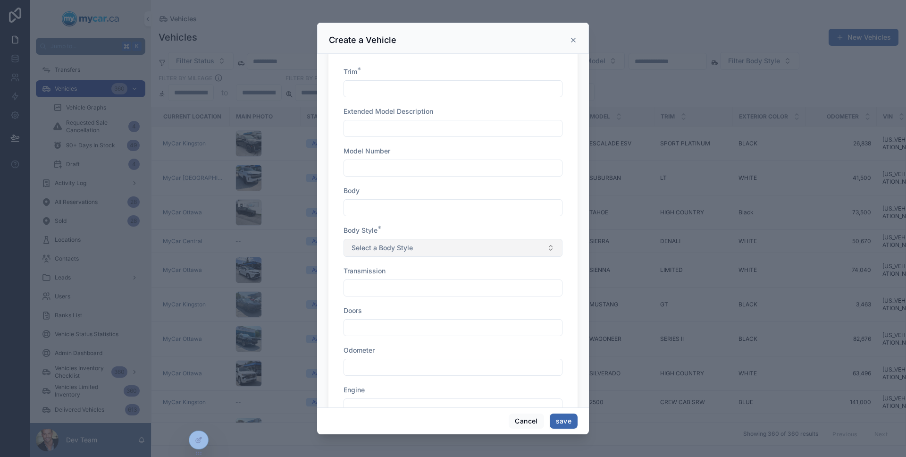
click at [411, 251] on span "Select a Body Style" at bounding box center [381, 247] width 61 height 9
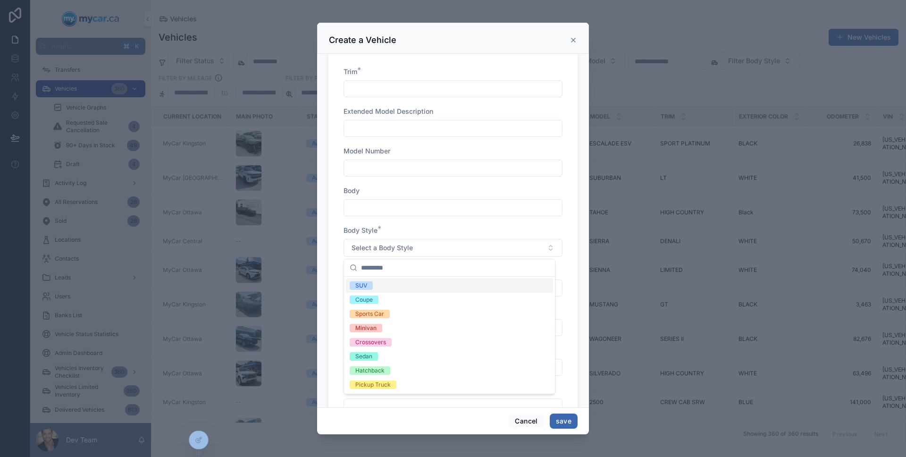
scroll to position [400, 0]
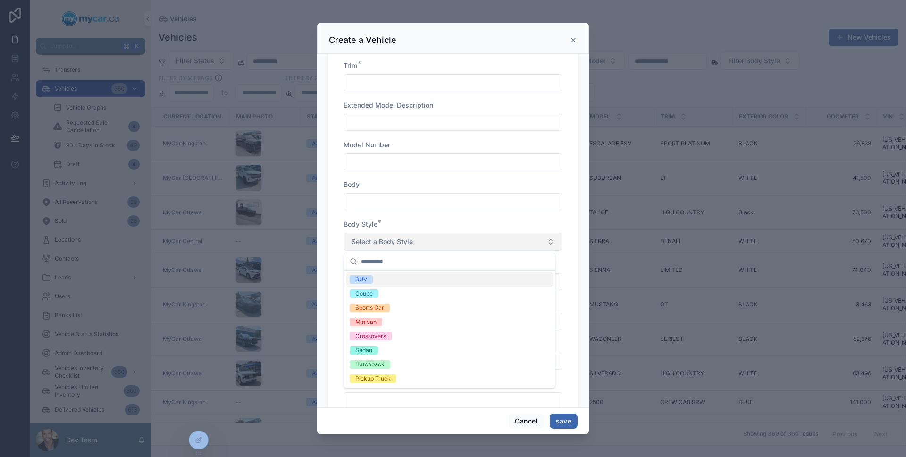
click at [435, 233] on button "Select a Body Style" at bounding box center [452, 242] width 219 height 18
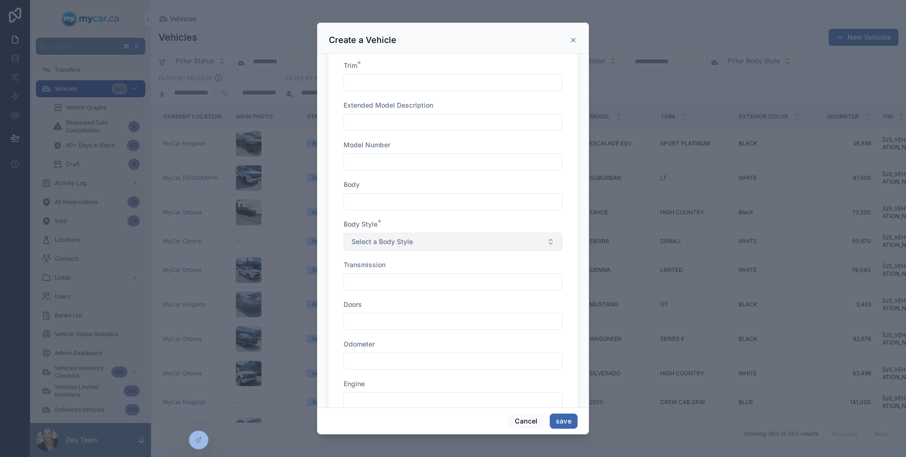
click at [452, 240] on button "Select a Body Style" at bounding box center [452, 242] width 219 height 18
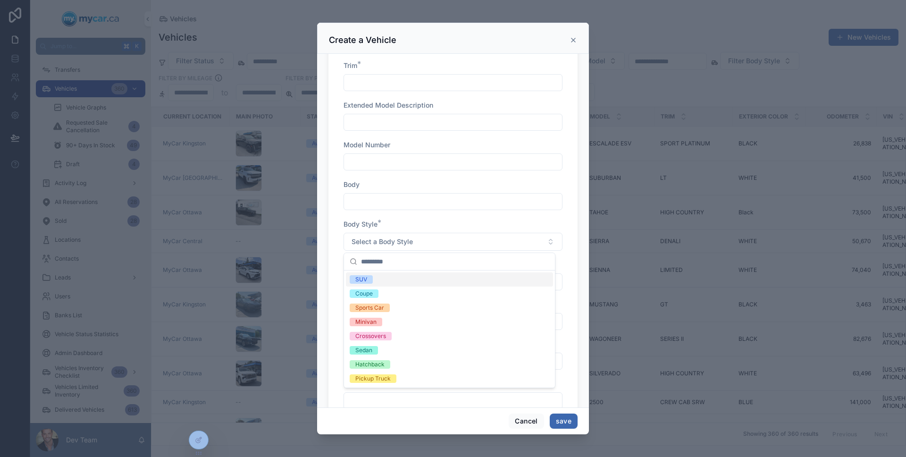
click at [571, 42] on icon at bounding box center [573, 40] width 8 height 8
click at [571, 42] on div "Vehicles New Vehicles" at bounding box center [529, 37] width 740 height 18
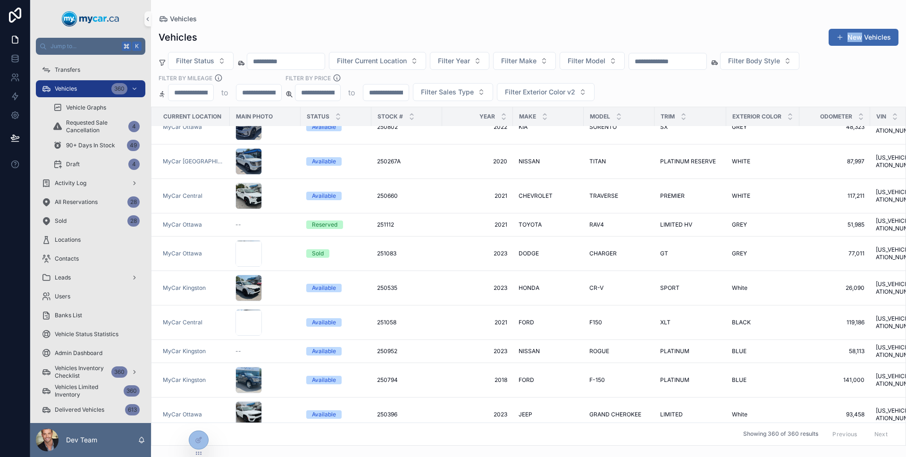
scroll to position [1639, 0]
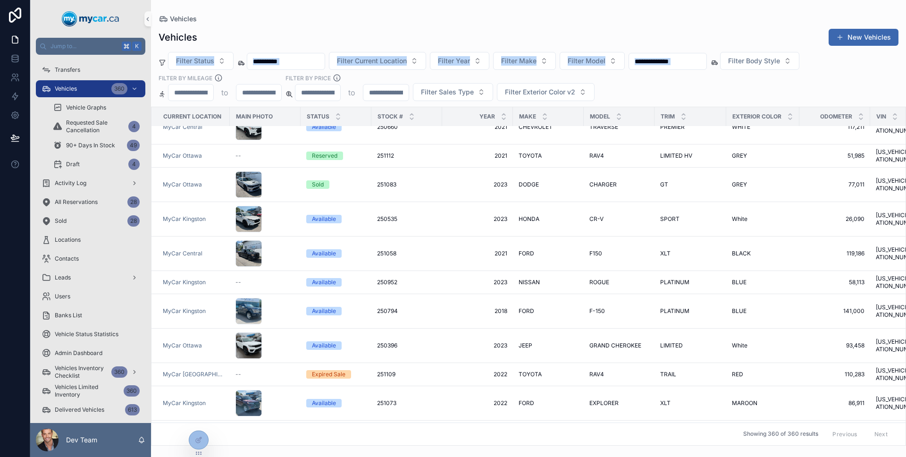
click at [780, 50] on div "Vehicles New Vehicles Filter Status Filter Current Location Filter Year Filter …" at bounding box center [528, 234] width 755 height 423
click at [779, 54] on button "Filter Body Style" at bounding box center [759, 61] width 79 height 18
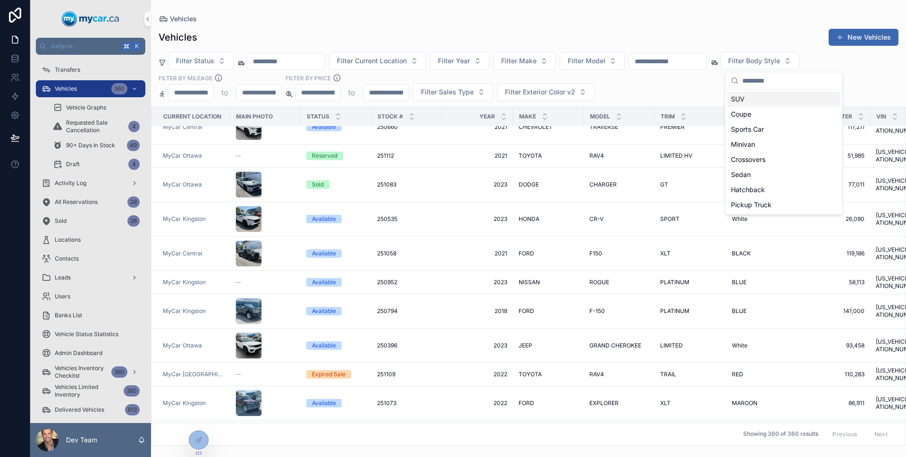
click at [752, 36] on div "Vehicles New Vehicles" at bounding box center [529, 37] width 740 height 18
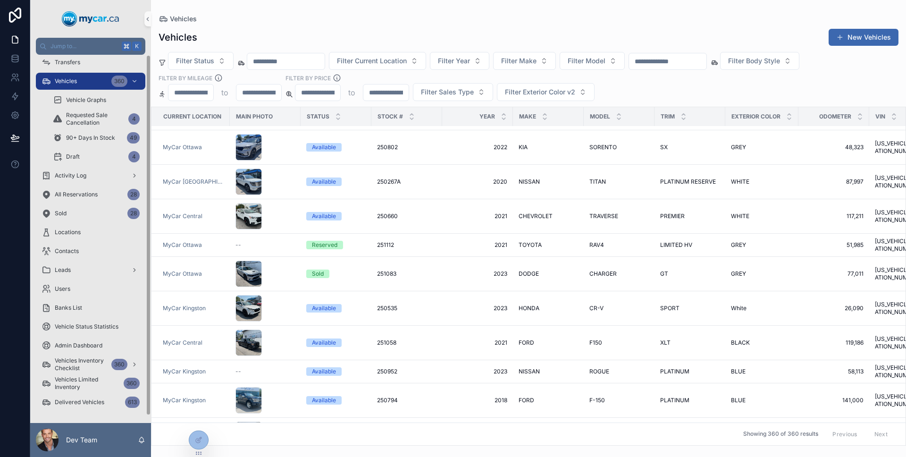
scroll to position [0, 0]
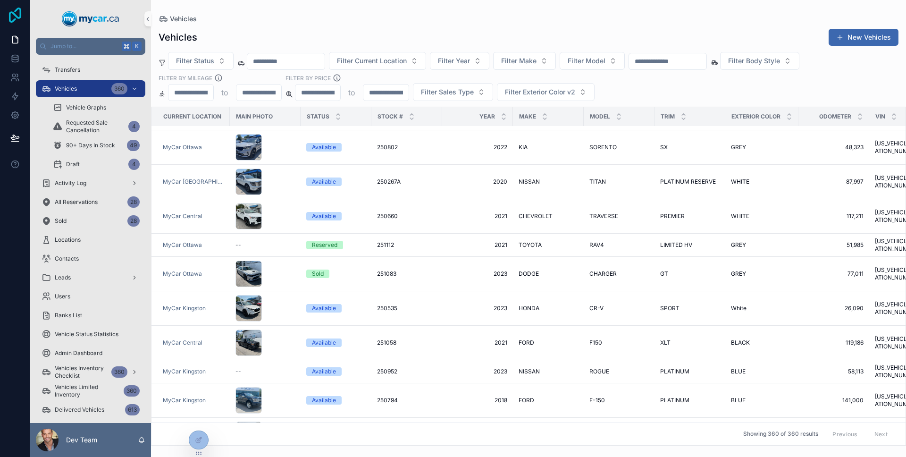
click at [19, 15] on icon at bounding box center [15, 15] width 19 height 15
